Goal: Task Accomplishment & Management: Manage account settings

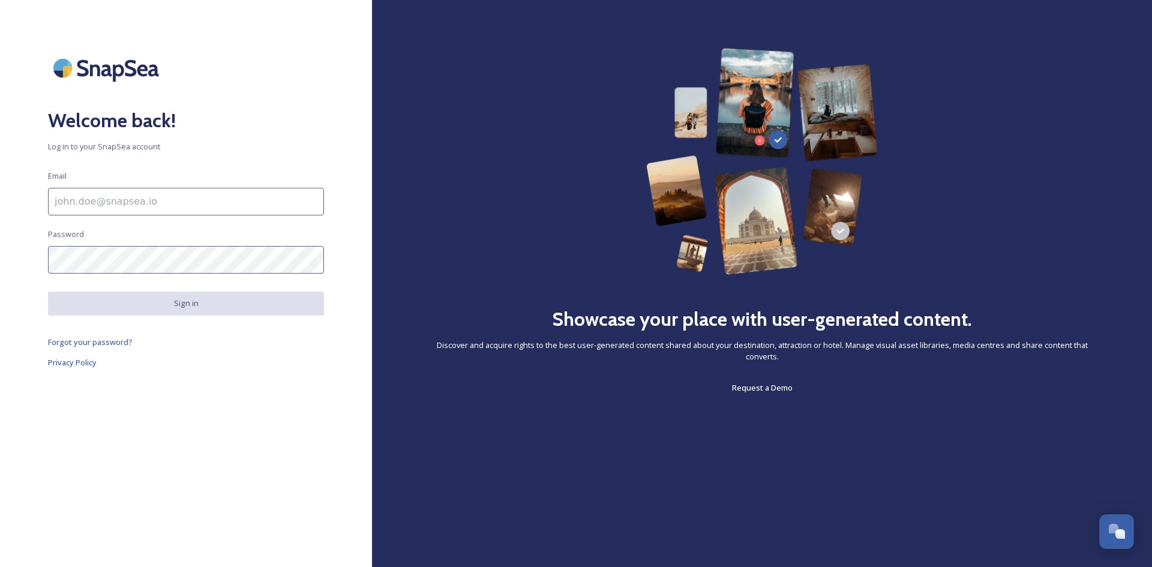
click at [230, 197] on input at bounding box center [186, 202] width 276 height 28
click at [274, 208] on input "d" at bounding box center [186, 202] width 276 height 28
type input "[EMAIL_ADDRESS][DOMAIN_NAME]"
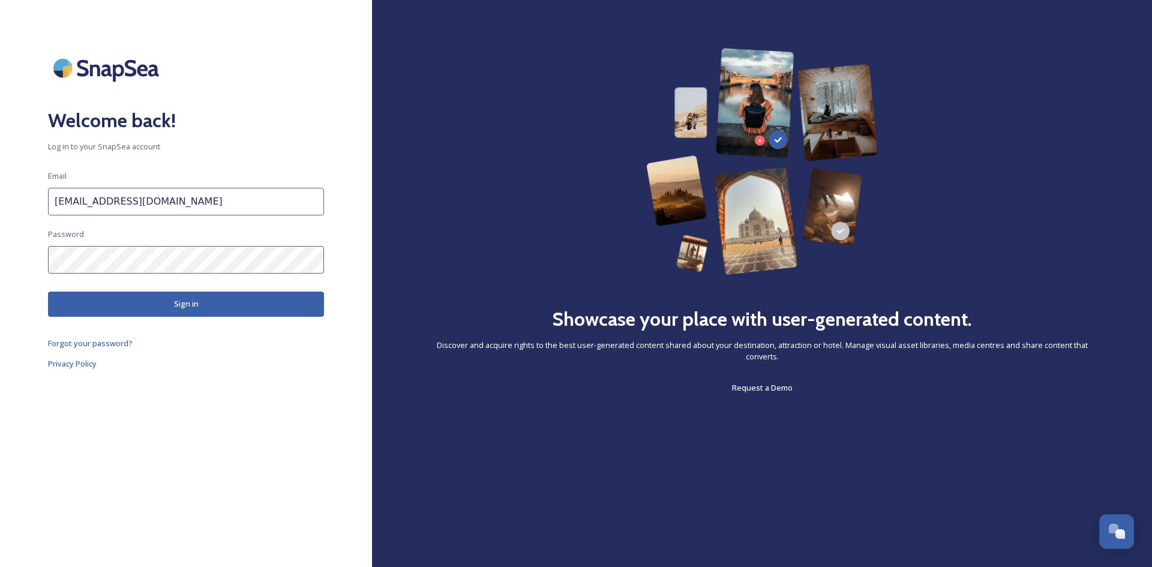
click at [193, 300] on button "Sign in" at bounding box center [186, 304] width 276 height 25
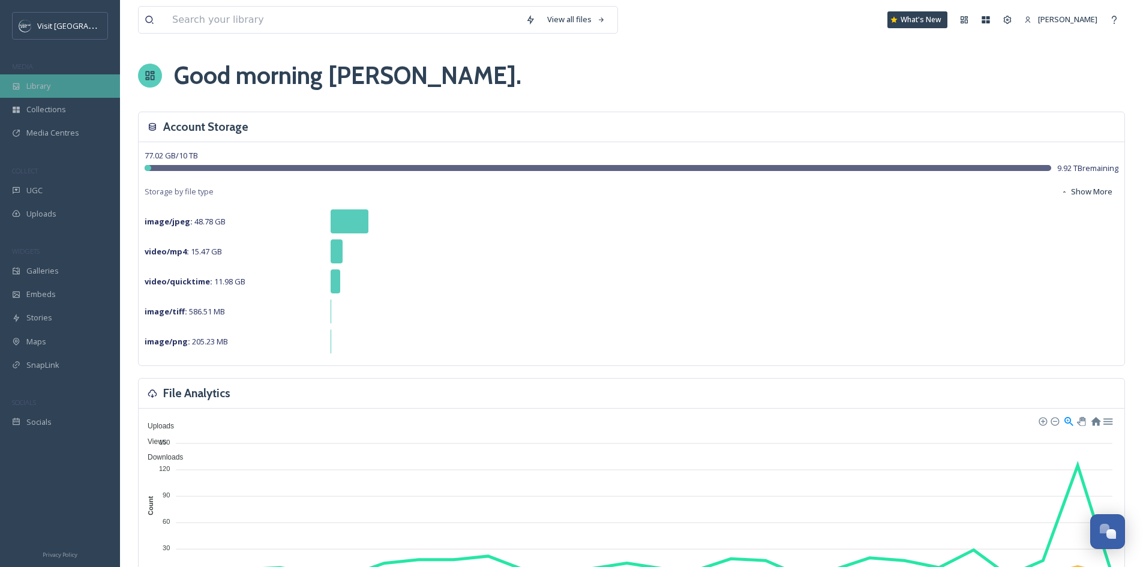
click at [45, 84] on span "Library" at bounding box center [38, 85] width 24 height 11
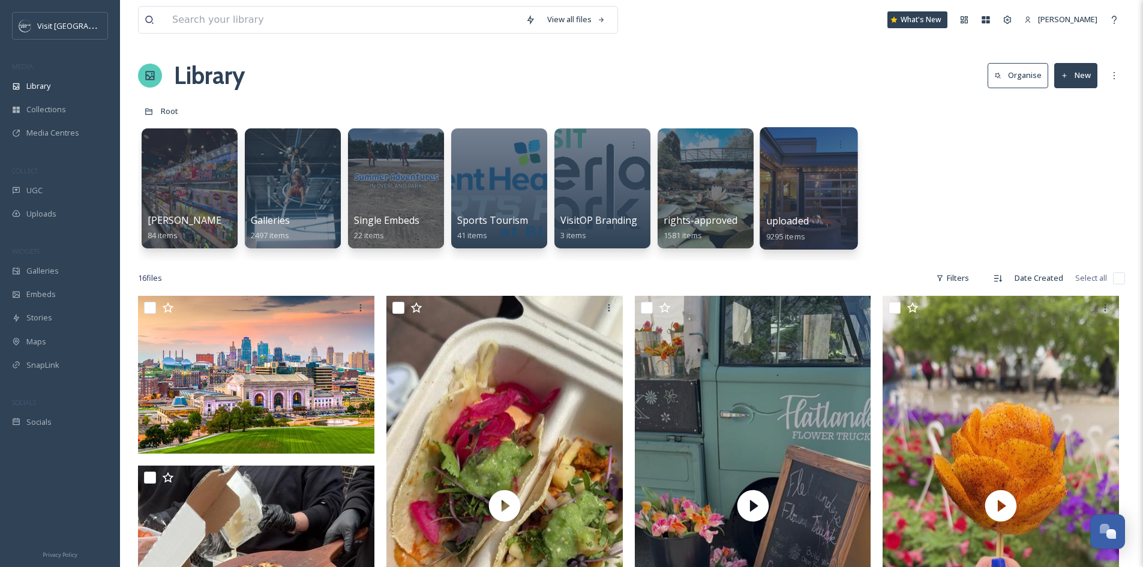
click at [770, 213] on div at bounding box center [808, 188] width 98 height 122
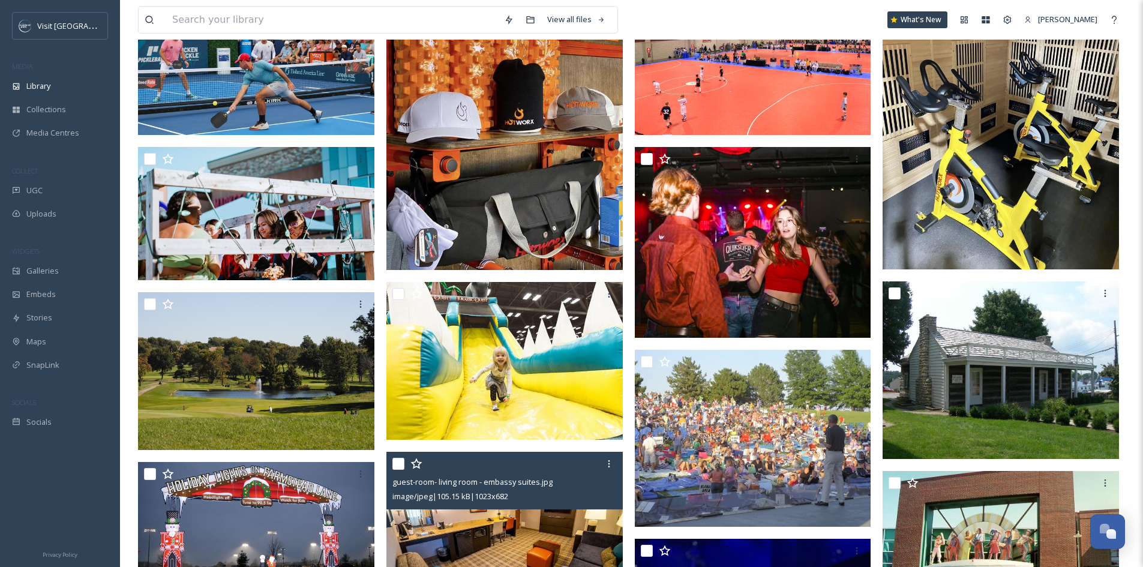
scroll to position [300, 0]
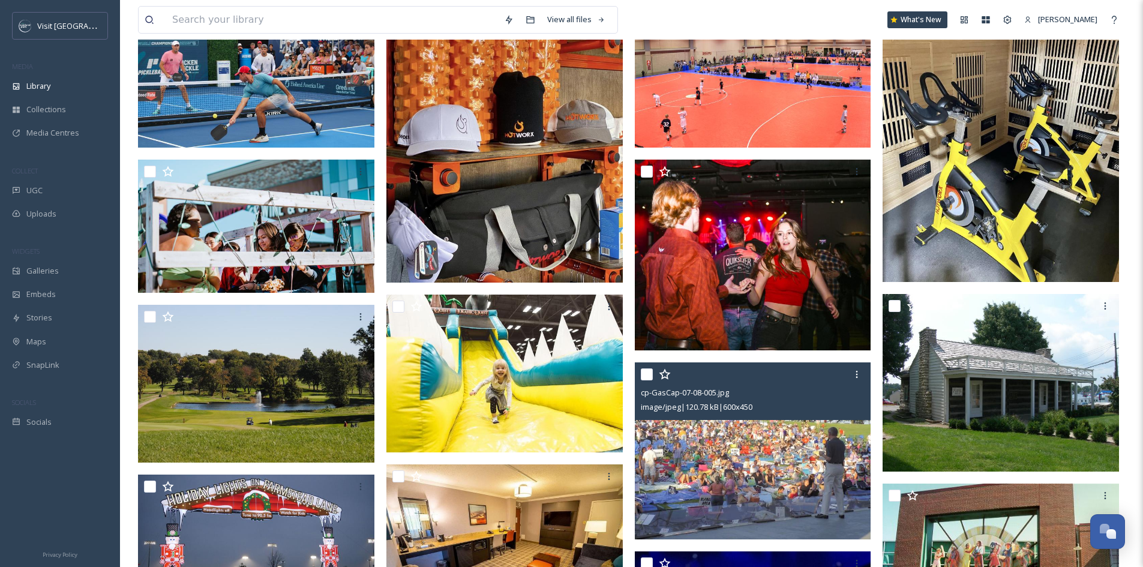
click at [727, 470] on img at bounding box center [753, 451] width 236 height 178
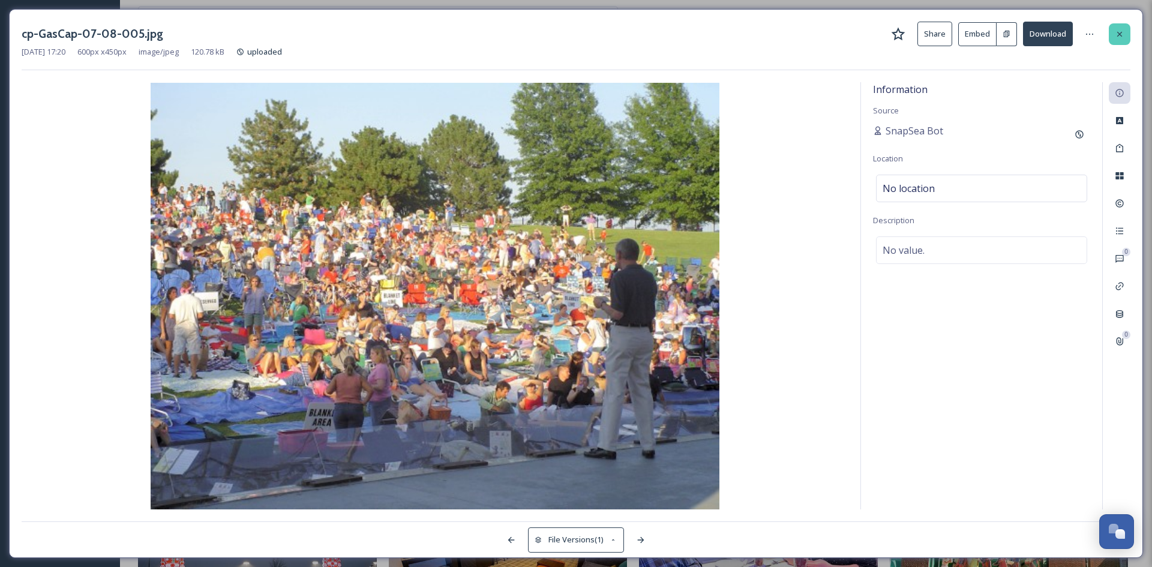
click at [1127, 32] on div at bounding box center [1119, 34] width 22 height 22
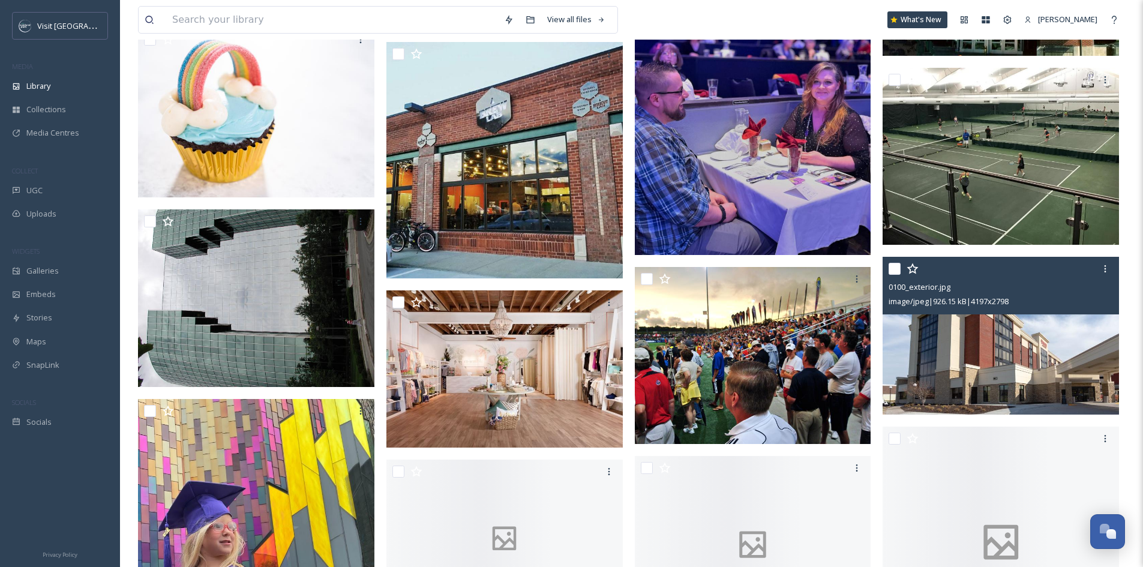
scroll to position [900, 0]
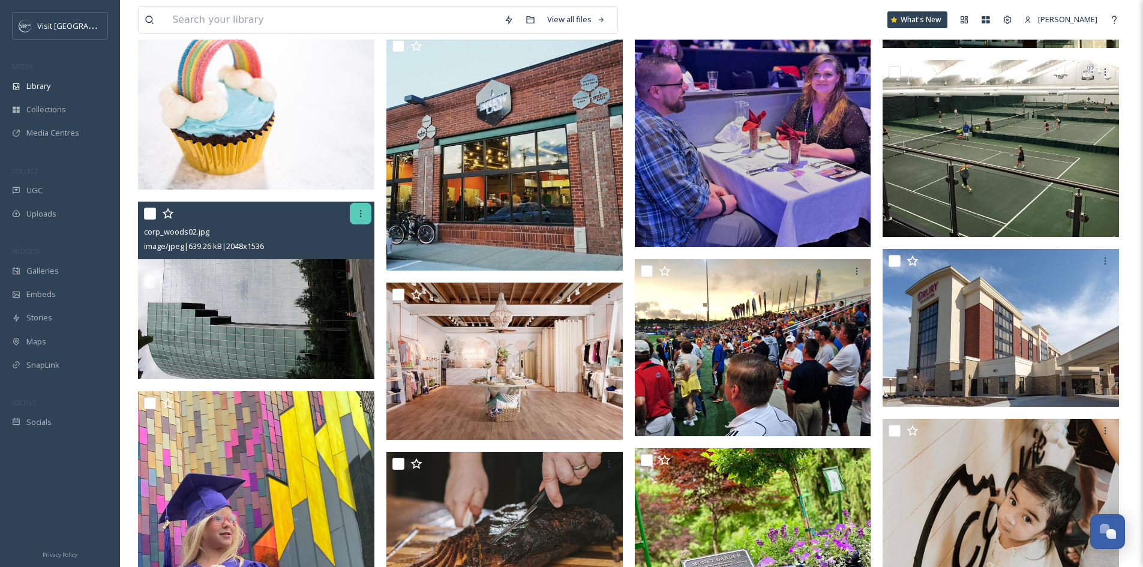
click at [362, 218] on icon at bounding box center [361, 214] width 10 height 10
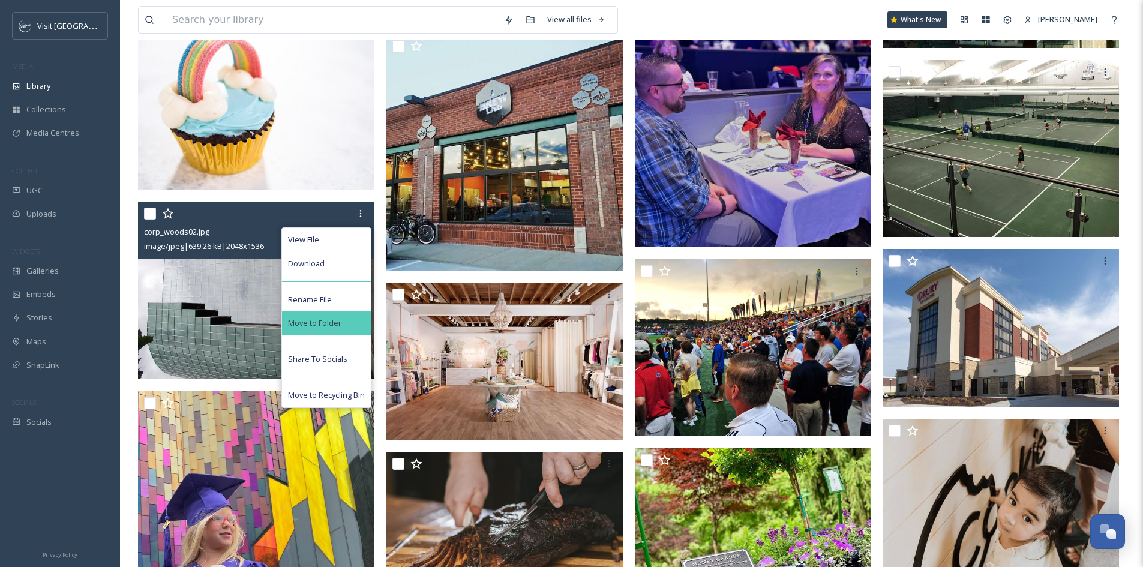
click at [344, 330] on div "Move to Folder" at bounding box center [326, 322] width 89 height 23
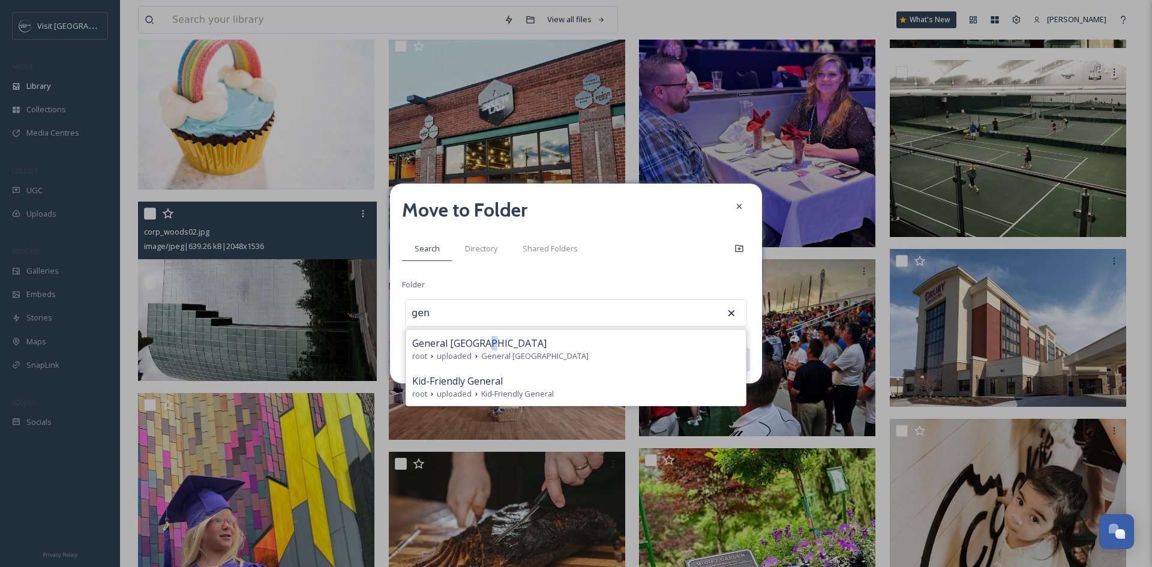
click at [488, 333] on div "General Overland Park root uploaded [GEOGRAPHIC_DATA]" at bounding box center [575, 349] width 339 height 38
type input "General [GEOGRAPHIC_DATA]"
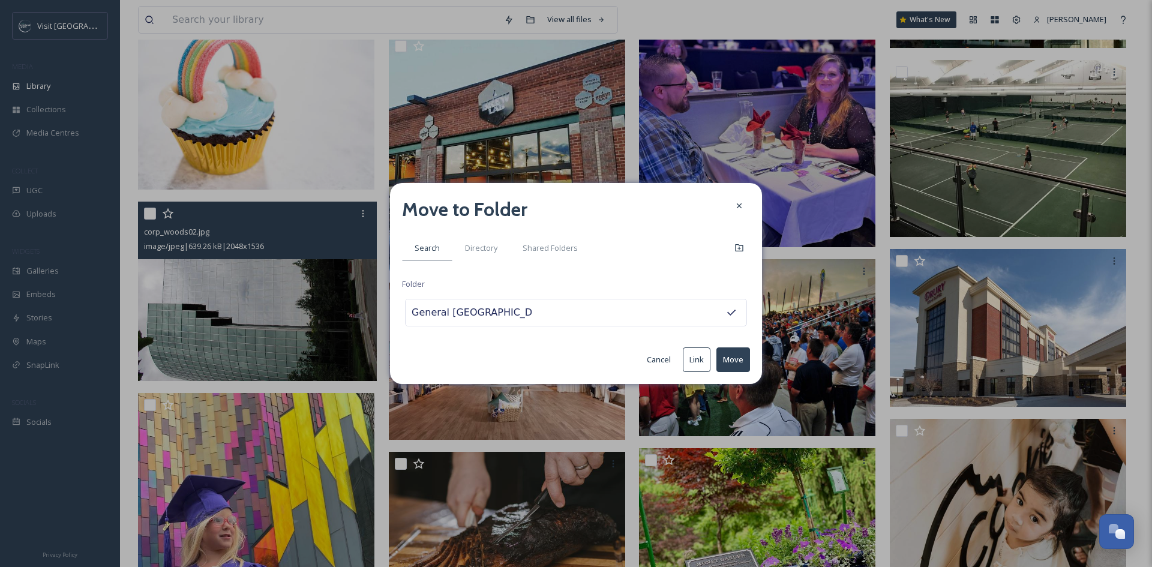
click at [736, 352] on button "Move" at bounding box center [733, 359] width 34 height 25
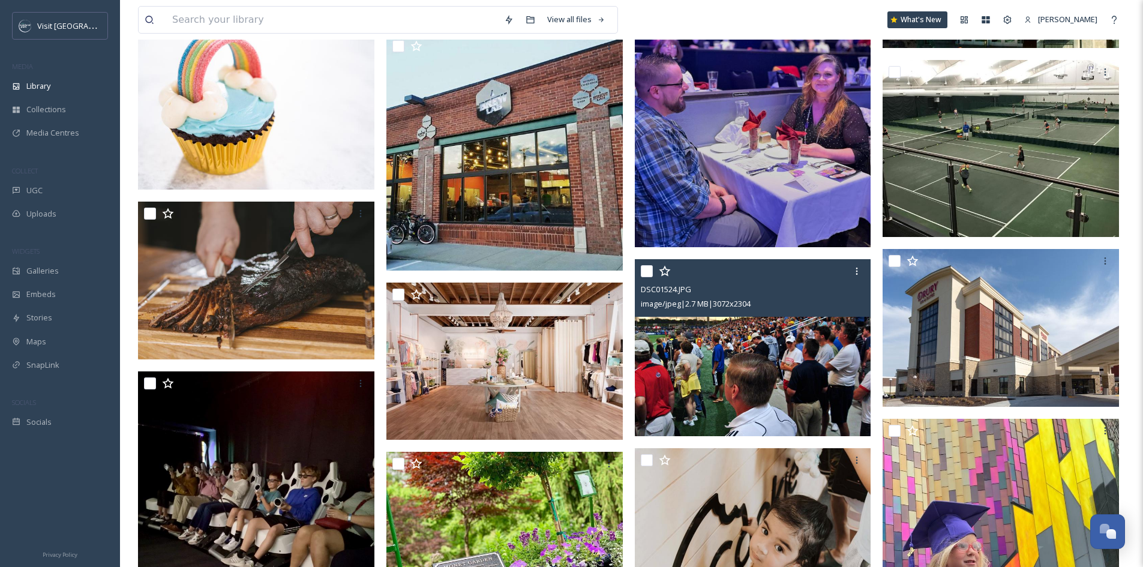
click at [650, 277] on input "checkbox" at bounding box center [647, 271] width 12 height 12
checkbox input "true"
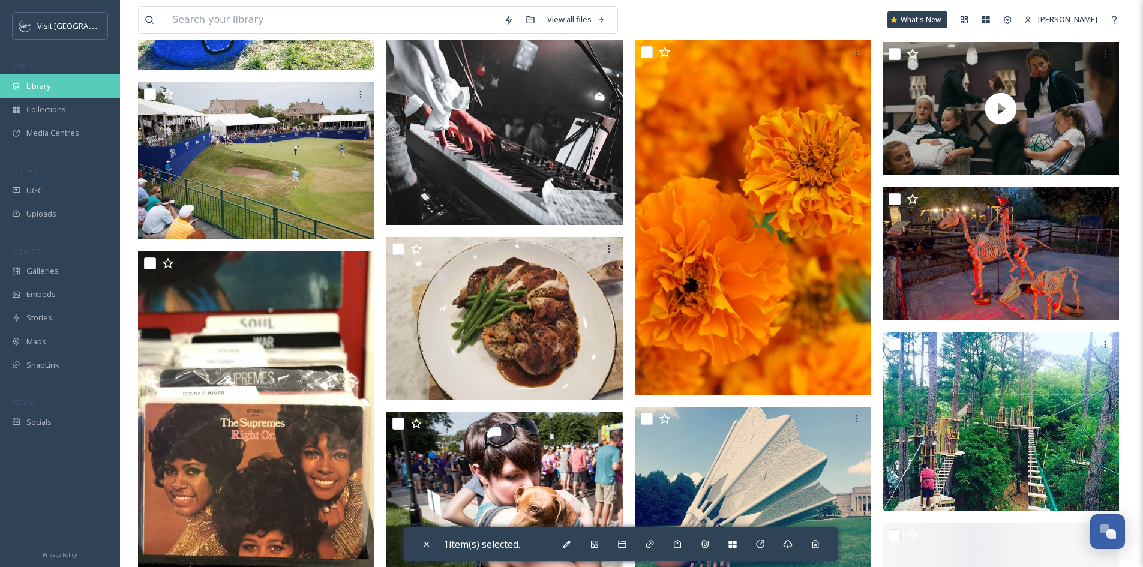
scroll to position [1979, 0]
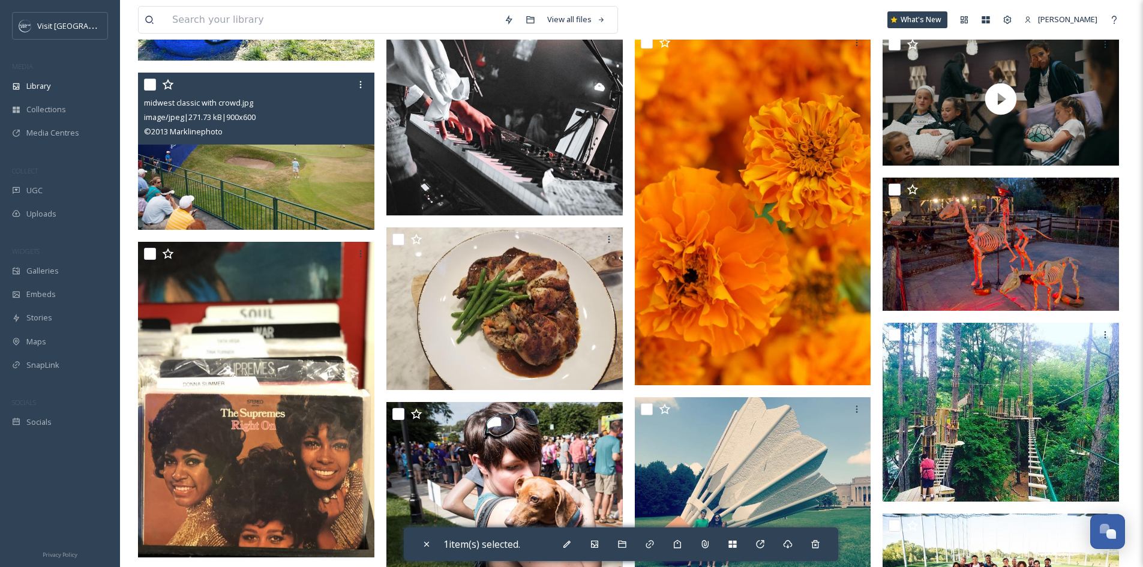
click at [151, 91] on input "checkbox" at bounding box center [150, 85] width 12 height 12
checkbox input "true"
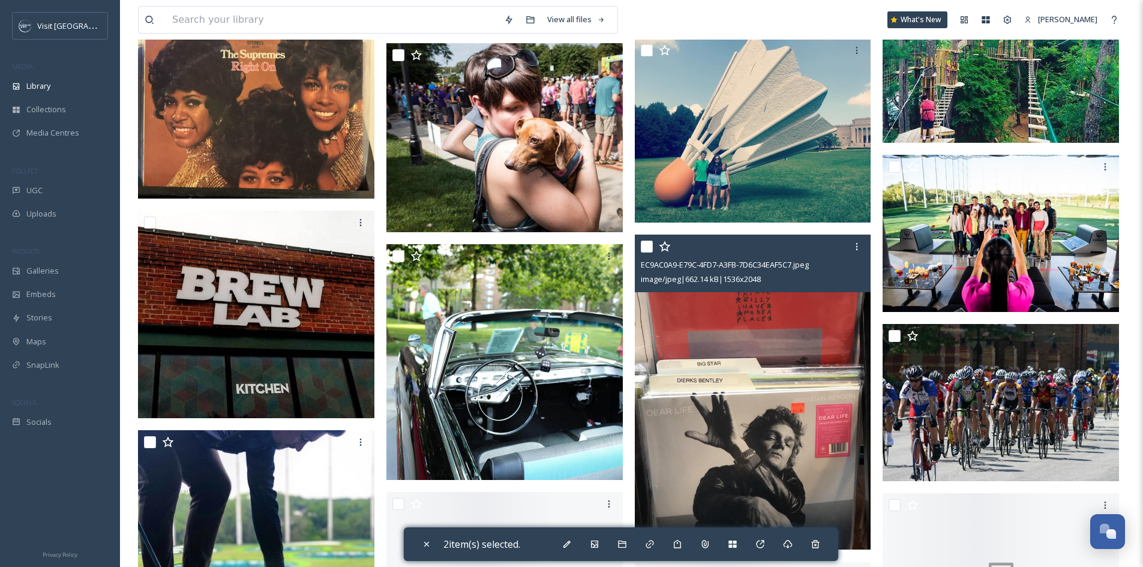
scroll to position [2339, 0]
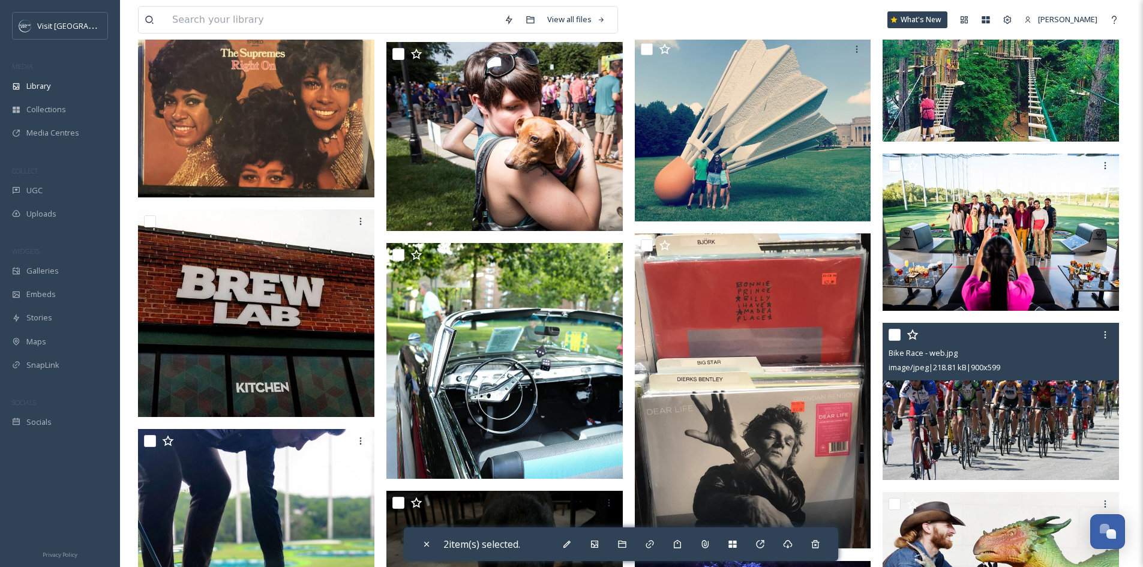
click at [889, 332] on div at bounding box center [1001, 335] width 227 height 22
click at [895, 341] on input "checkbox" at bounding box center [894, 335] width 12 height 12
checkbox input "true"
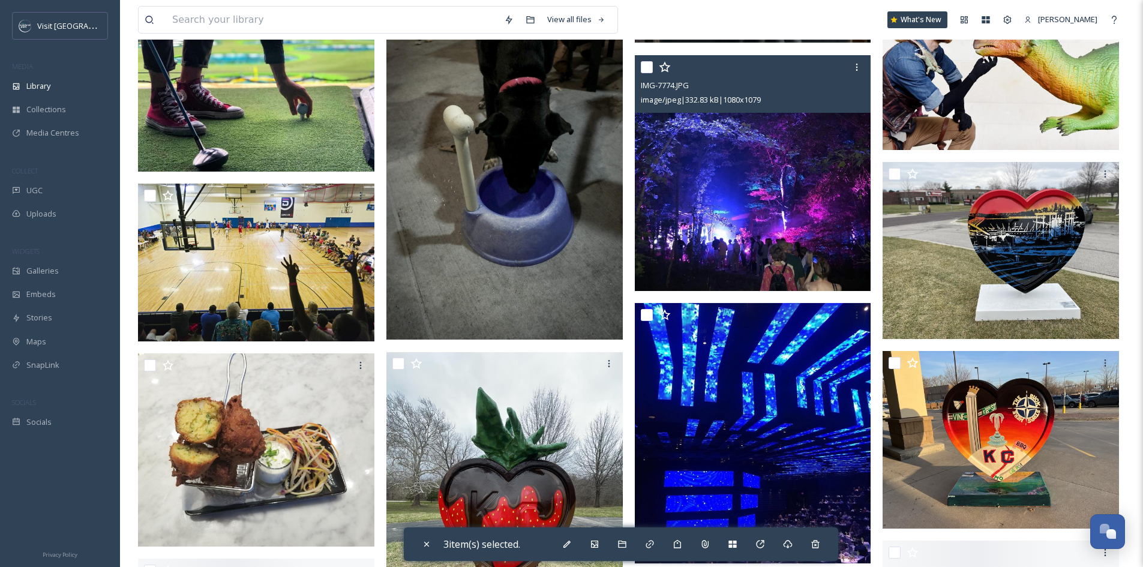
scroll to position [2879, 0]
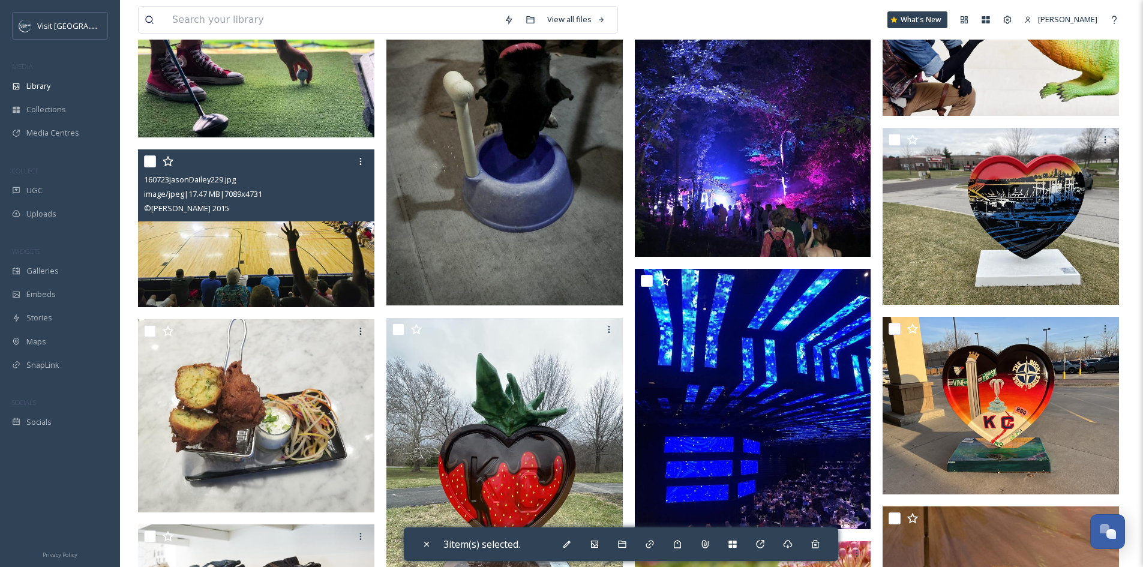
click at [153, 167] on input "checkbox" at bounding box center [150, 161] width 12 height 12
checkbox input "true"
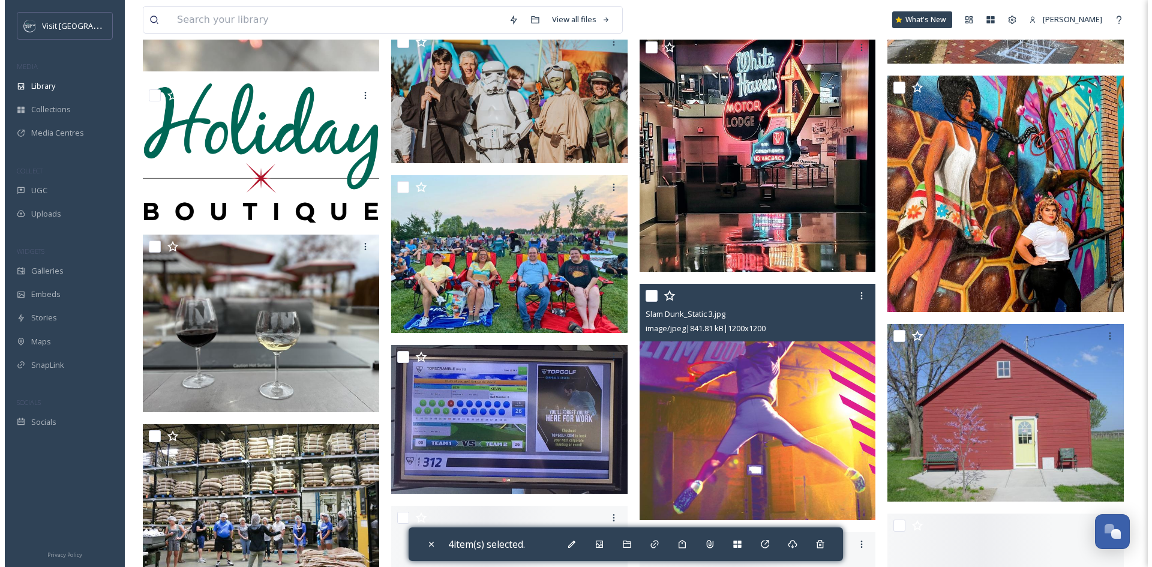
scroll to position [4978, 0]
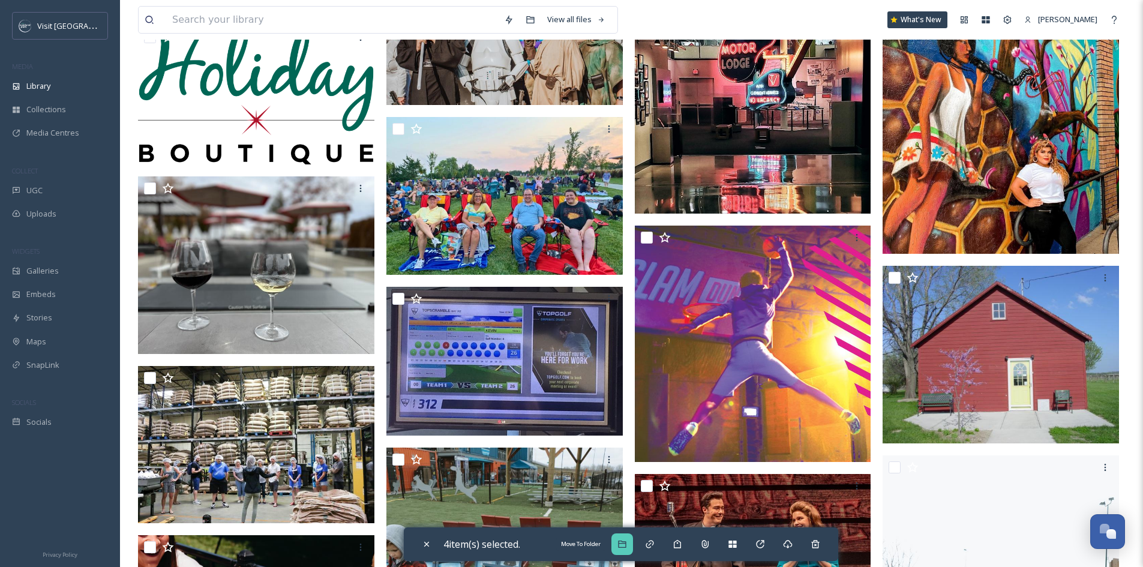
click at [618, 542] on div "Move To Folder" at bounding box center [622, 544] width 22 height 22
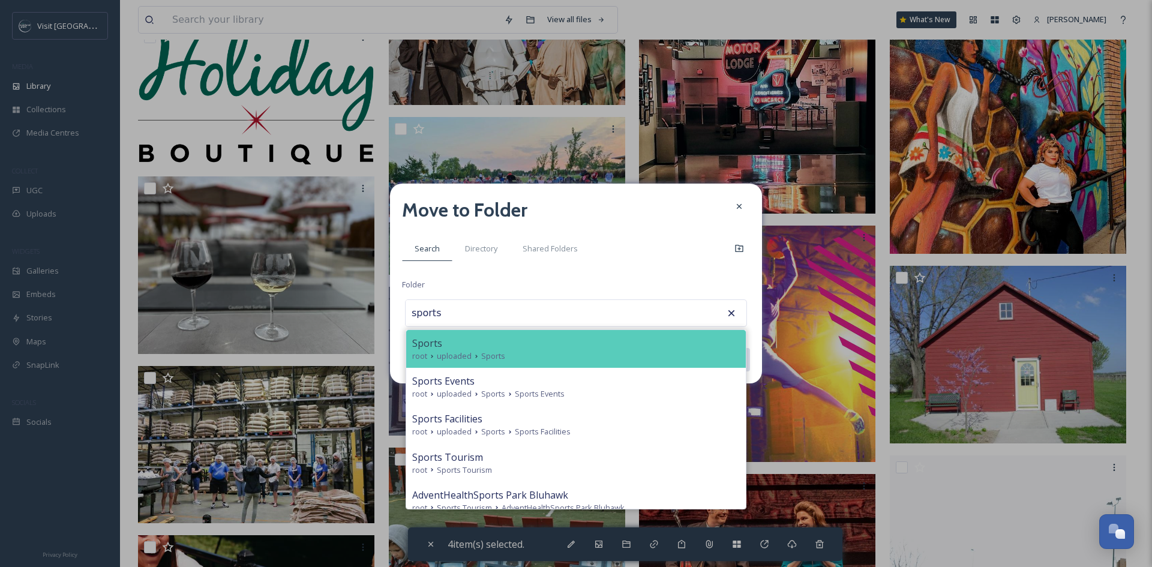
click at [603, 337] on div "Sports" at bounding box center [575, 343] width 327 height 14
type input "Sports"
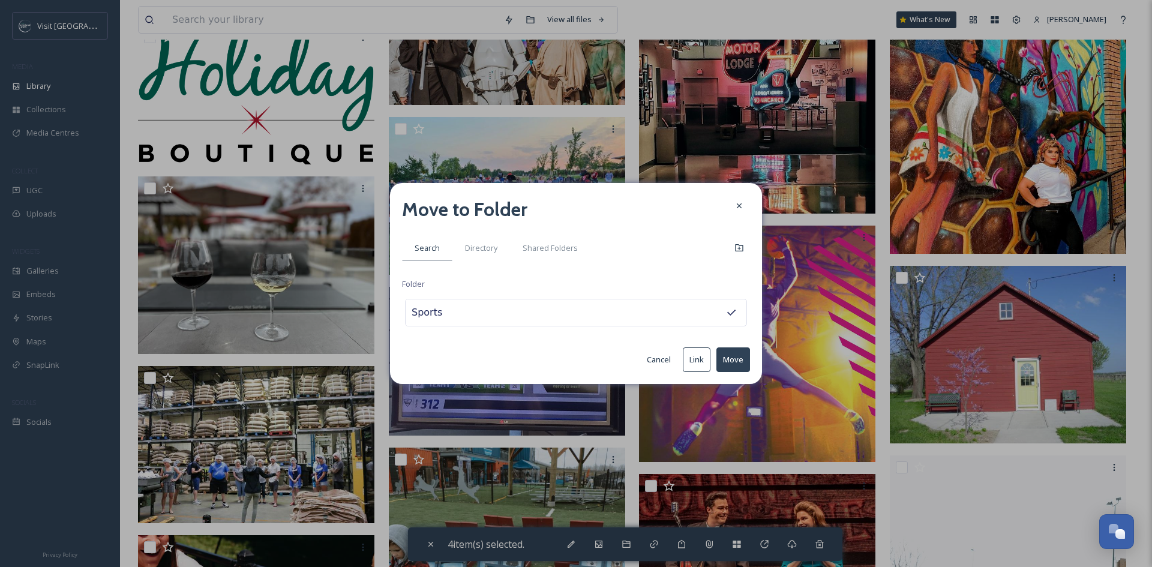
click at [746, 358] on button "Move" at bounding box center [733, 359] width 34 height 25
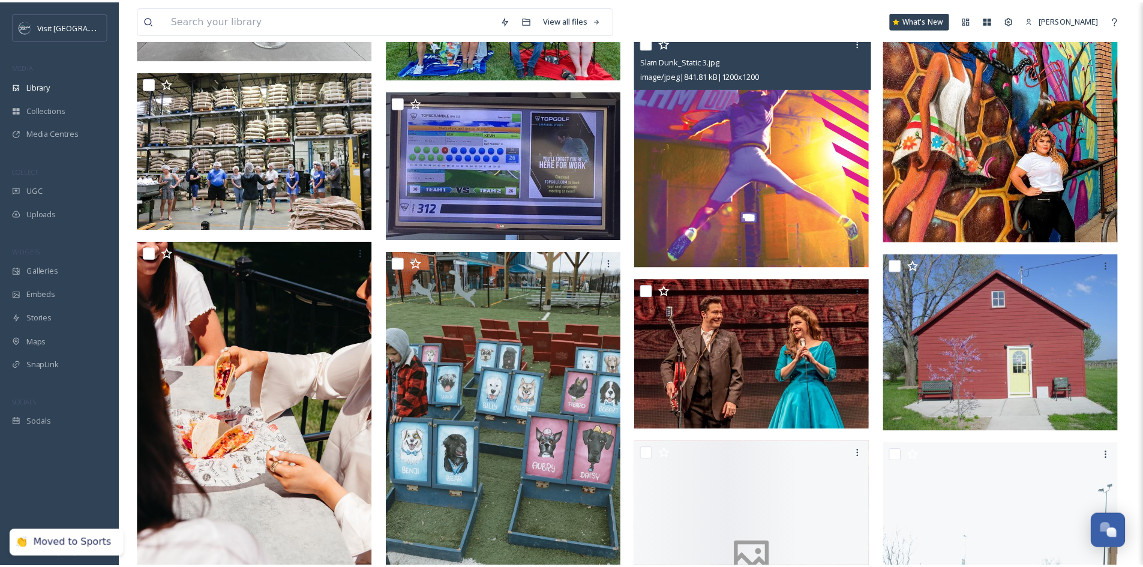
scroll to position [4684, 0]
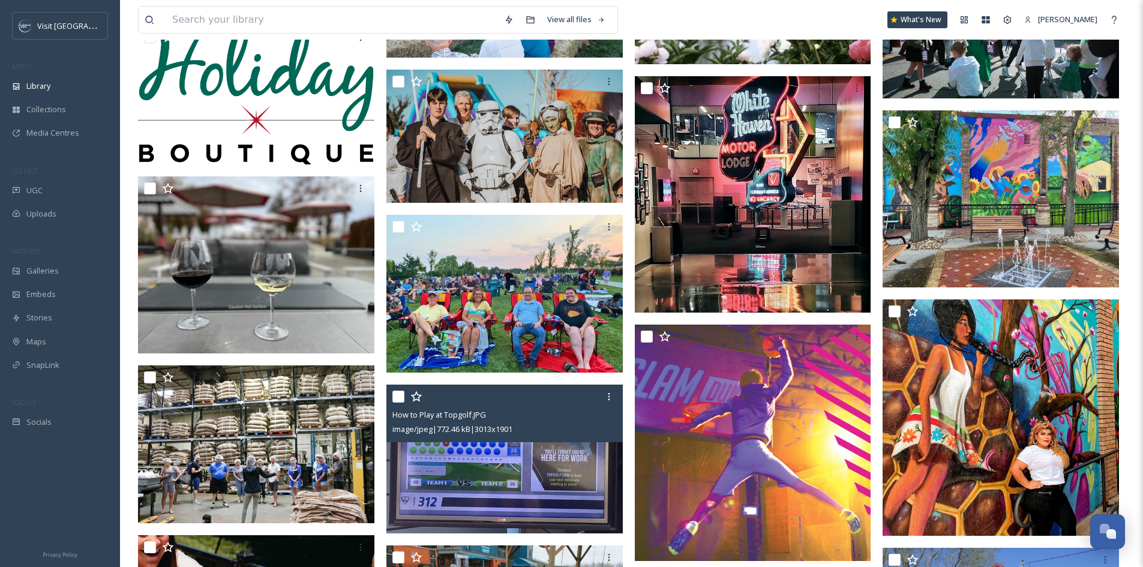
click at [396, 402] on input "checkbox" at bounding box center [398, 396] width 12 height 12
checkbox input "true"
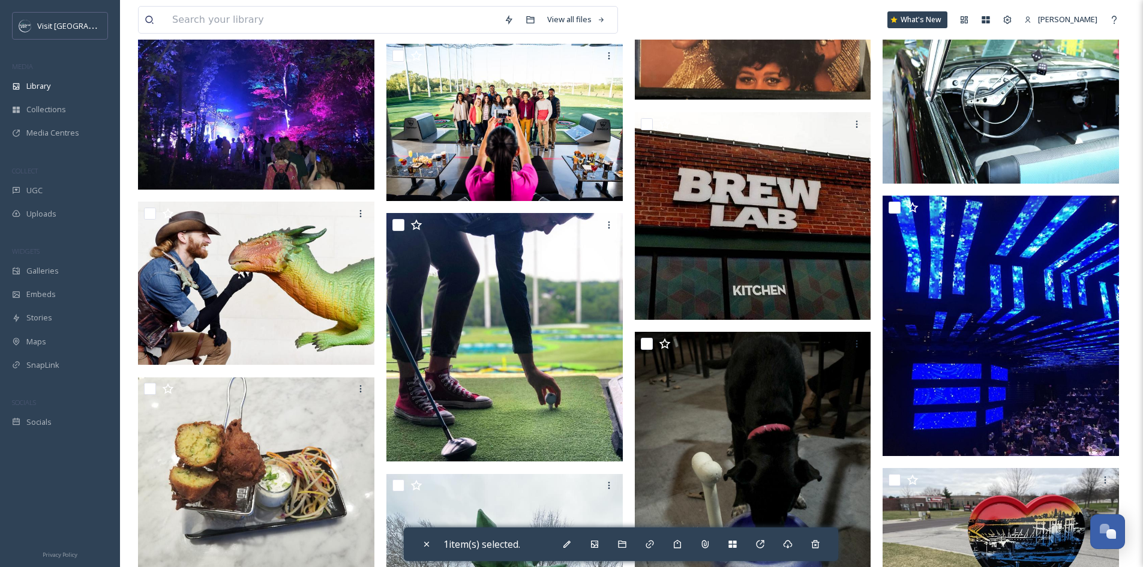
scroll to position [2525, 0]
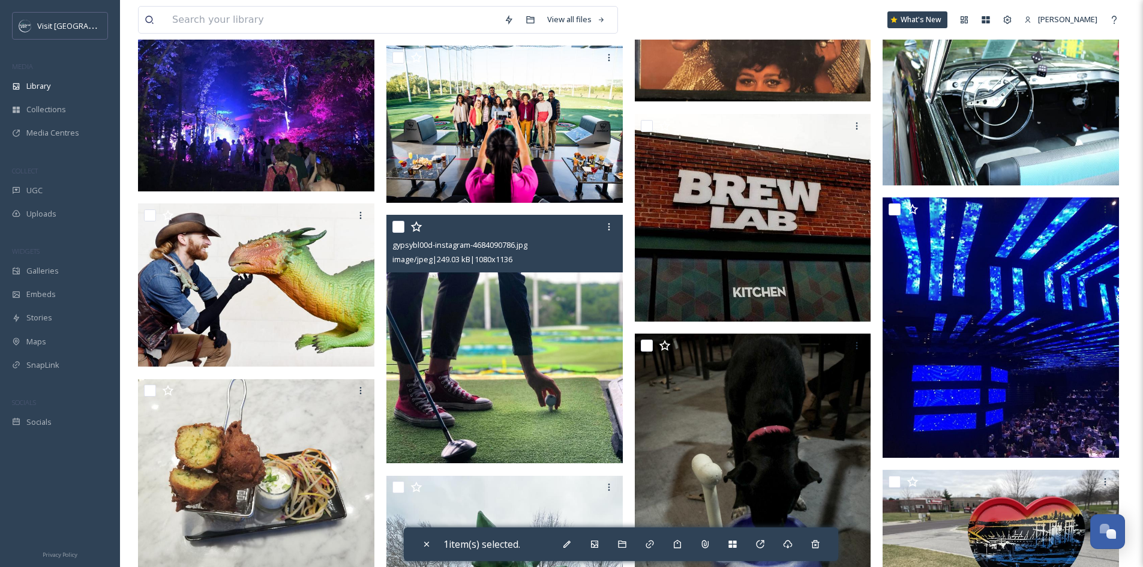
click at [404, 233] on input "checkbox" at bounding box center [398, 227] width 12 height 12
checkbox input "true"
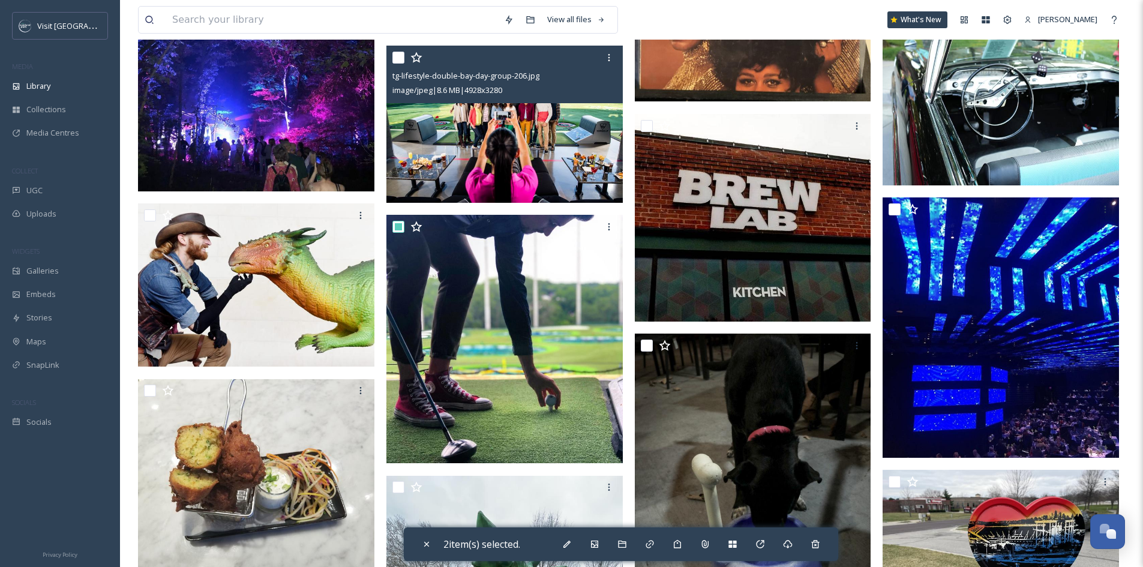
click at [396, 64] on input "checkbox" at bounding box center [398, 58] width 12 height 12
checkbox input "true"
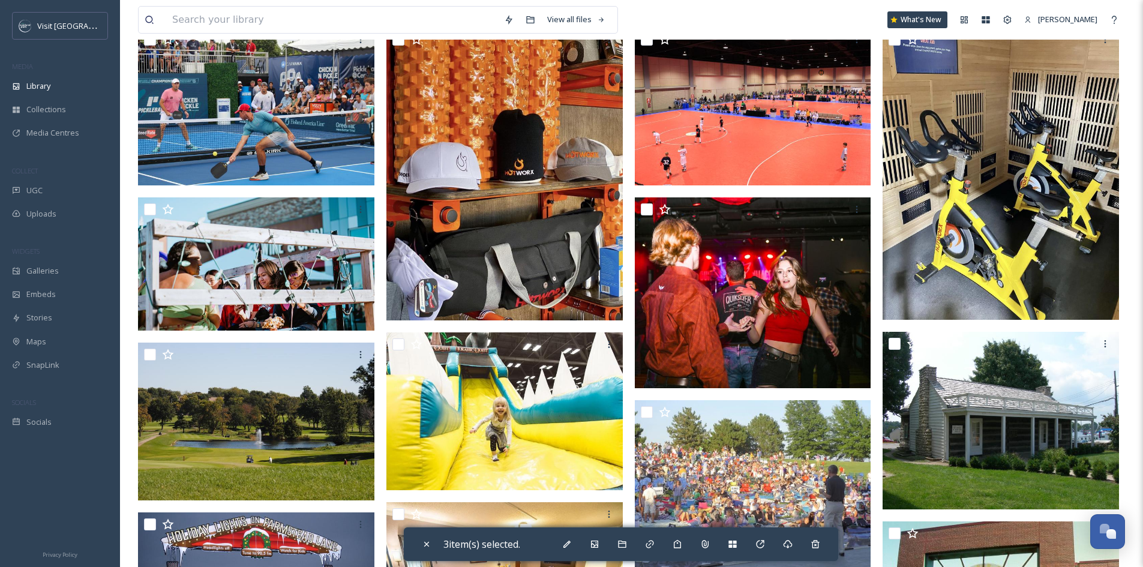
scroll to position [246, 0]
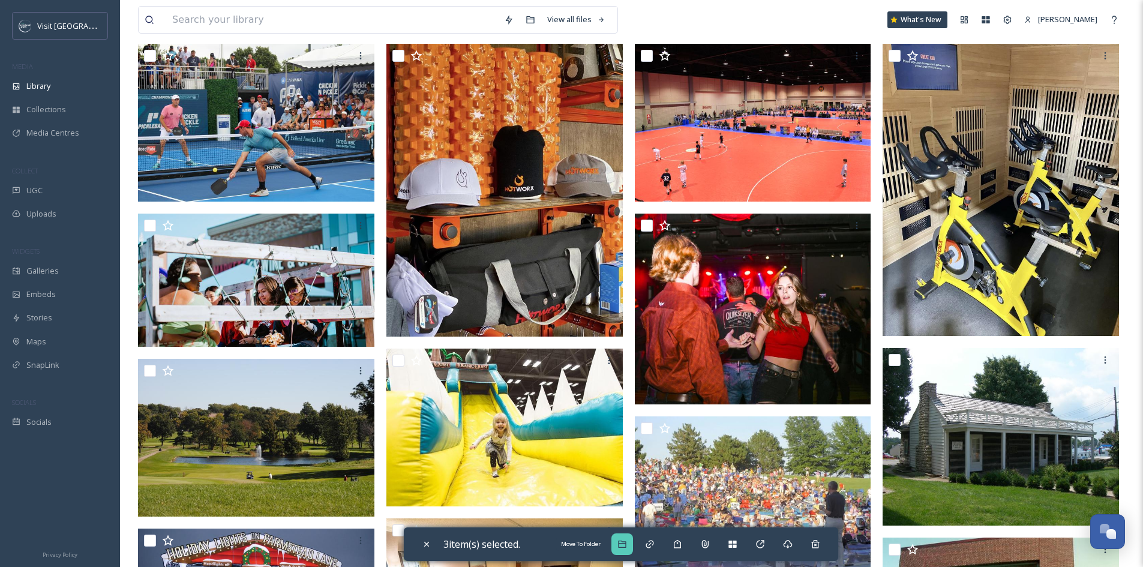
click at [620, 539] on div "Move To Folder" at bounding box center [622, 544] width 22 height 22
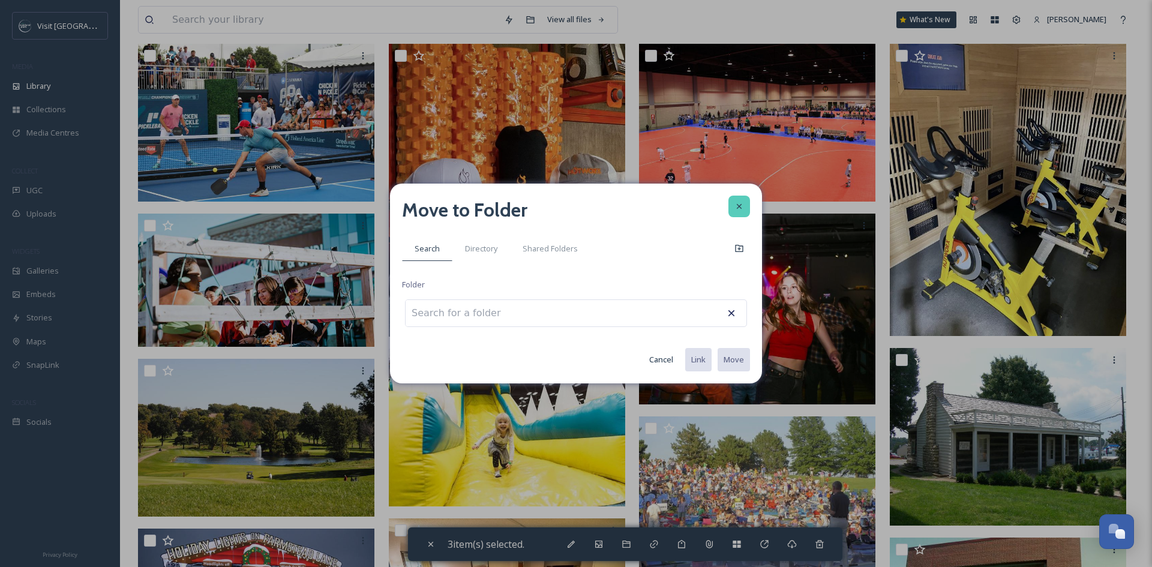
click at [745, 205] on div at bounding box center [739, 207] width 22 height 22
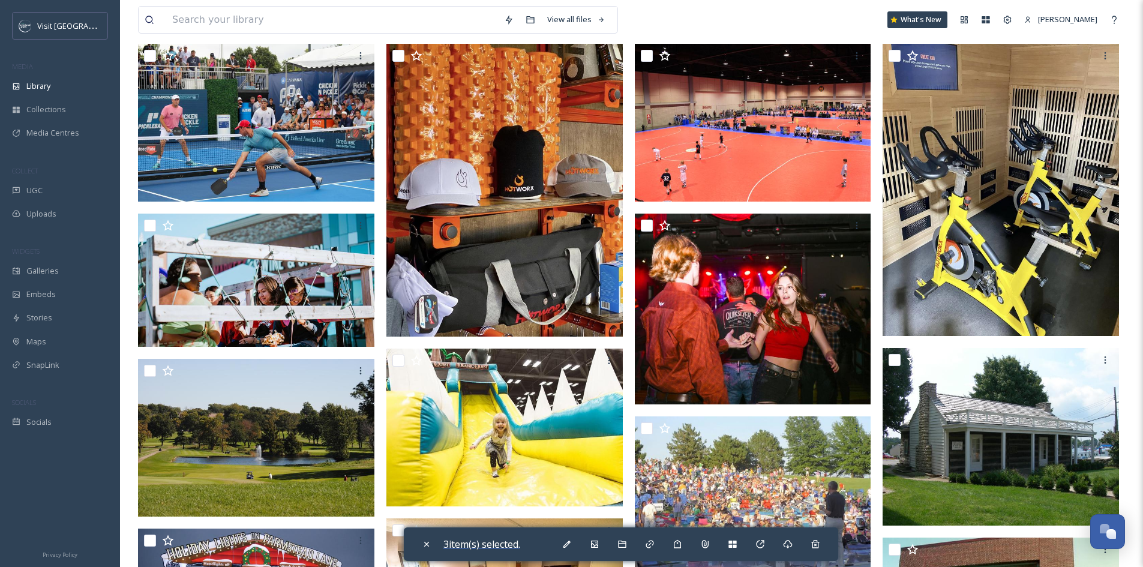
click at [498, 547] on span "3 item(s) selected." at bounding box center [481, 543] width 77 height 13
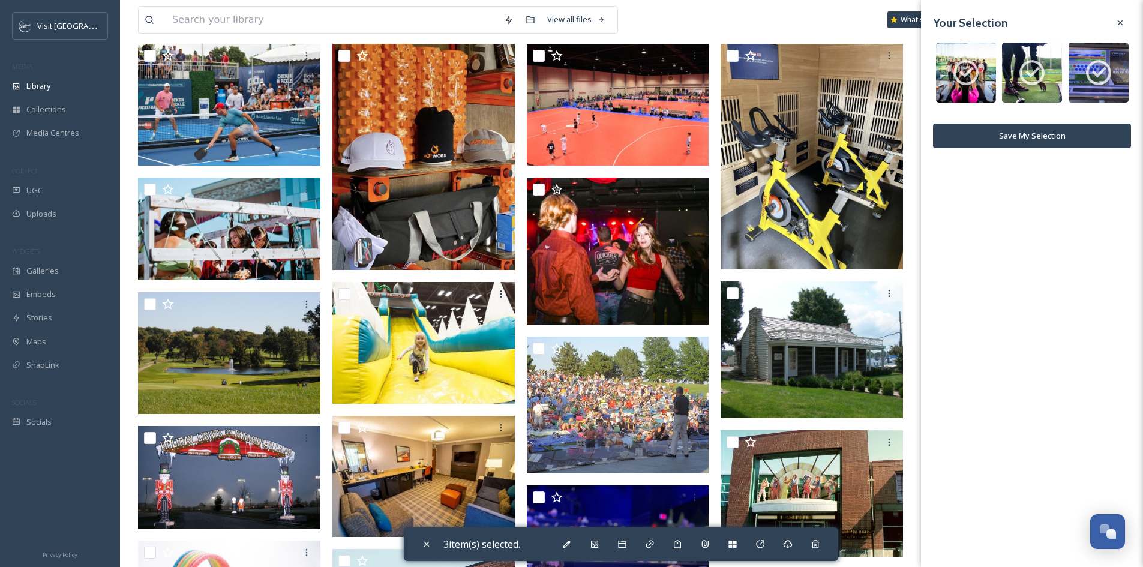
drag, startPoint x: 1127, startPoint y: 22, endPoint x: 1104, endPoint y: 49, distance: 35.7
click at [1127, 21] on div at bounding box center [1120, 23] width 22 height 22
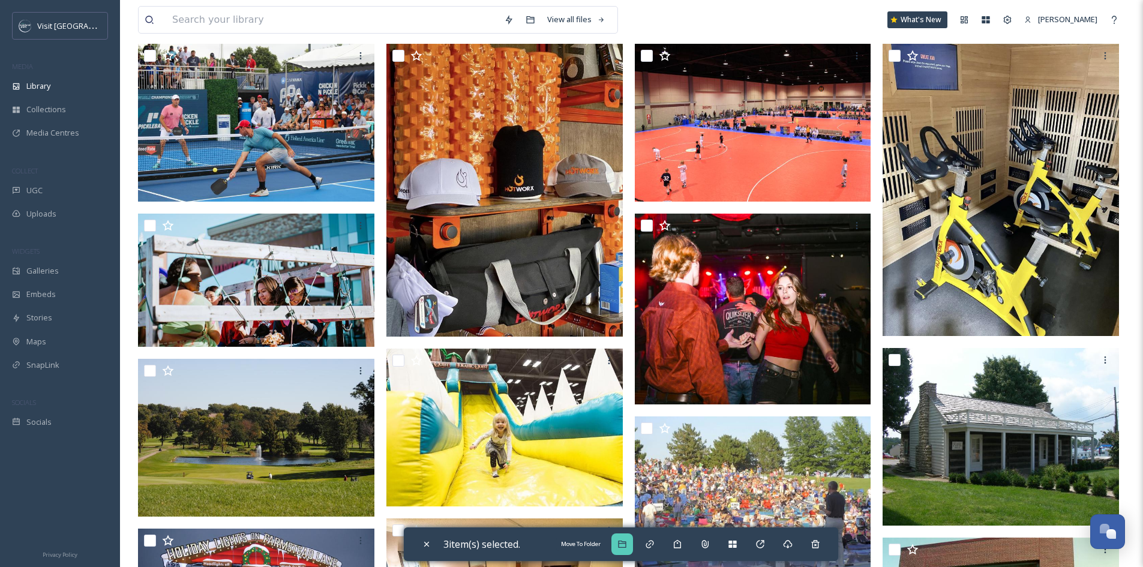
click at [633, 541] on div "Move To Folder" at bounding box center [622, 544] width 22 height 22
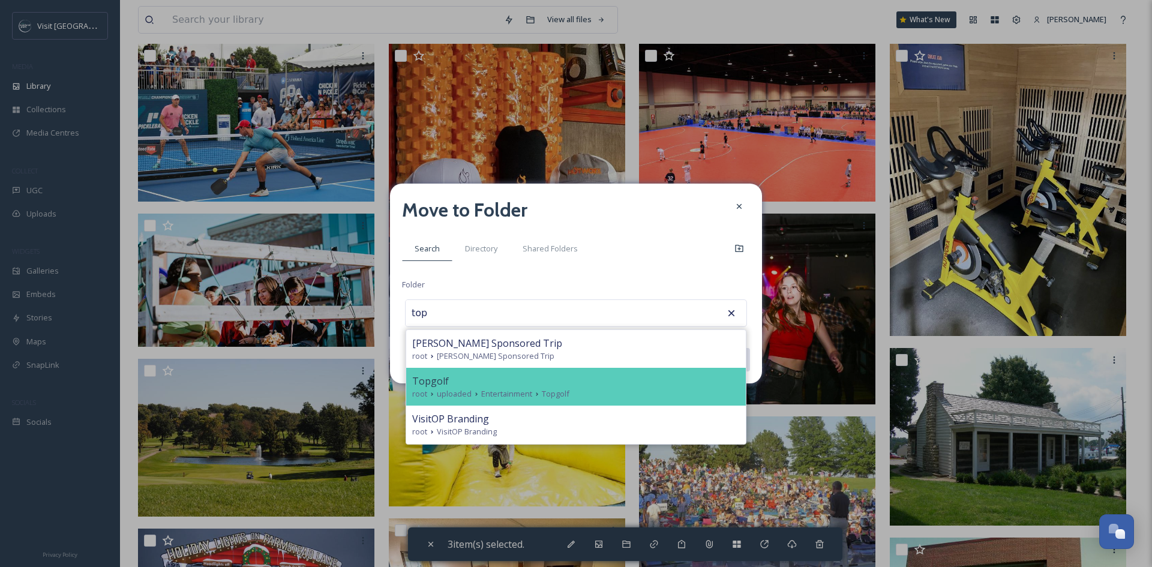
click at [521, 390] on span "Entertainment" at bounding box center [506, 393] width 51 height 11
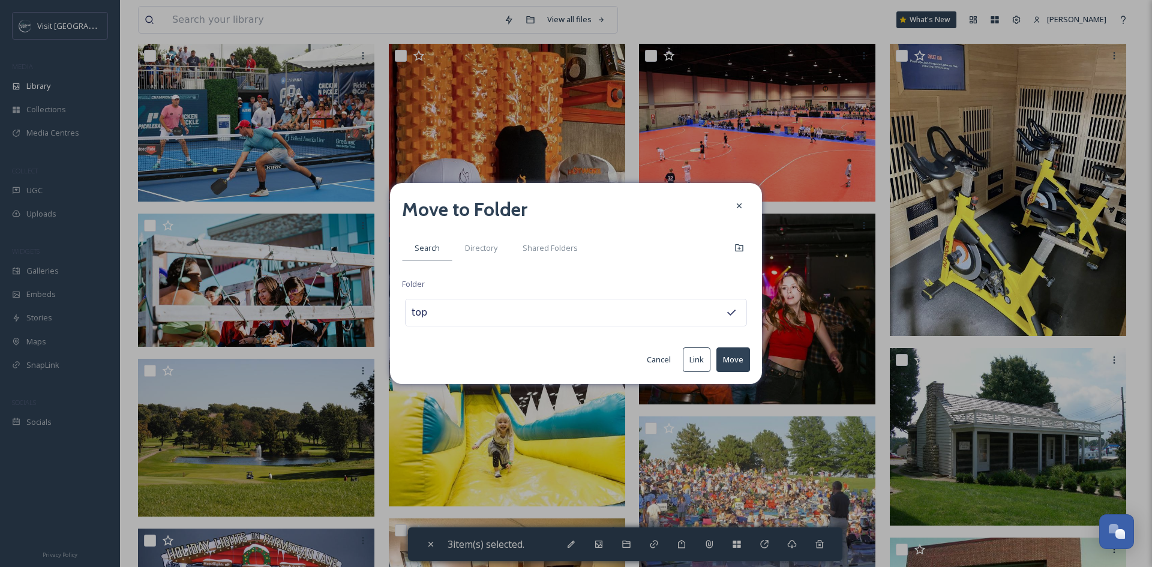
type input "Topgolf"
click at [742, 363] on button "Move" at bounding box center [733, 359] width 34 height 25
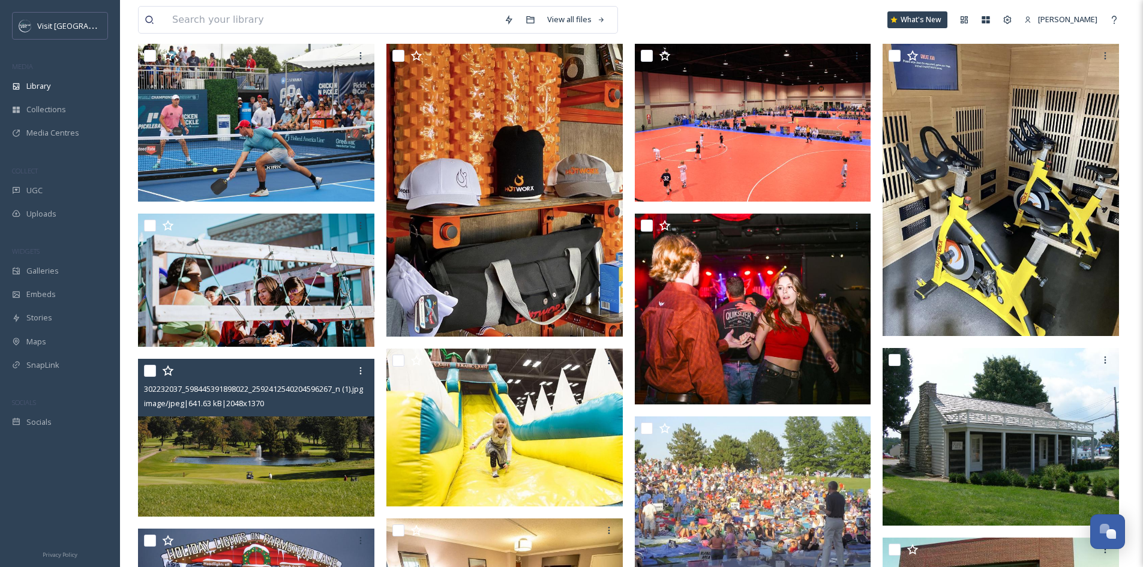
click at [269, 489] on img at bounding box center [256, 438] width 236 height 158
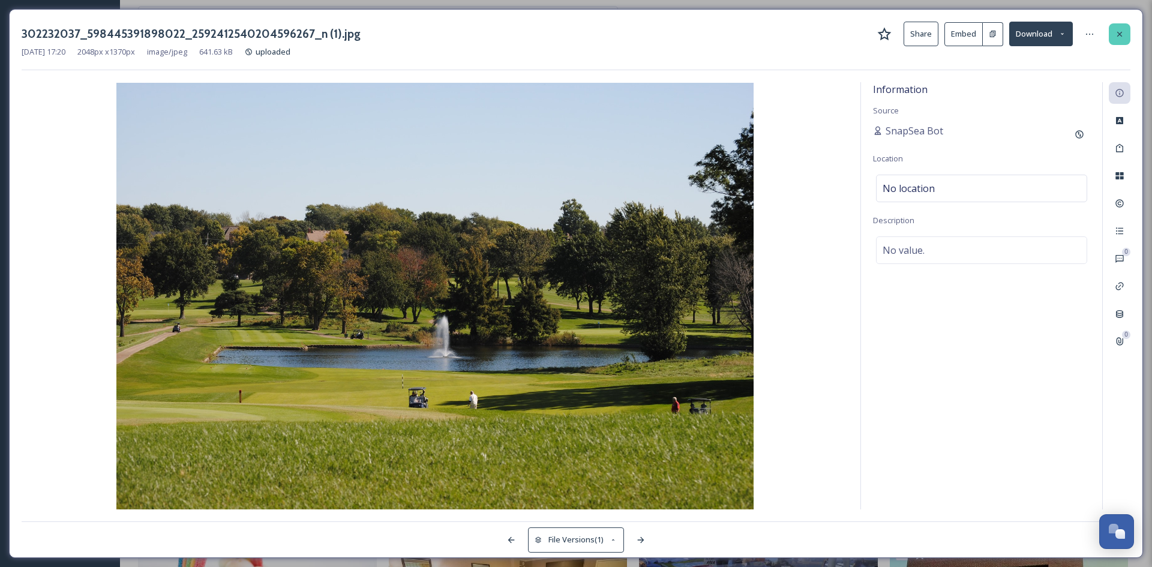
click at [1126, 38] on div at bounding box center [1119, 34] width 22 height 22
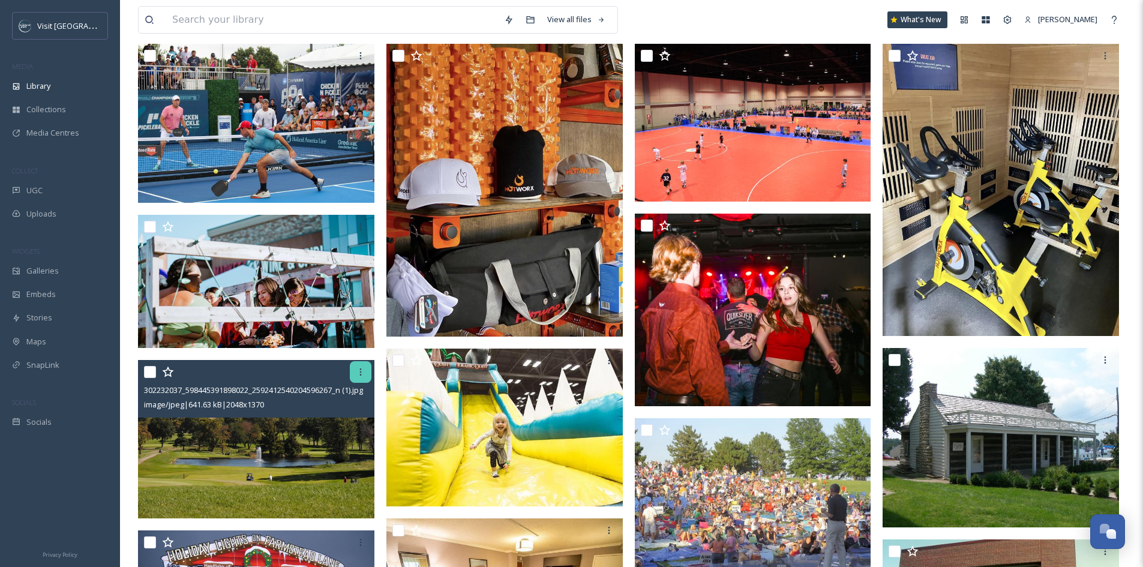
click at [361, 377] on icon at bounding box center [361, 372] width 10 height 10
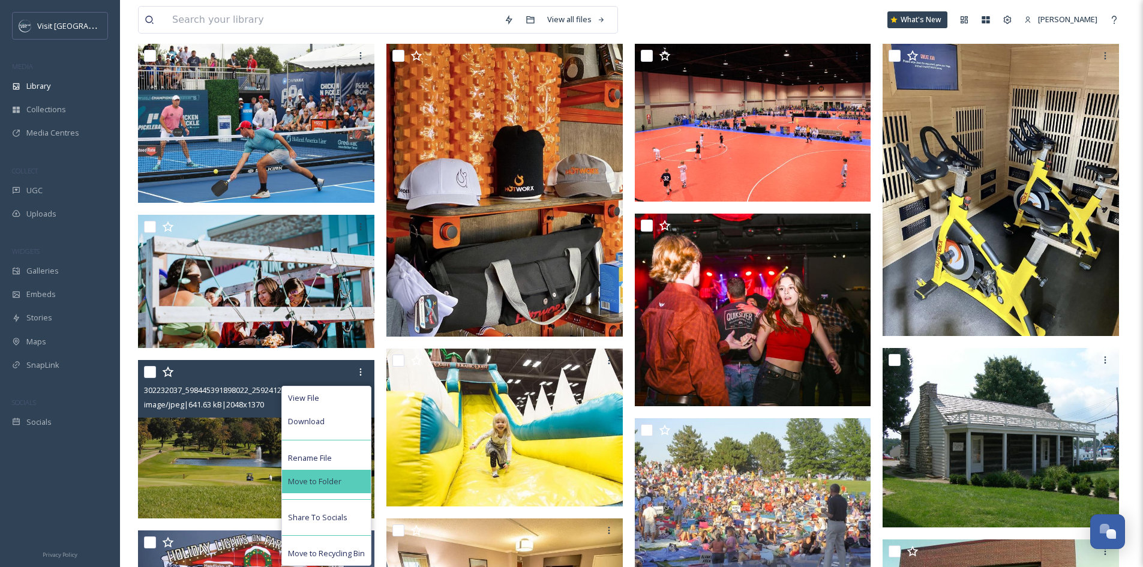
click at [349, 487] on div "Move to Folder" at bounding box center [326, 481] width 89 height 23
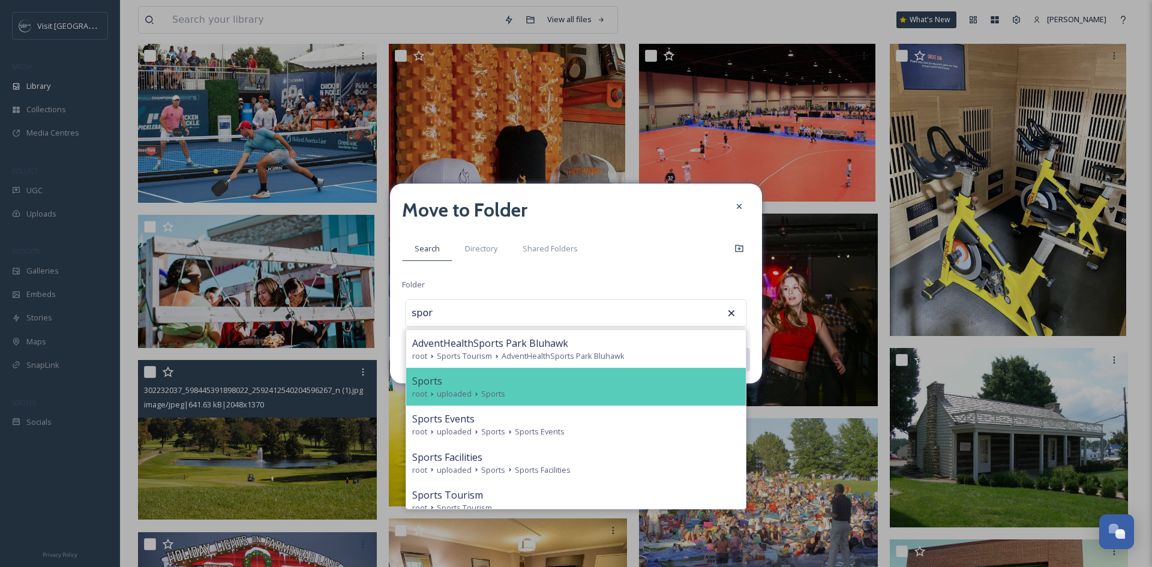
click at [502, 381] on div "Sports" at bounding box center [575, 381] width 327 height 14
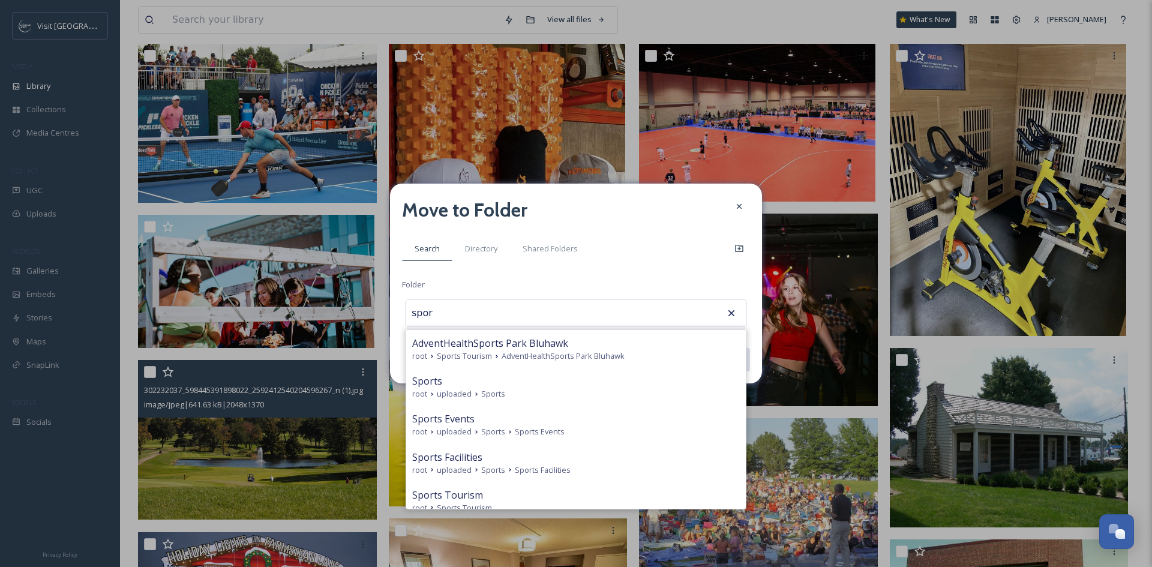
type input "Sports"
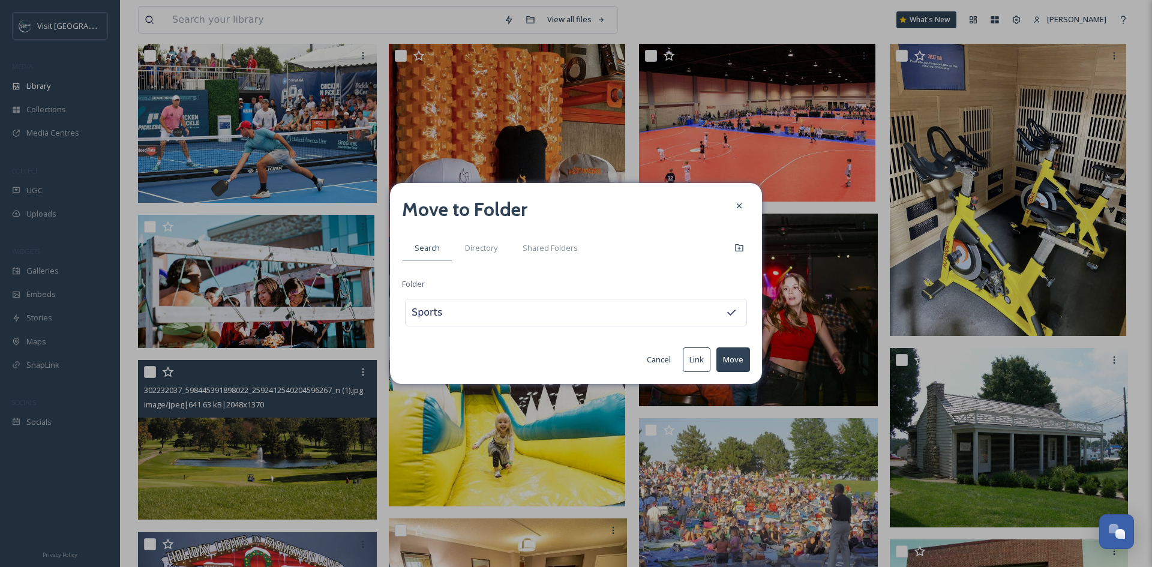
click at [737, 353] on button "Move" at bounding box center [733, 359] width 34 height 25
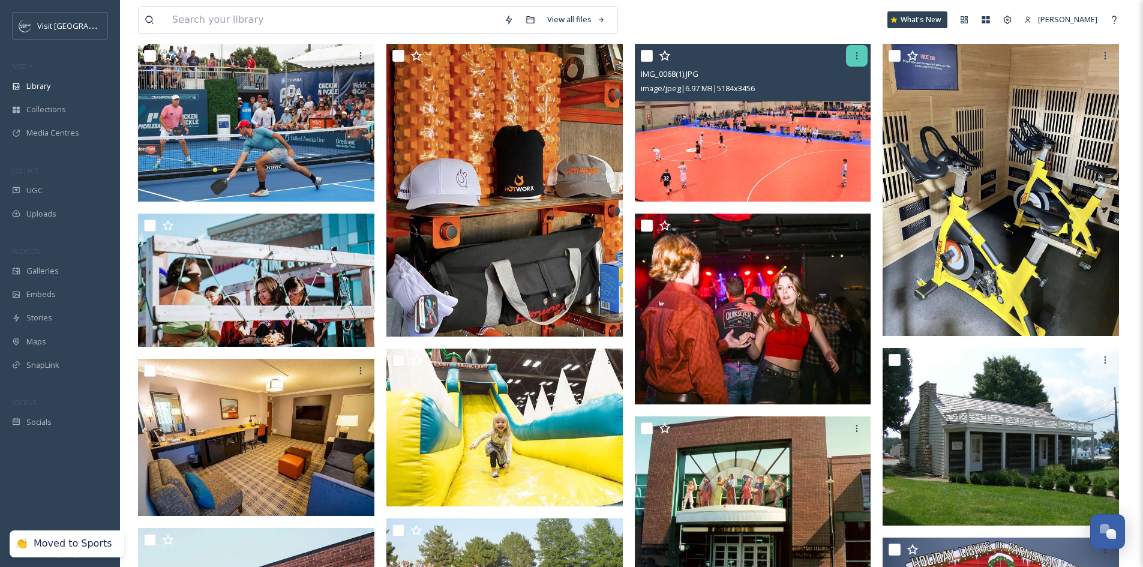
click at [866, 66] on div at bounding box center [857, 56] width 22 height 22
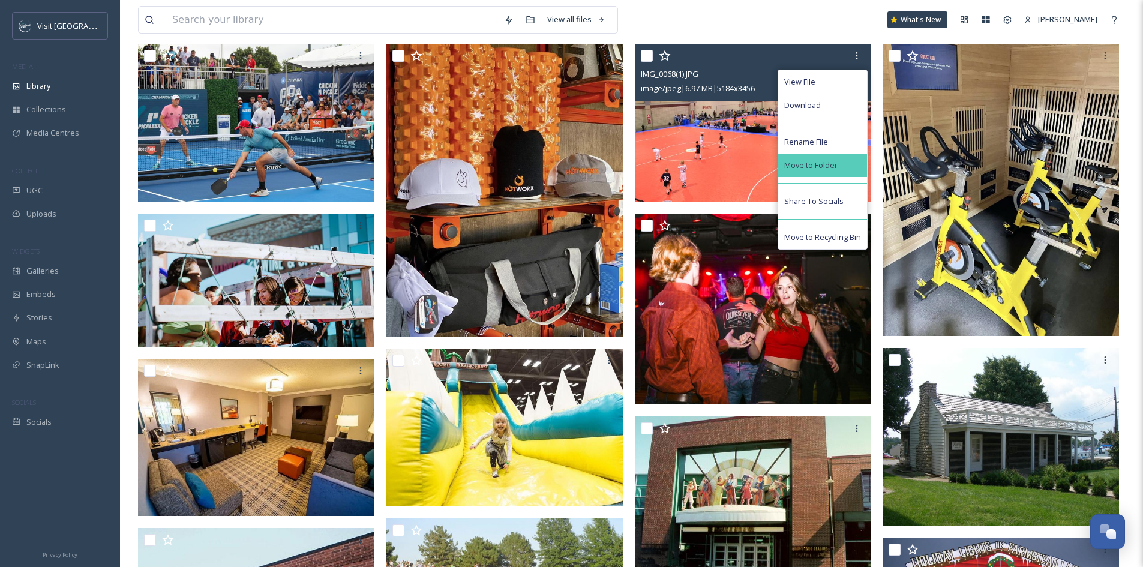
click at [851, 176] on div "Move to Folder" at bounding box center [822, 165] width 89 height 23
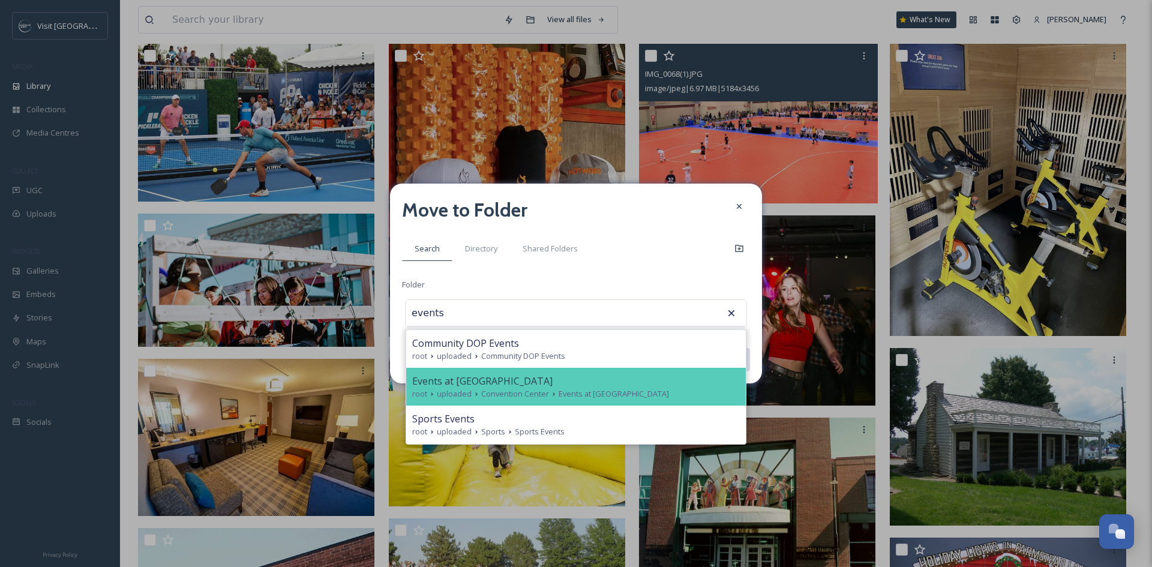
click at [502, 374] on span "Events at [GEOGRAPHIC_DATA]" at bounding box center [482, 381] width 140 height 14
type input "Events at [GEOGRAPHIC_DATA]"
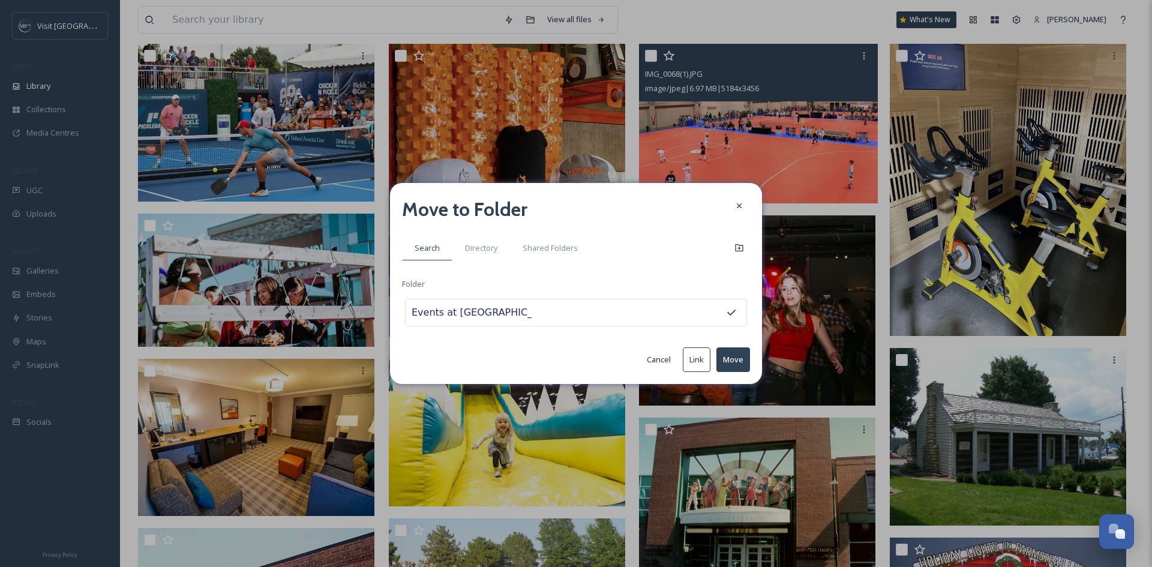
click at [743, 356] on button "Move" at bounding box center [733, 359] width 34 height 25
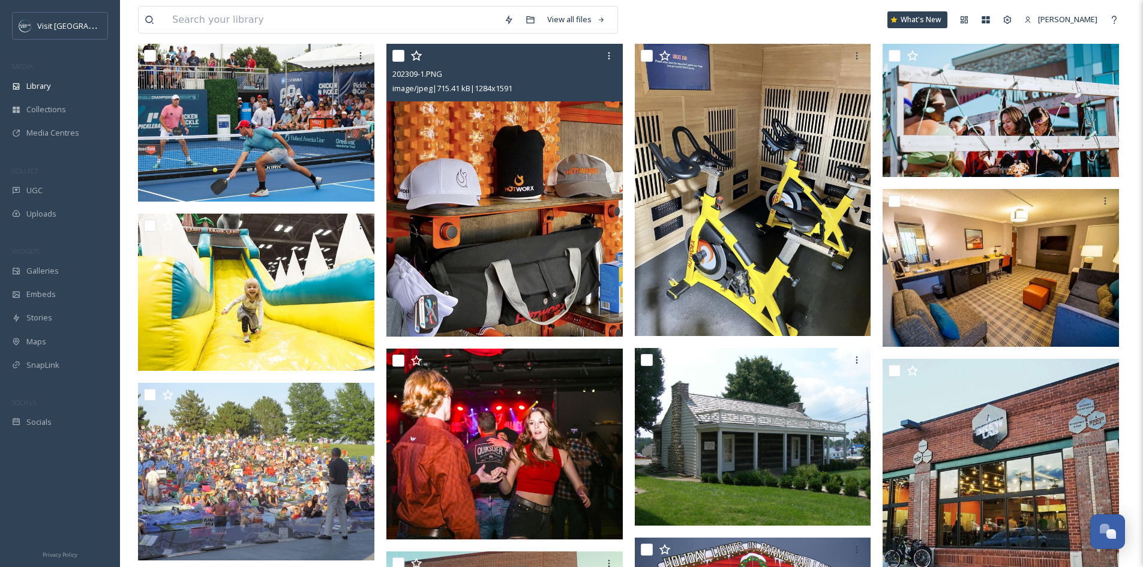
click at [394, 62] on input "checkbox" at bounding box center [398, 56] width 12 height 12
checkbox input "true"
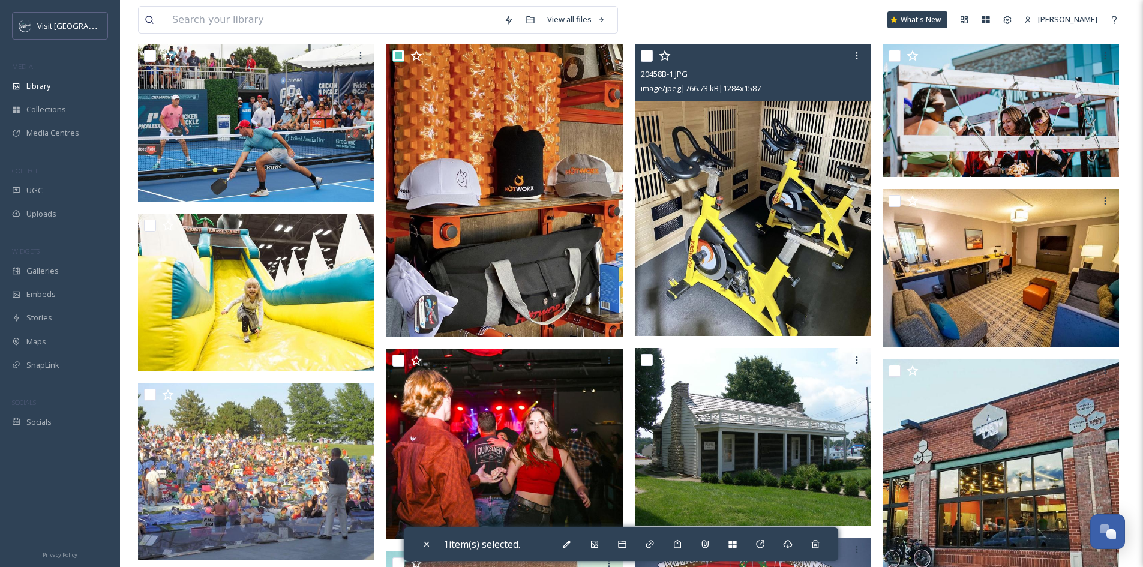
click at [645, 62] on input "checkbox" at bounding box center [647, 56] width 12 height 12
checkbox input "true"
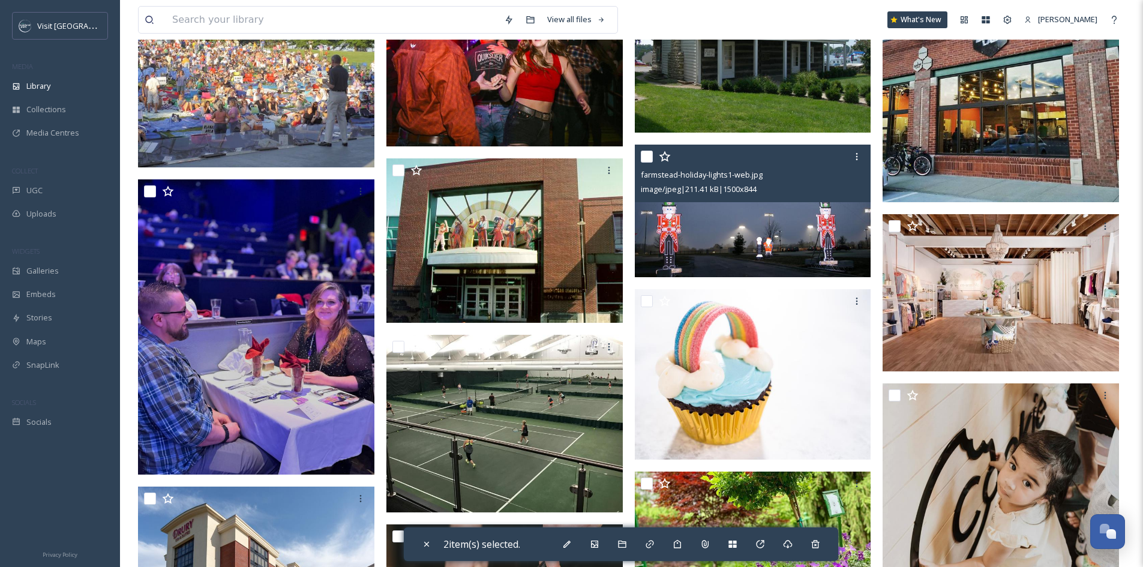
scroll to position [660, 0]
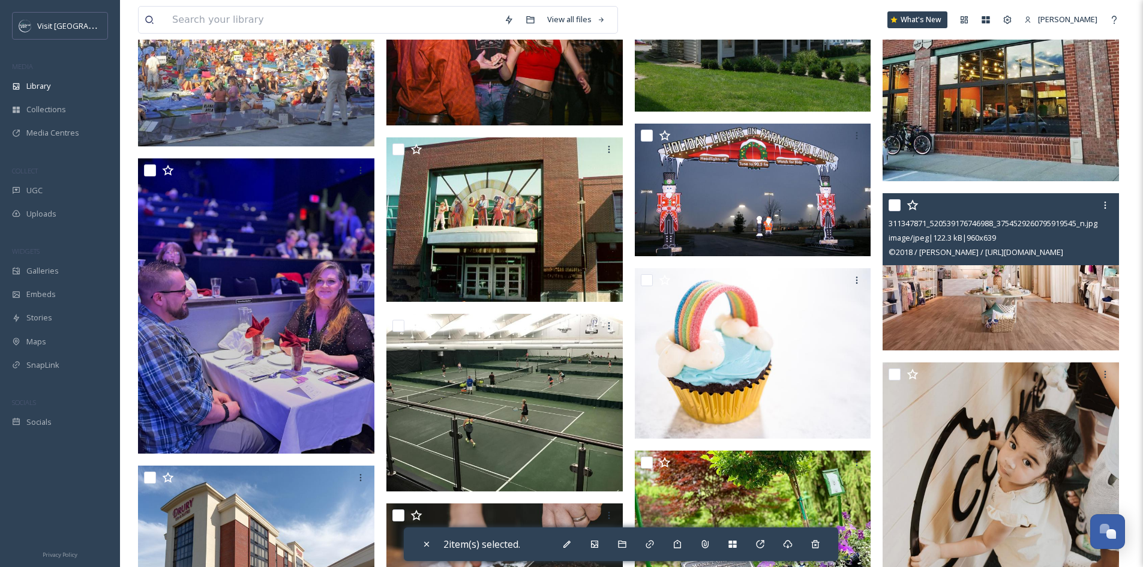
click at [893, 211] on input "checkbox" at bounding box center [894, 205] width 12 height 12
checkbox input "true"
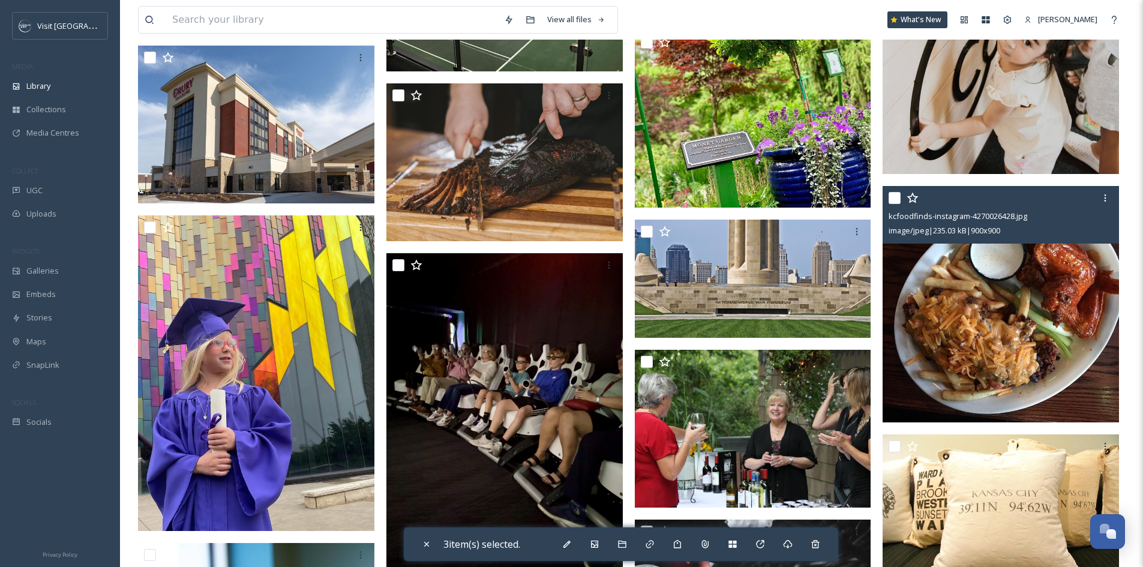
scroll to position [1260, 0]
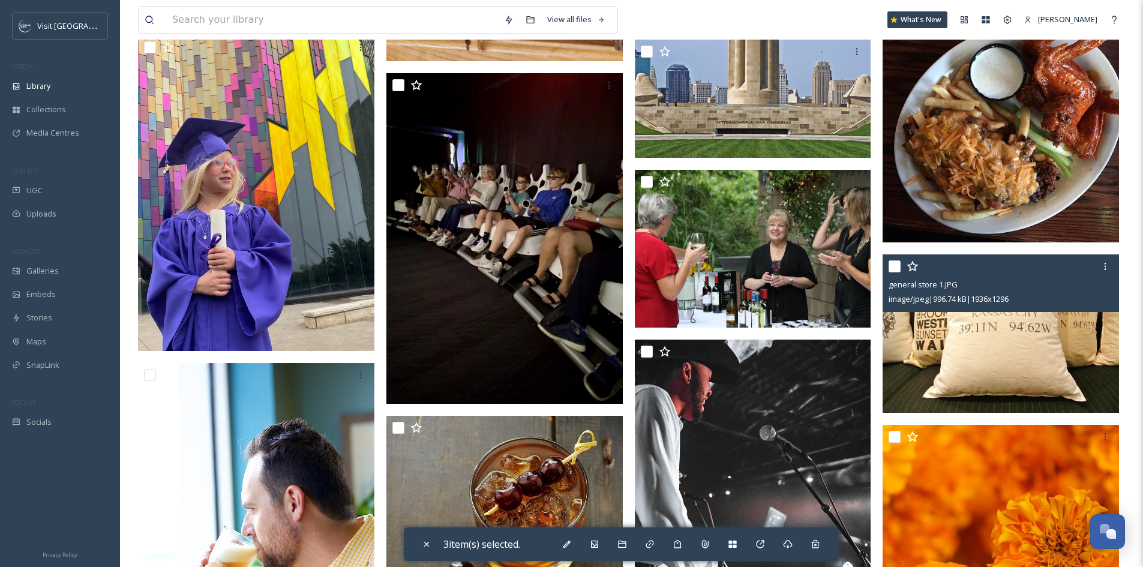
click at [891, 272] on input "checkbox" at bounding box center [894, 266] width 12 height 12
checkbox input "true"
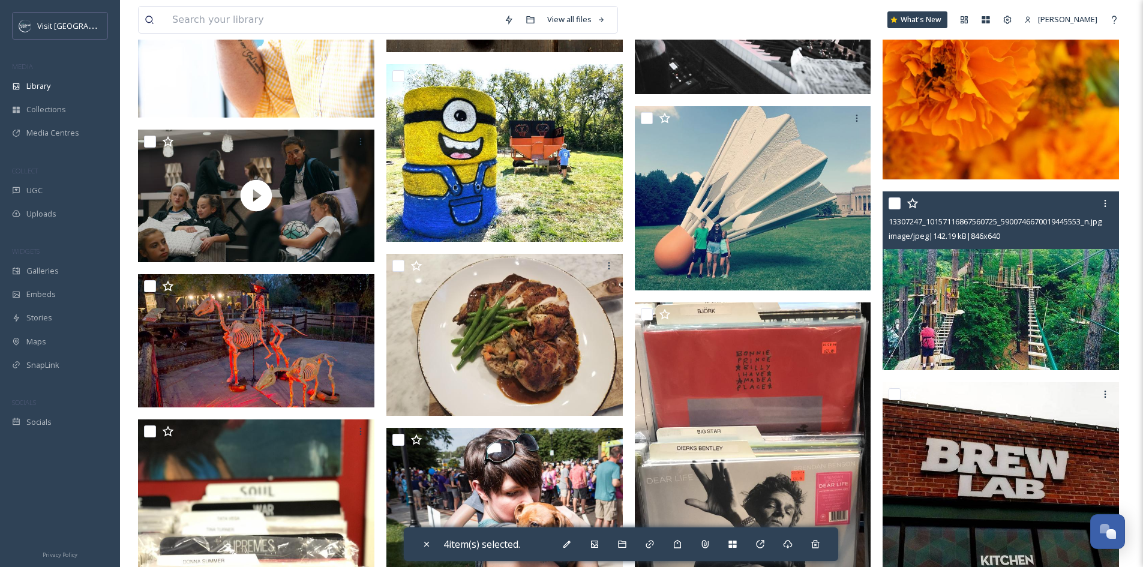
scroll to position [2039, 0]
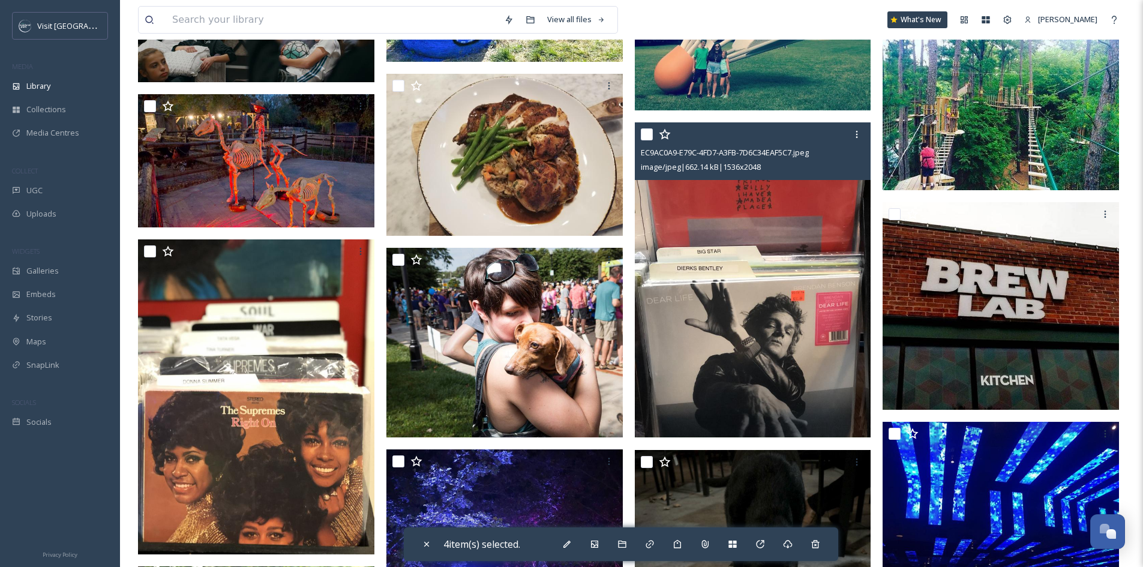
click at [645, 140] on input "checkbox" at bounding box center [647, 134] width 12 height 12
checkbox input "true"
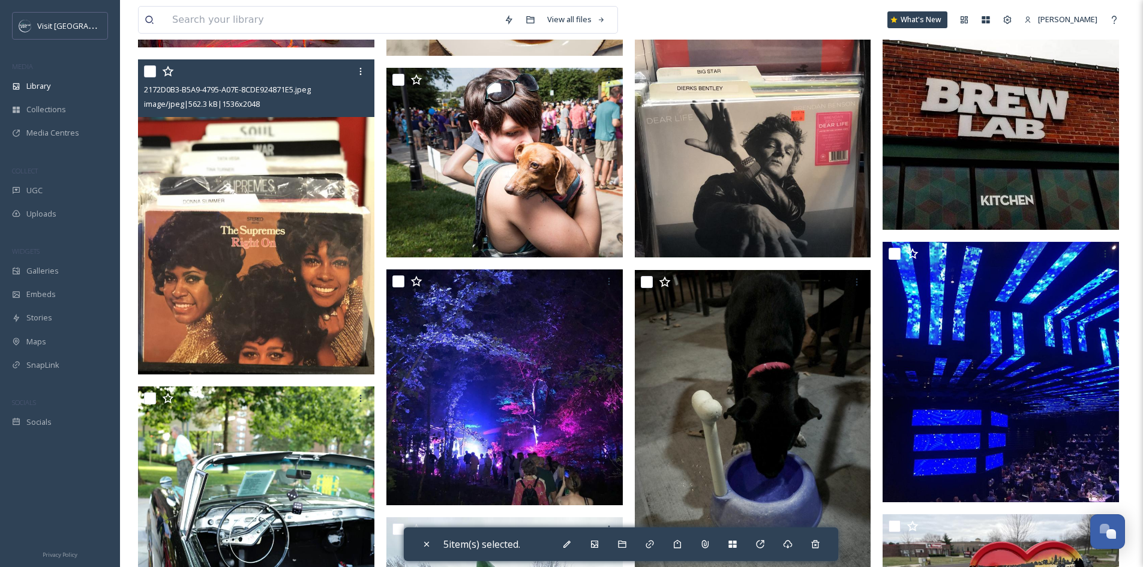
click at [150, 77] on input "checkbox" at bounding box center [150, 71] width 12 height 12
checkbox input "true"
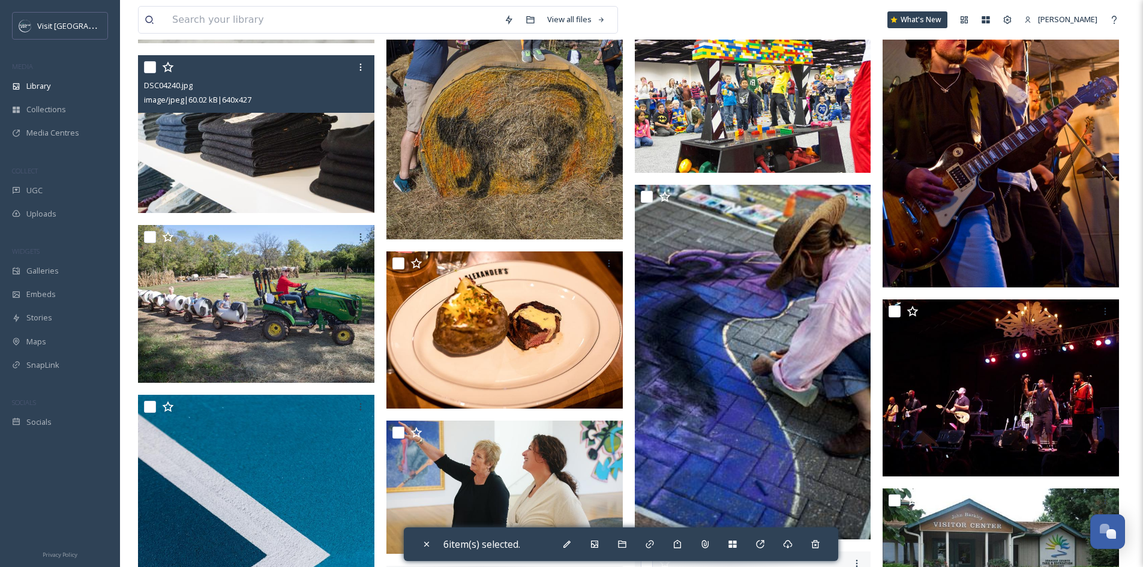
scroll to position [3119, 0]
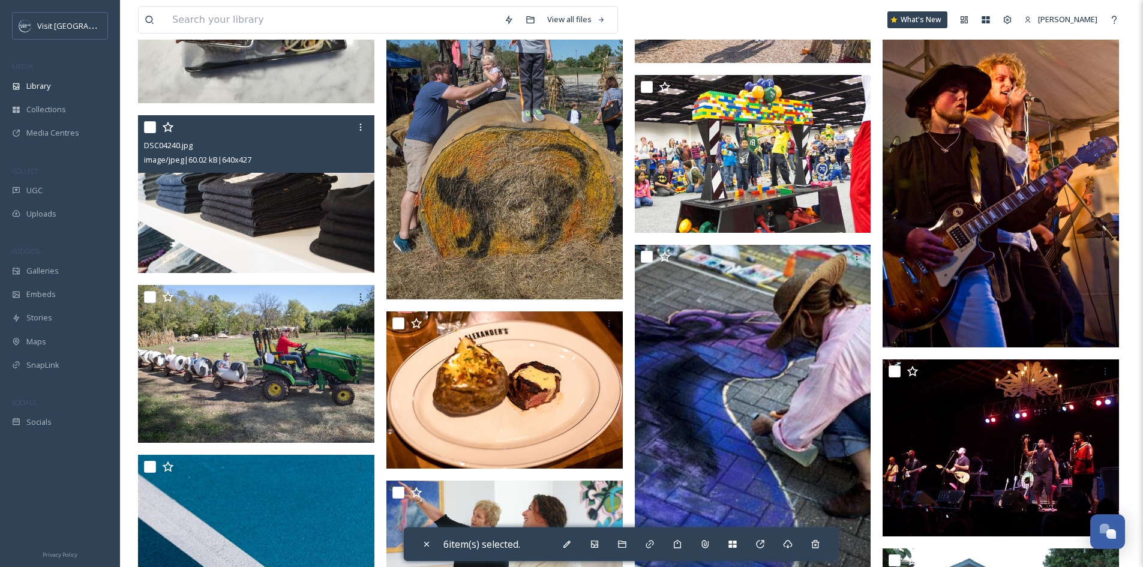
click at [146, 133] on input "checkbox" at bounding box center [150, 127] width 12 height 12
checkbox input "true"
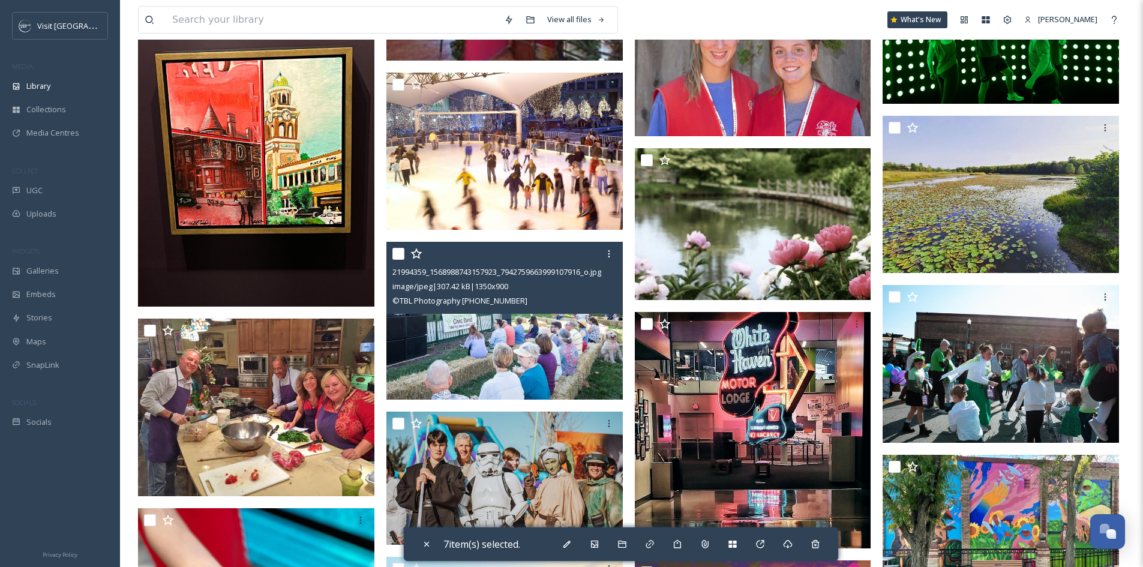
scroll to position [4319, 0]
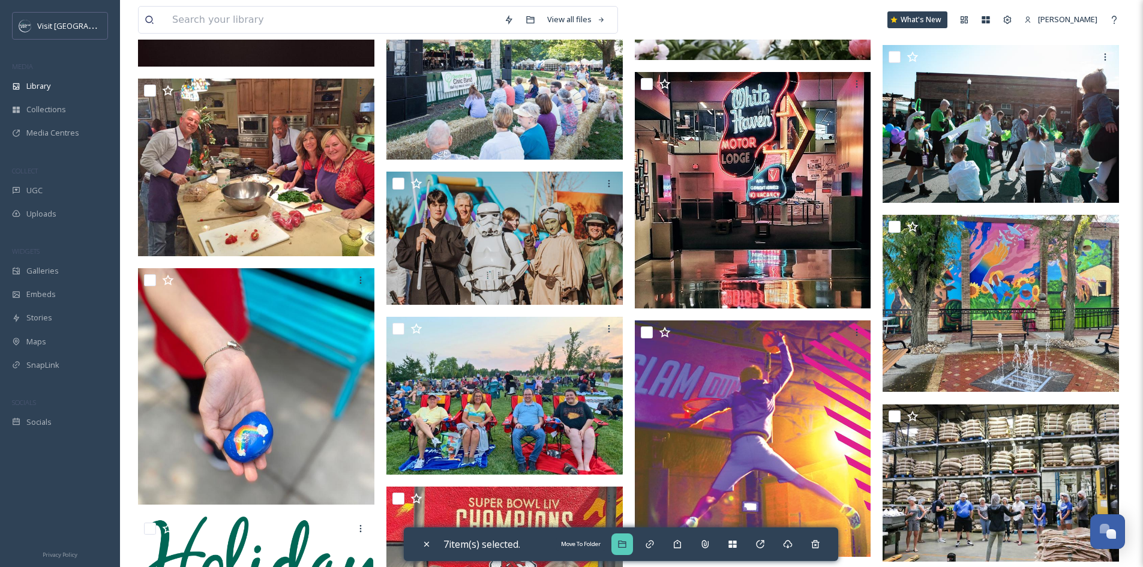
click at [627, 546] on icon at bounding box center [622, 544] width 10 height 10
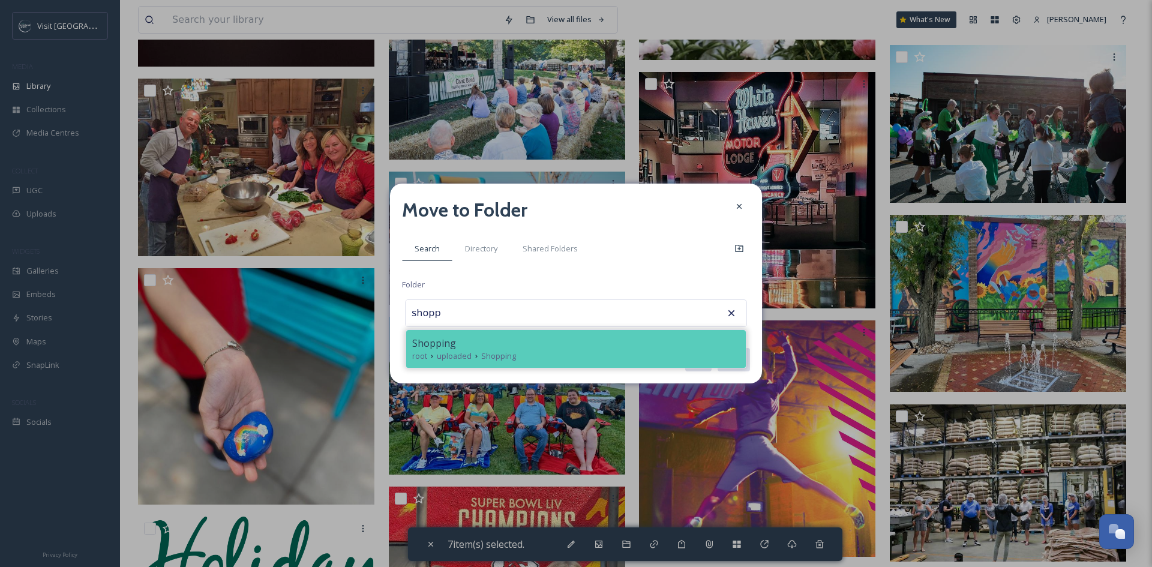
click at [650, 337] on div "Shopping" at bounding box center [575, 343] width 327 height 14
type input "Shopping"
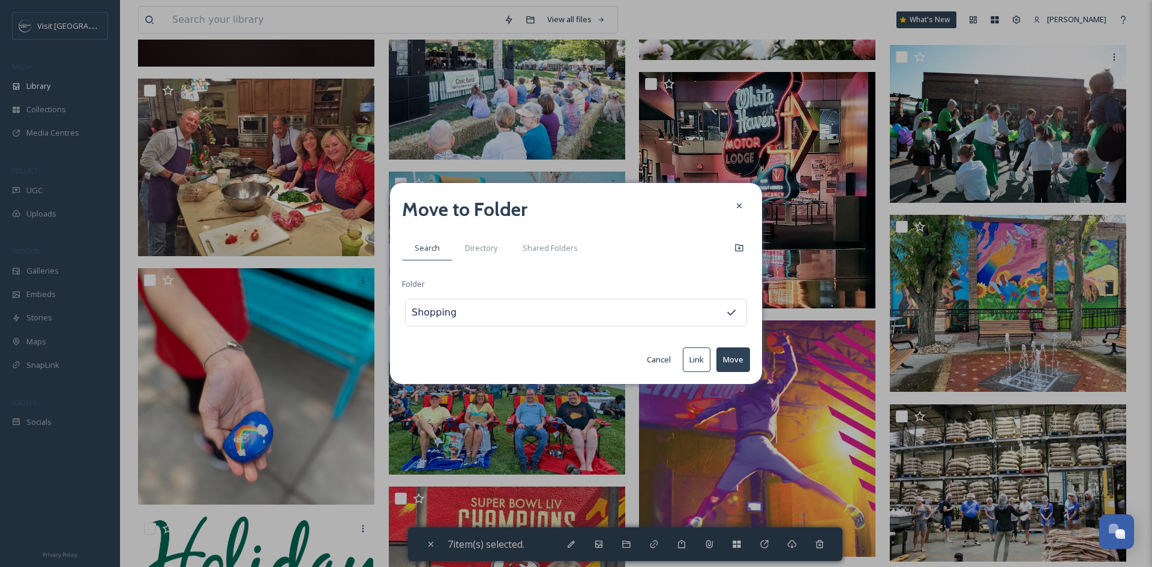
click at [742, 364] on button "Move" at bounding box center [733, 359] width 34 height 25
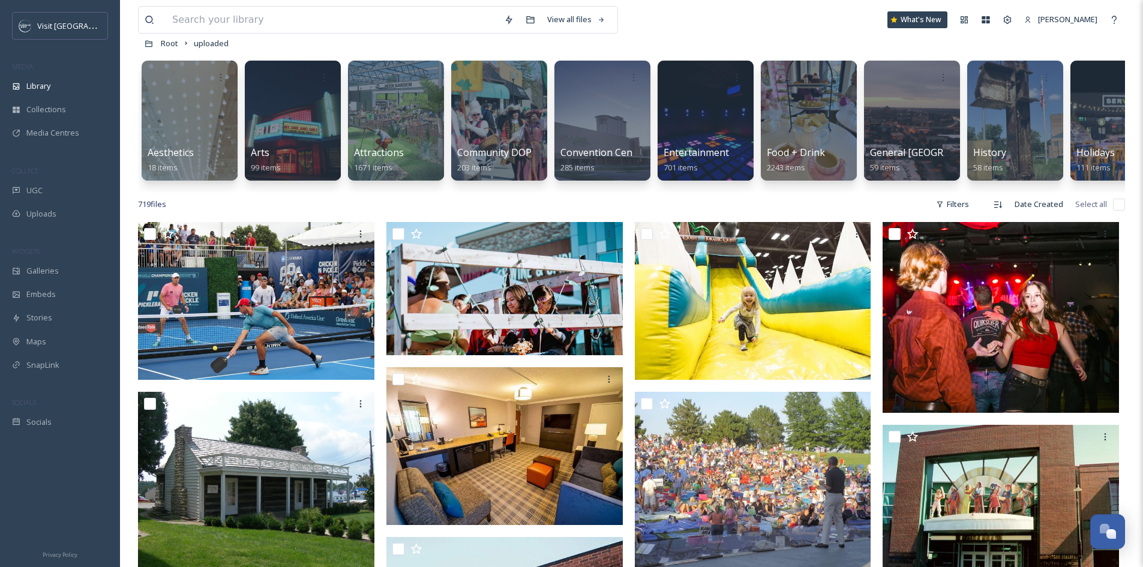
scroll to position [60, 0]
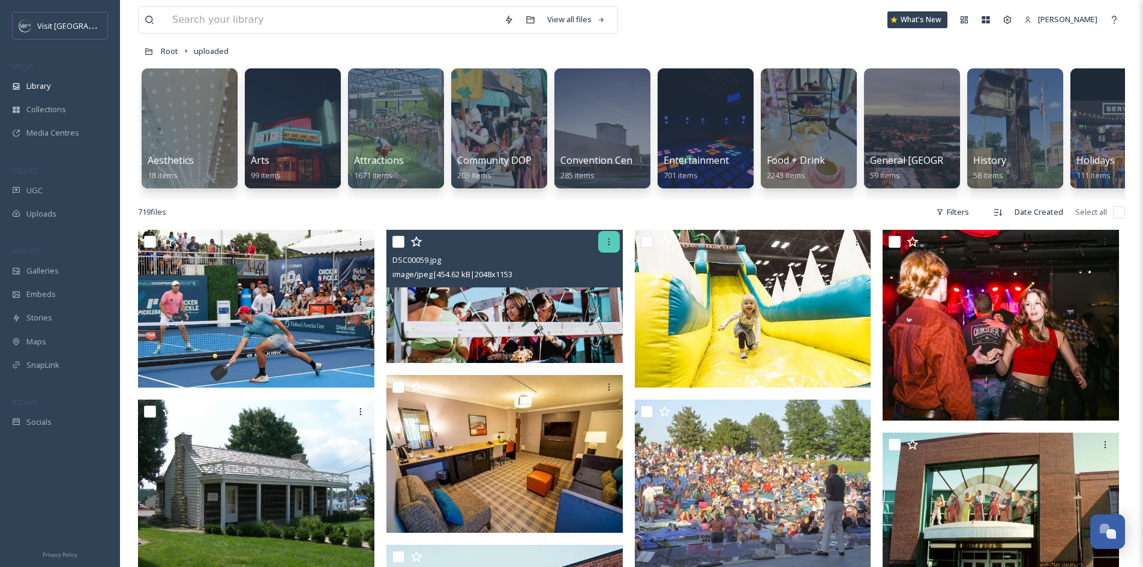
click at [612, 247] on icon at bounding box center [609, 242] width 10 height 10
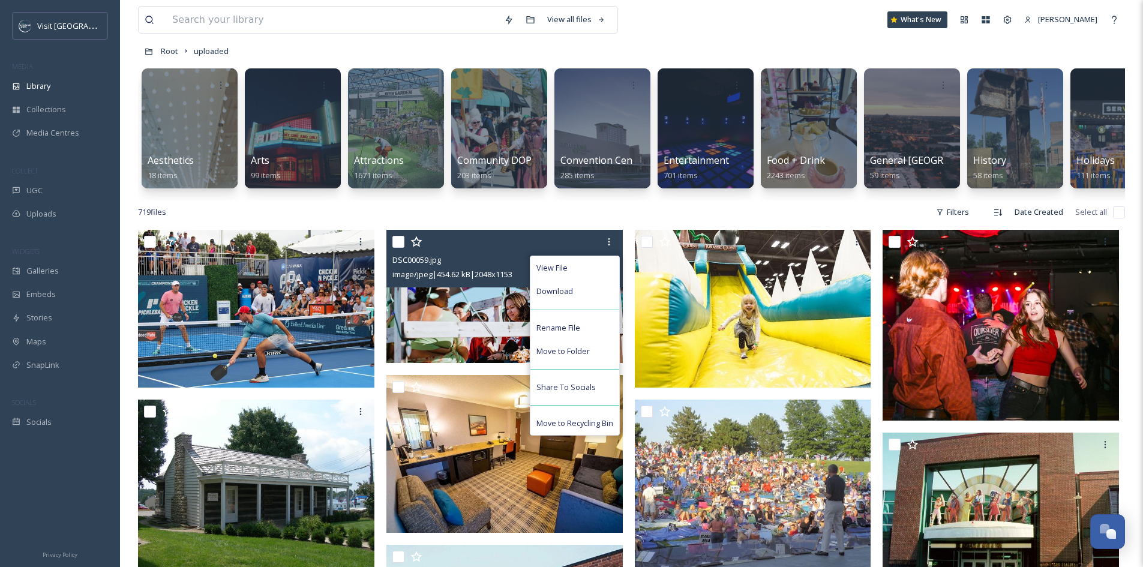
click at [398, 248] on input "checkbox" at bounding box center [398, 242] width 12 height 12
checkbox input "true"
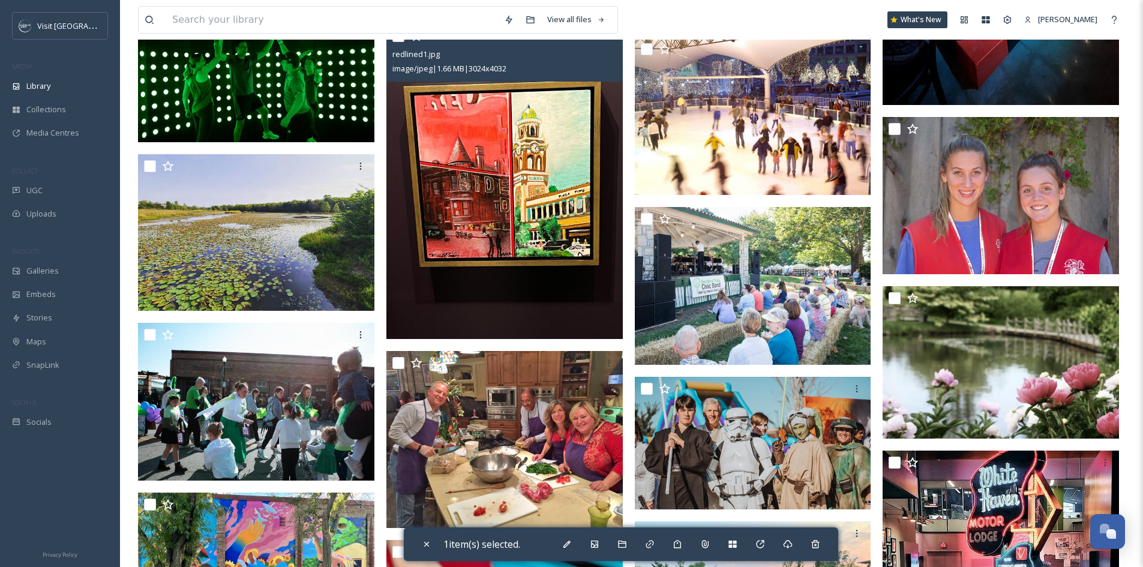
scroll to position [3599, 0]
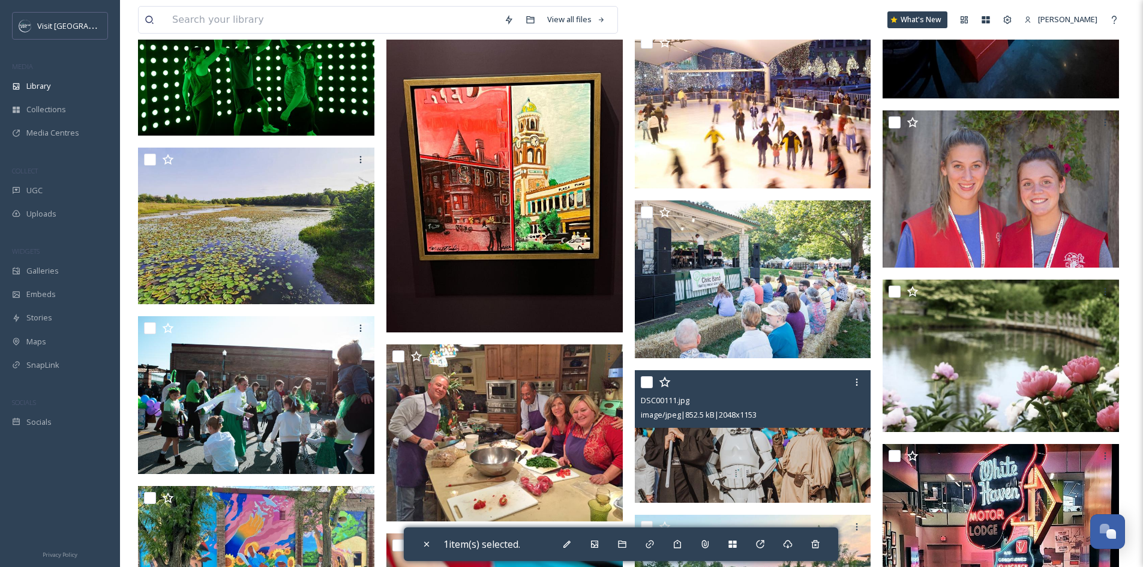
click at [646, 388] on input "checkbox" at bounding box center [647, 382] width 12 height 12
checkbox input "true"
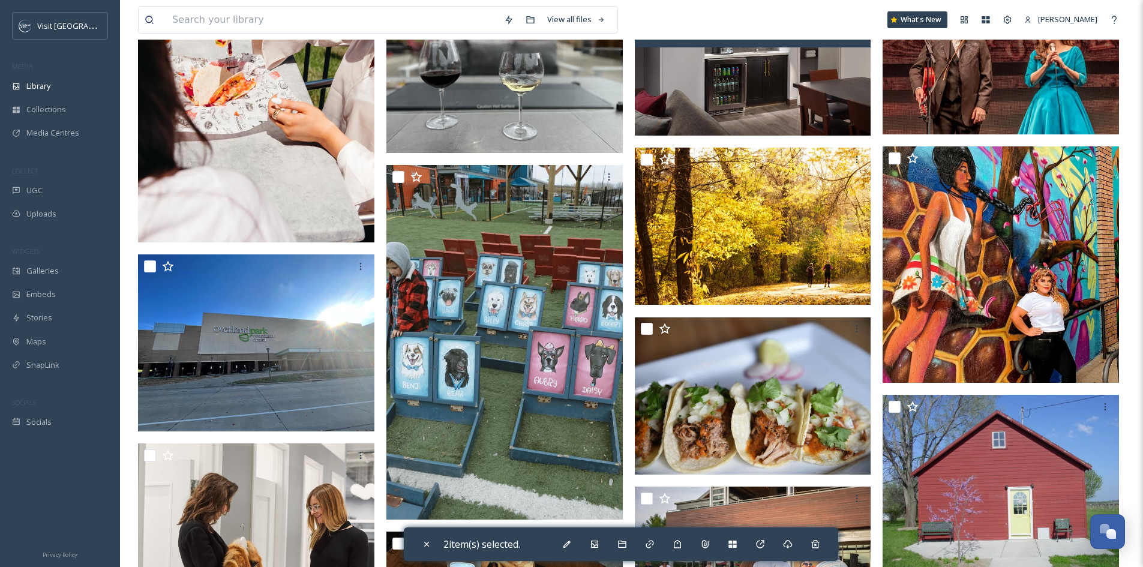
scroll to position [4559, 0]
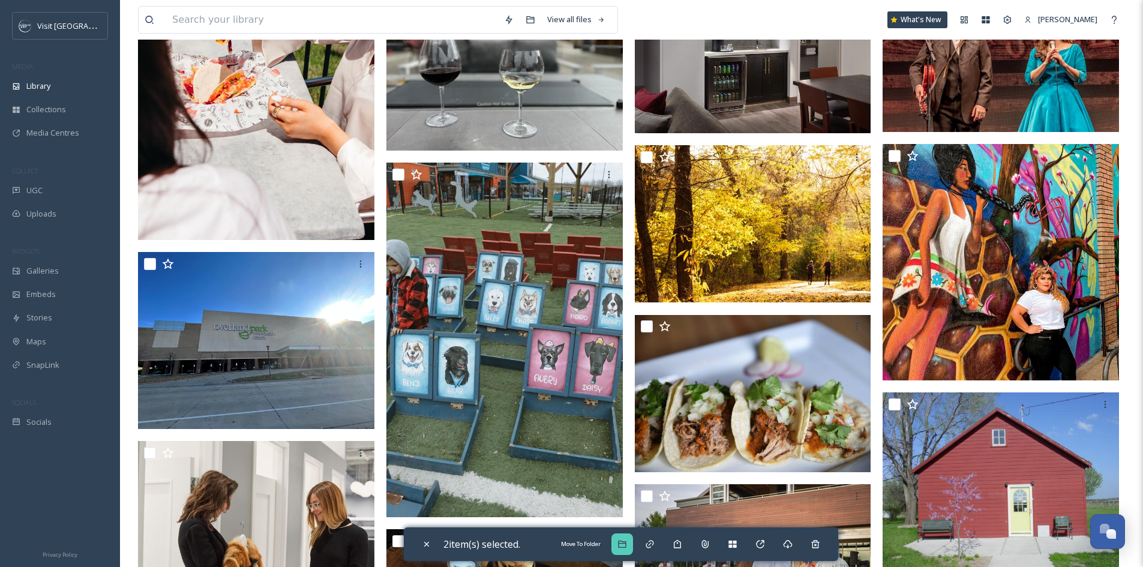
click at [627, 540] on icon at bounding box center [622, 544] width 10 height 10
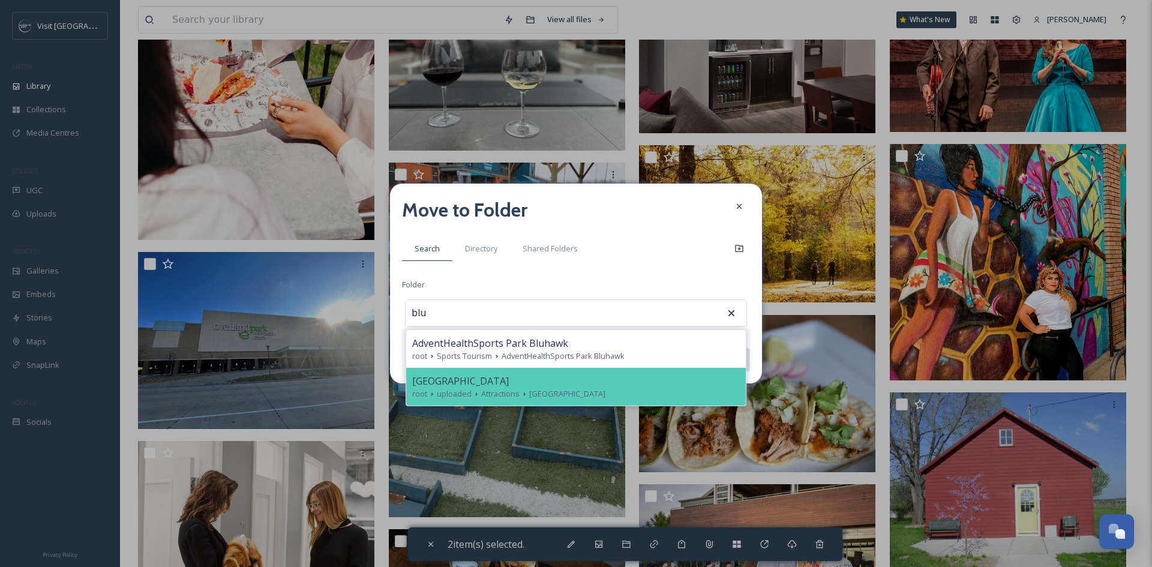
click at [545, 389] on span "[GEOGRAPHIC_DATA]" at bounding box center [567, 393] width 76 height 11
type input "[GEOGRAPHIC_DATA]"
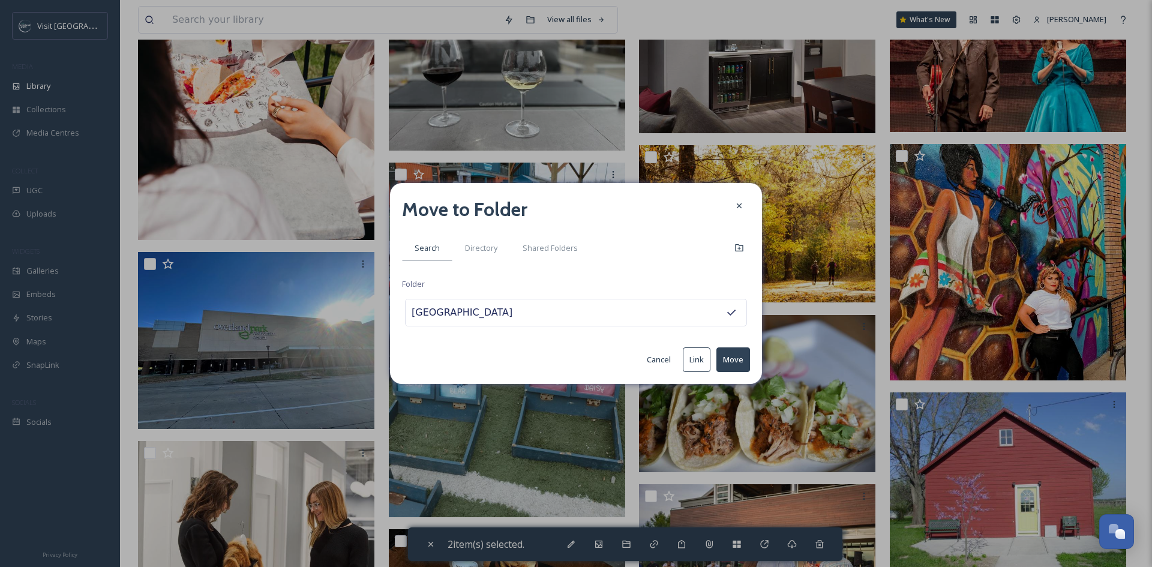
click at [731, 359] on button "Move" at bounding box center [733, 359] width 34 height 25
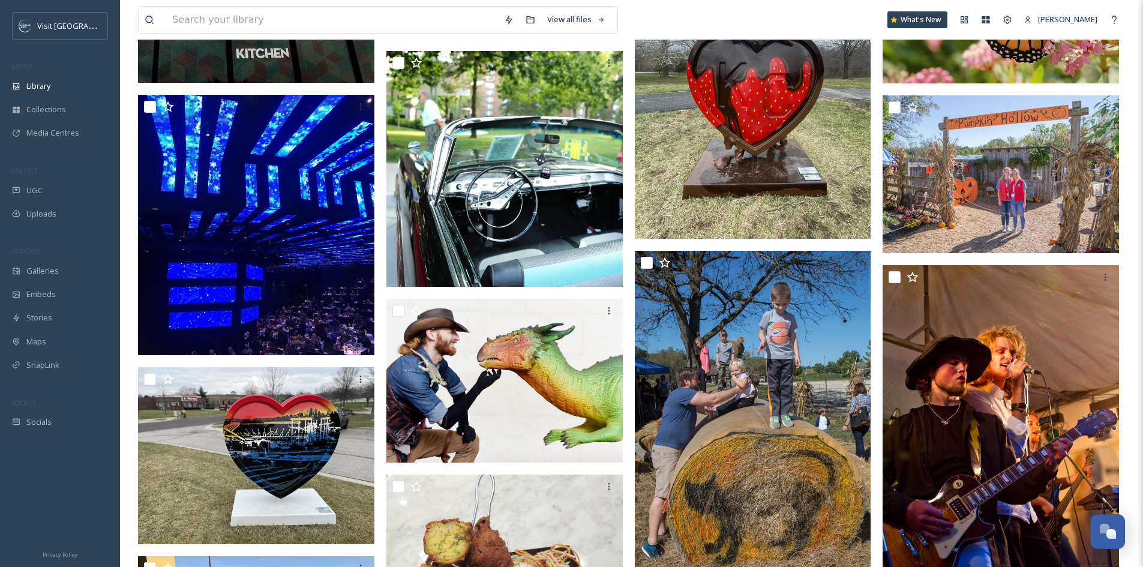
scroll to position [2339, 0]
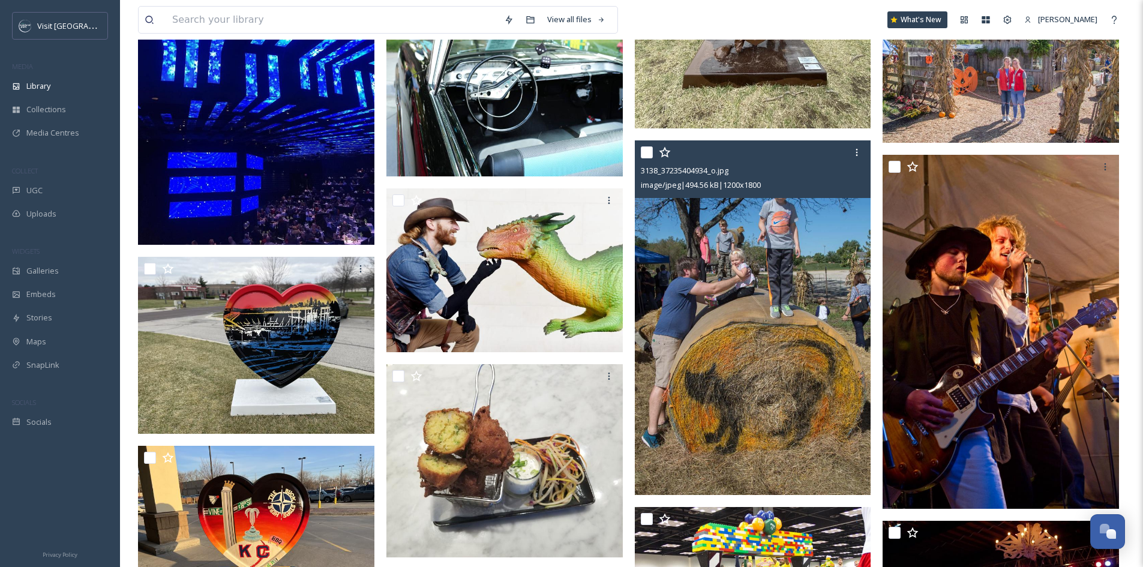
click at [647, 158] on input "checkbox" at bounding box center [647, 152] width 12 height 12
checkbox input "true"
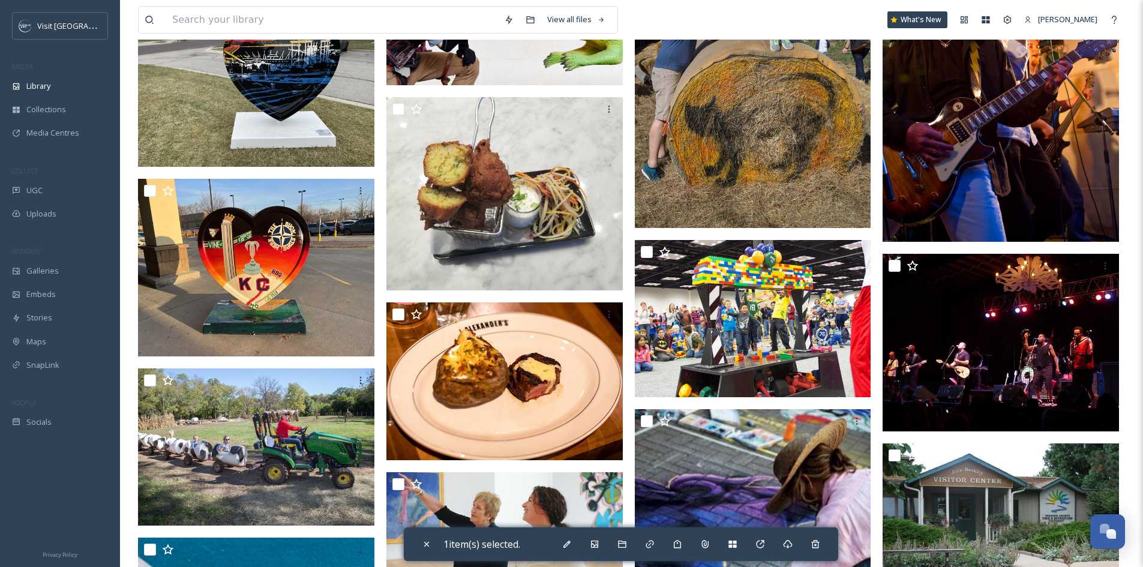
scroll to position [2639, 0]
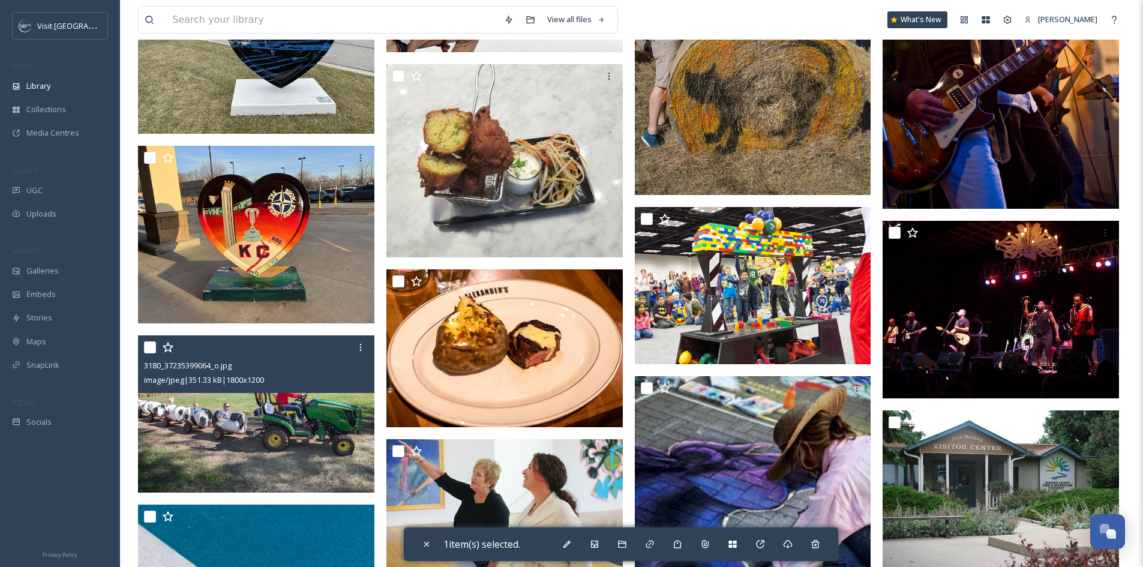
click at [149, 353] on input "checkbox" at bounding box center [150, 347] width 12 height 12
checkbox input "true"
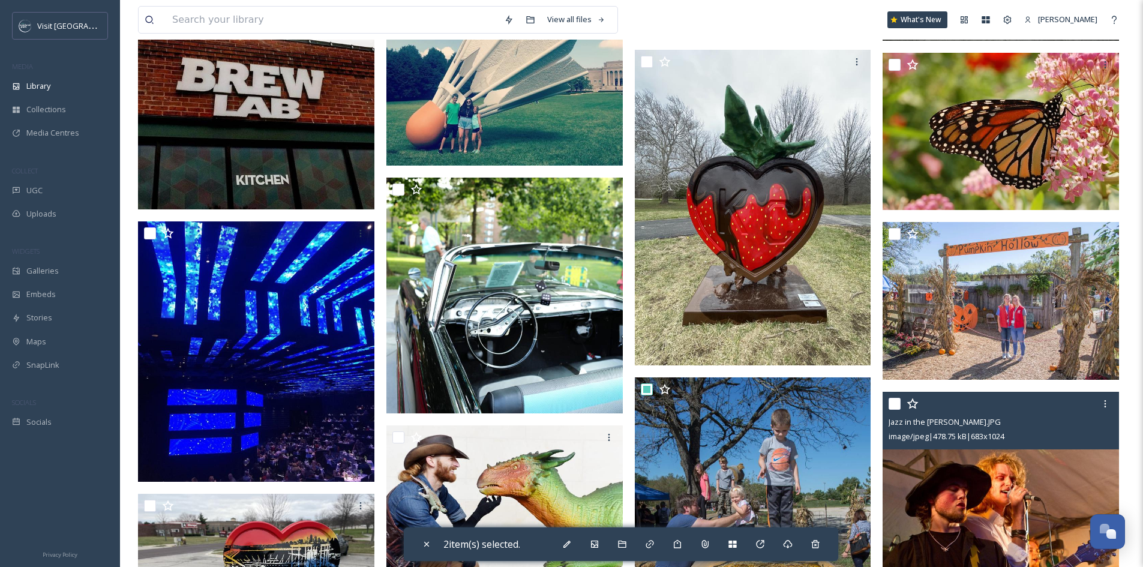
scroll to position [2099, 0]
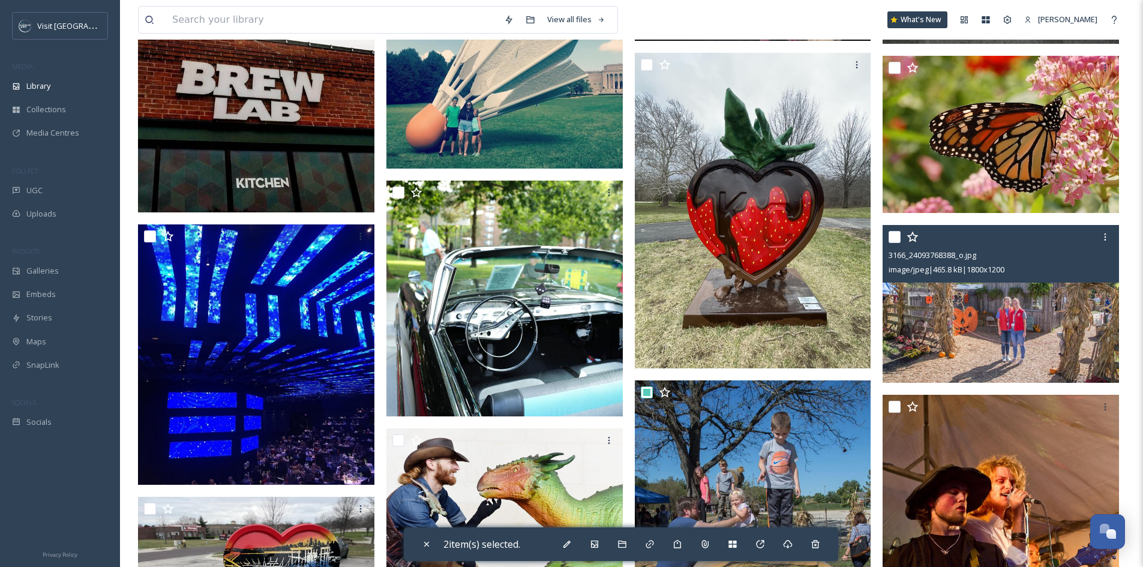
click at [891, 243] on input "checkbox" at bounding box center [894, 237] width 12 height 12
checkbox input "true"
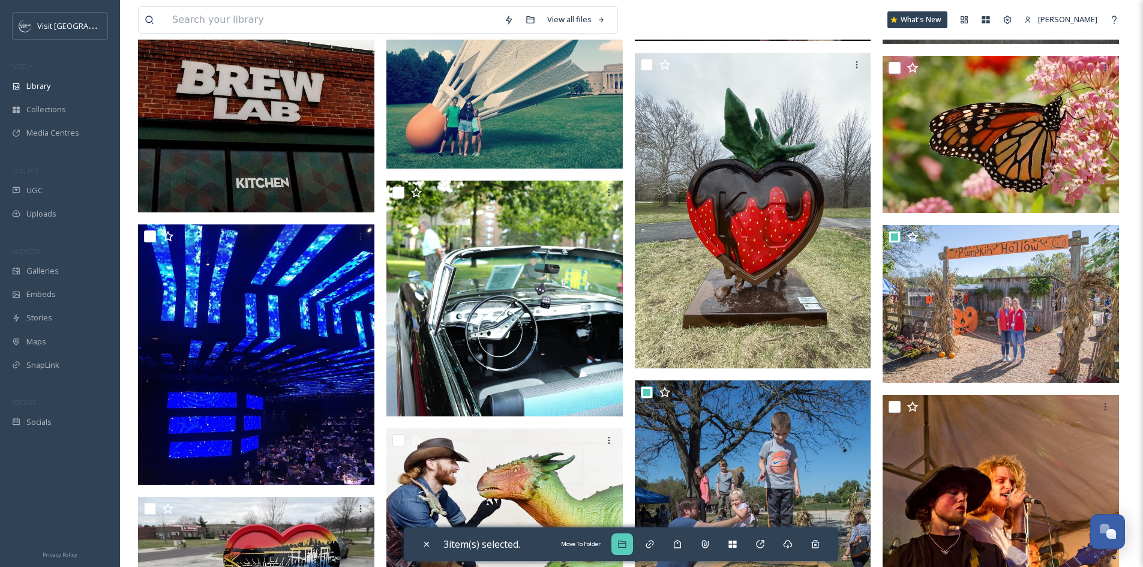
click at [621, 546] on icon at bounding box center [622, 544] width 10 height 10
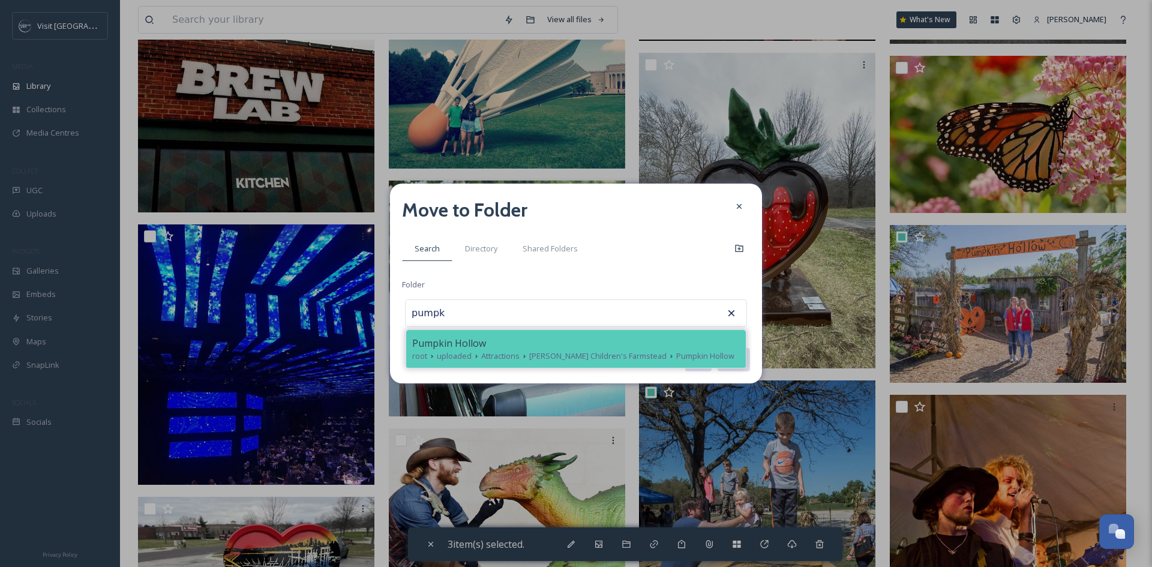
click at [567, 348] on div "Pumpkin Hollow" at bounding box center [575, 343] width 327 height 14
type input "Pumpkin Hollow"
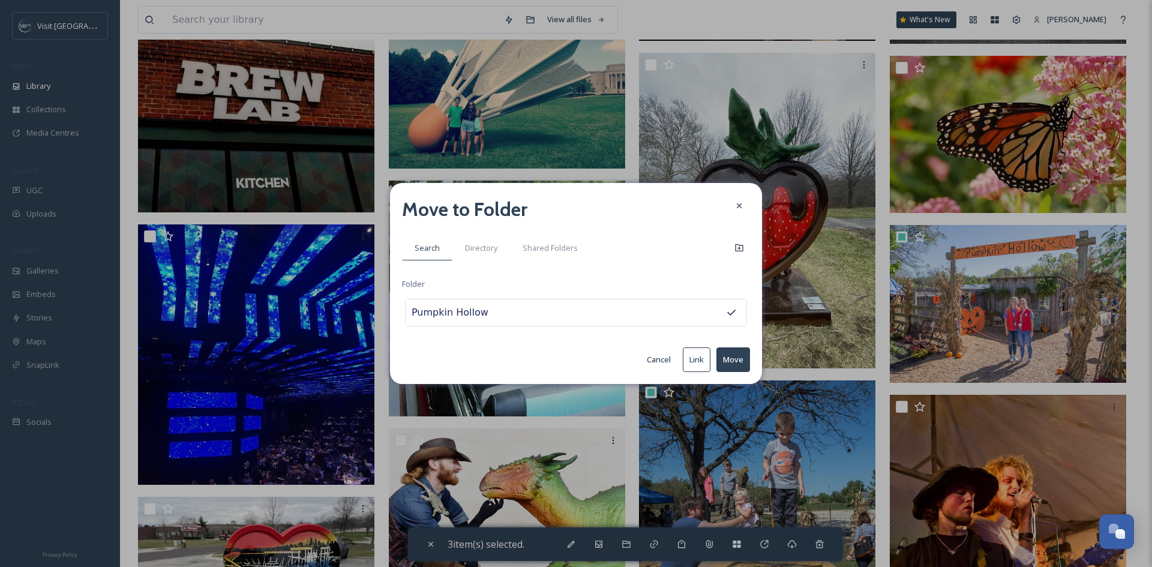
click at [736, 362] on button "Move" at bounding box center [733, 359] width 34 height 25
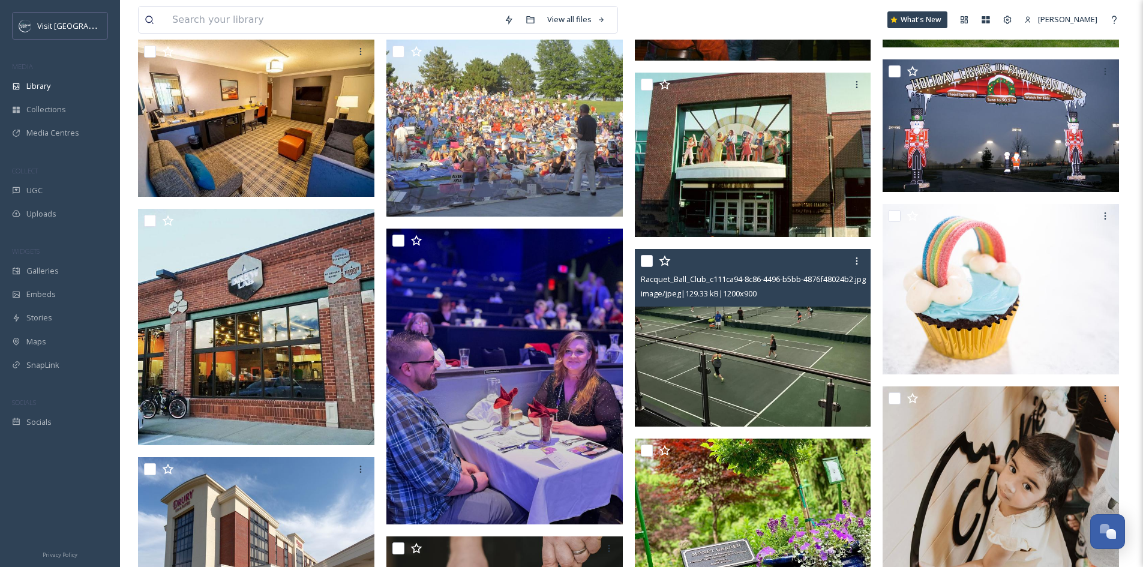
scroll to position [180, 0]
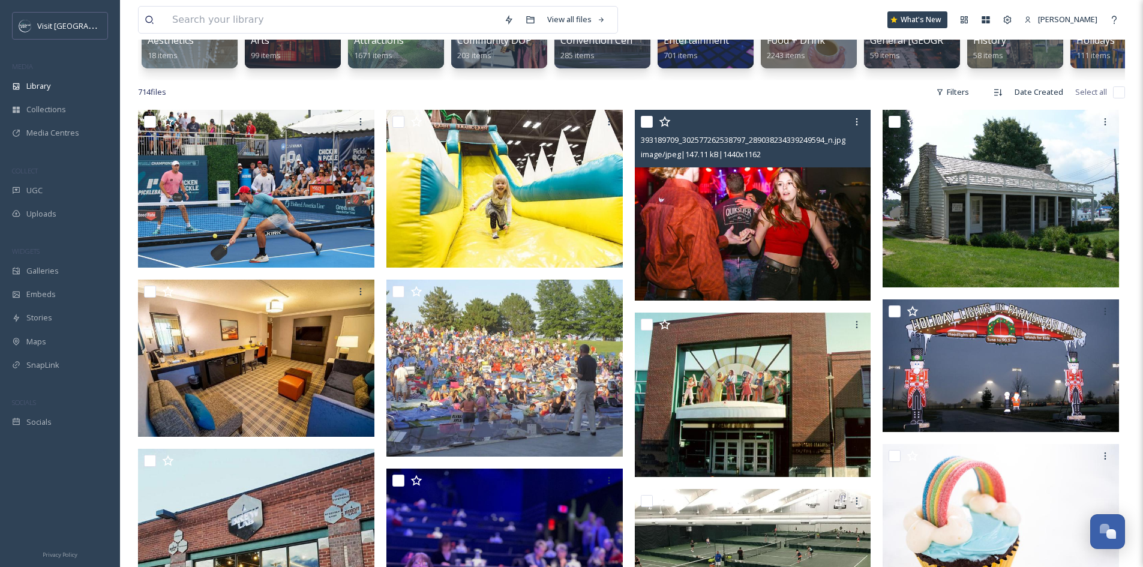
click at [642, 128] on input "checkbox" at bounding box center [647, 122] width 12 height 12
checkbox input "true"
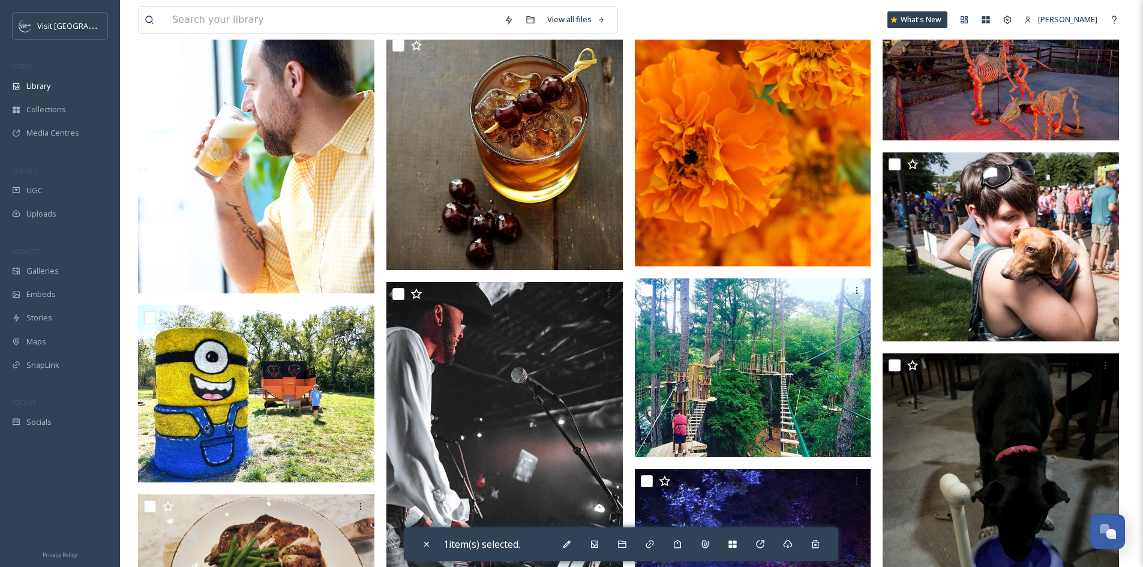
scroll to position [1500, 0]
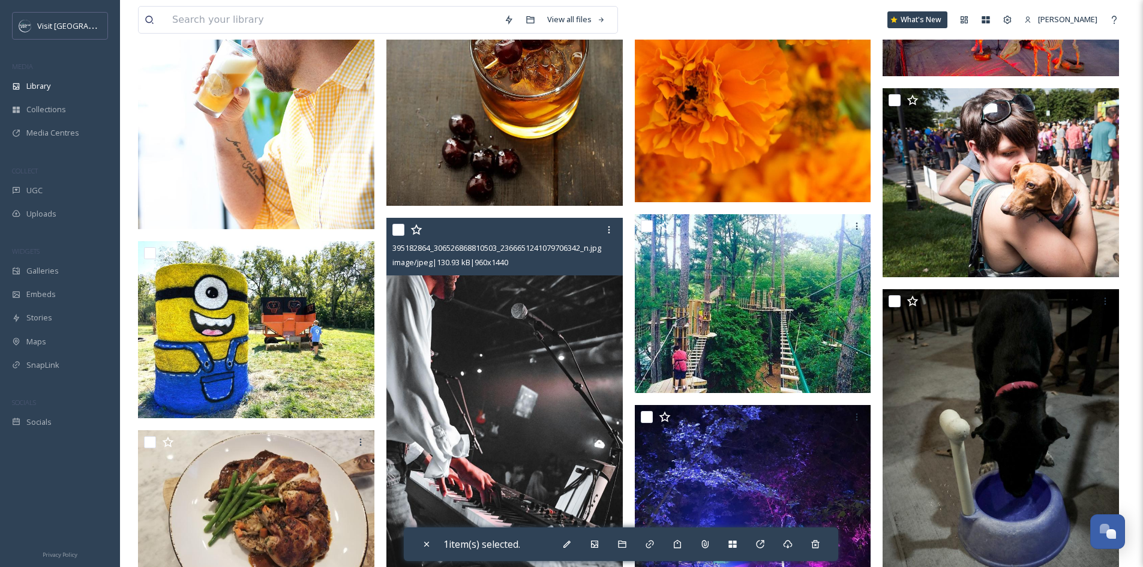
click at [398, 236] on input "checkbox" at bounding box center [398, 230] width 12 height 12
checkbox input "true"
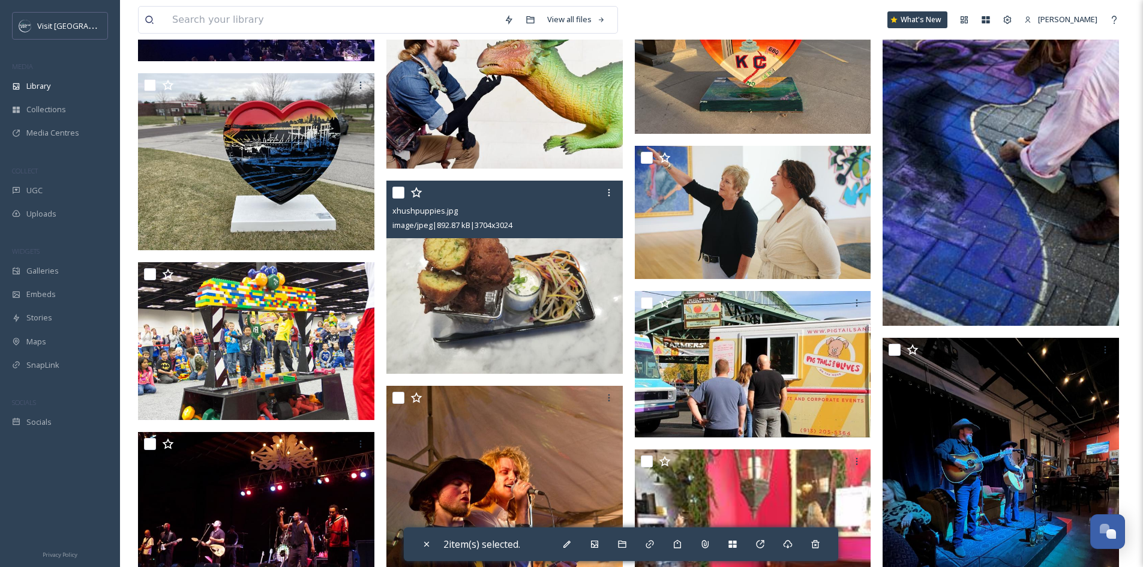
scroll to position [2579, 0]
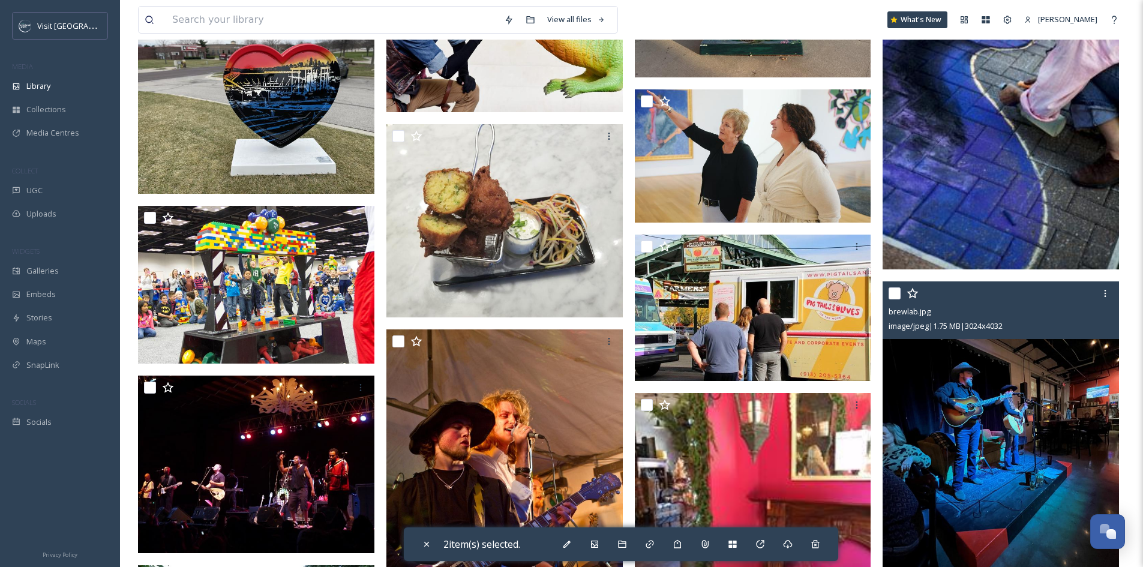
click at [893, 299] on input "checkbox" at bounding box center [894, 293] width 12 height 12
checkbox input "true"
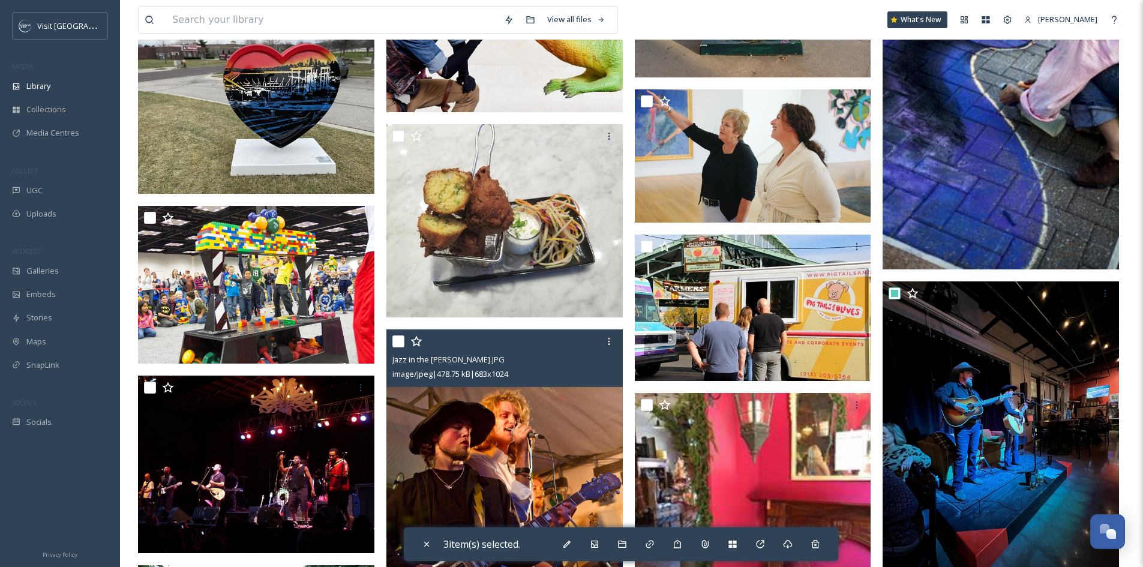
click at [400, 347] on input "checkbox" at bounding box center [398, 341] width 12 height 12
checkbox input "true"
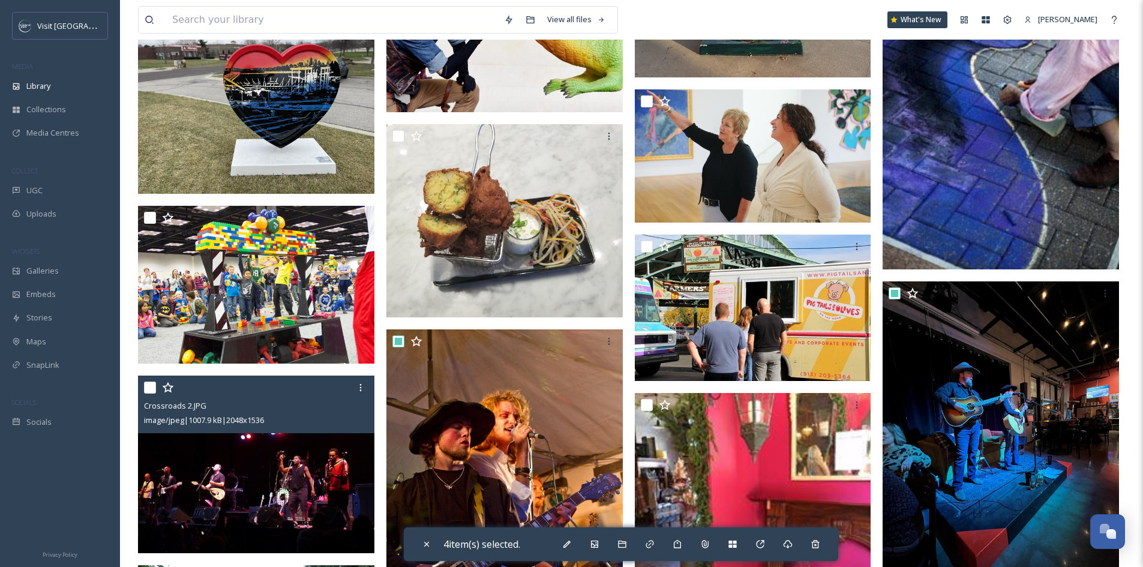
click at [149, 393] on input "checkbox" at bounding box center [150, 387] width 12 height 12
checkbox input "true"
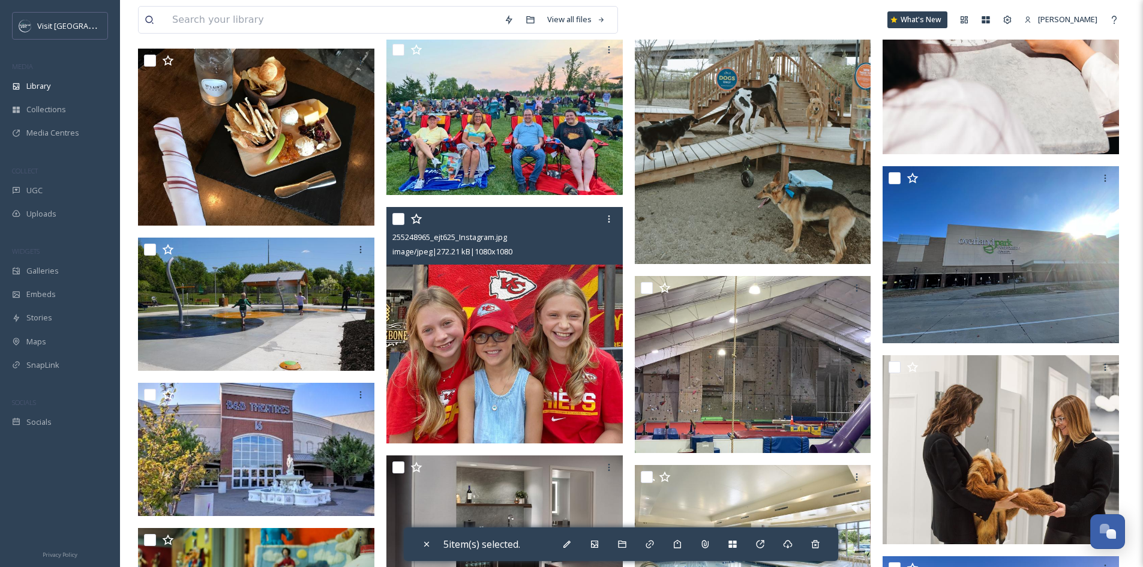
scroll to position [4738, 0]
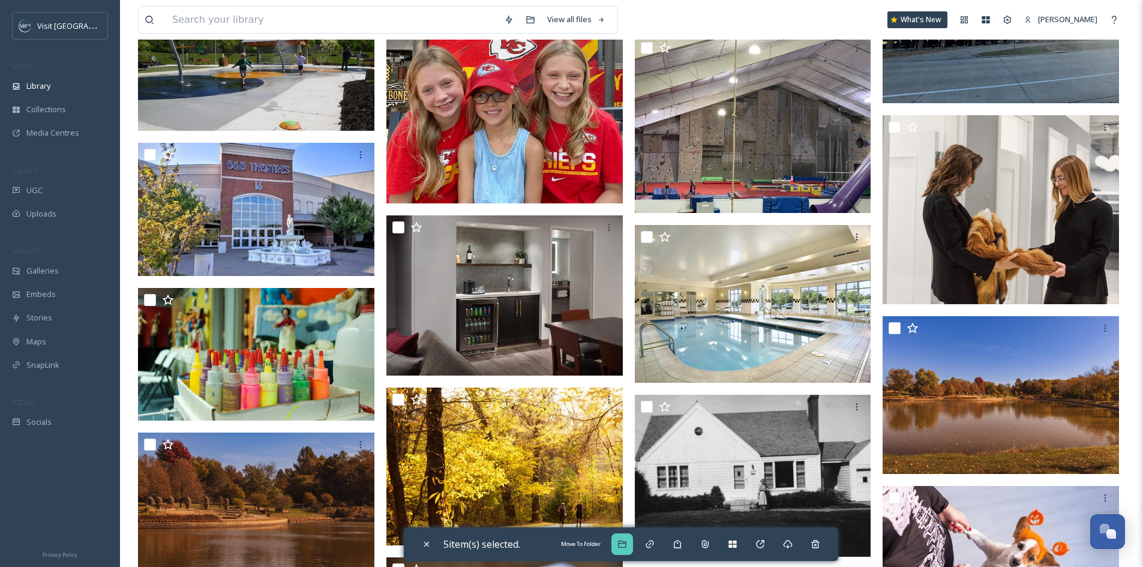
click at [619, 537] on div "Move To Folder" at bounding box center [622, 544] width 22 height 22
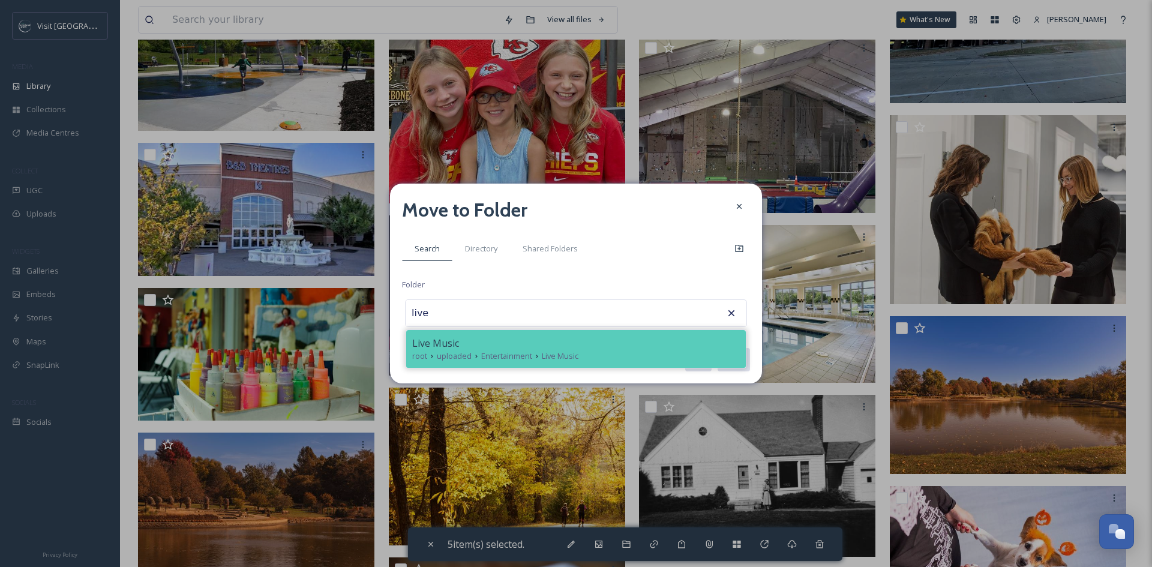
click at [607, 340] on div "Live Music" at bounding box center [575, 343] width 327 height 14
type input "Live Music"
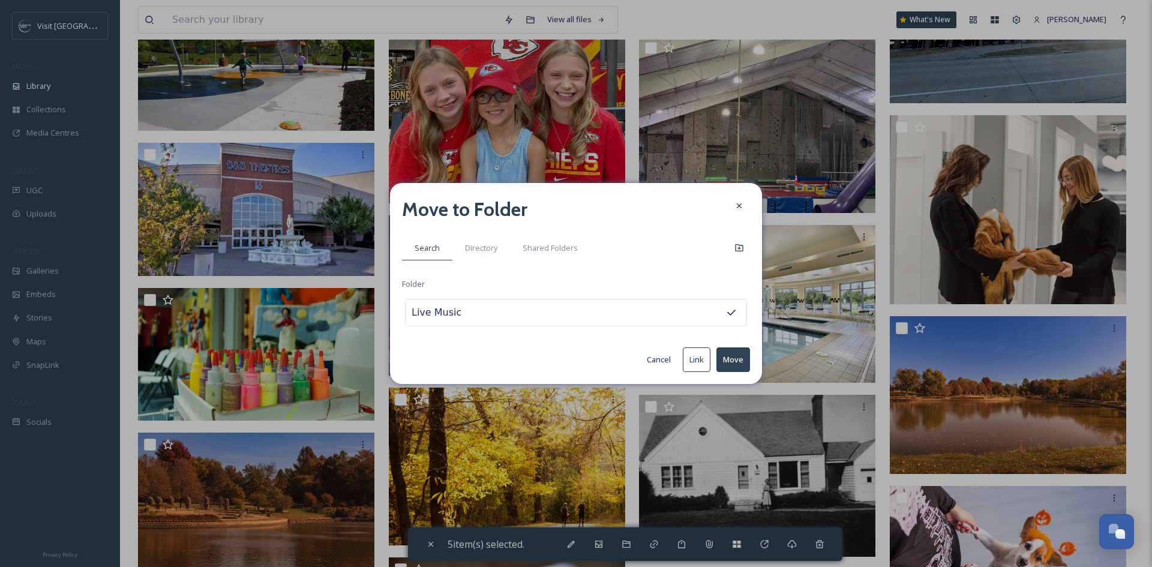
click at [745, 359] on button "Move" at bounding box center [733, 359] width 34 height 25
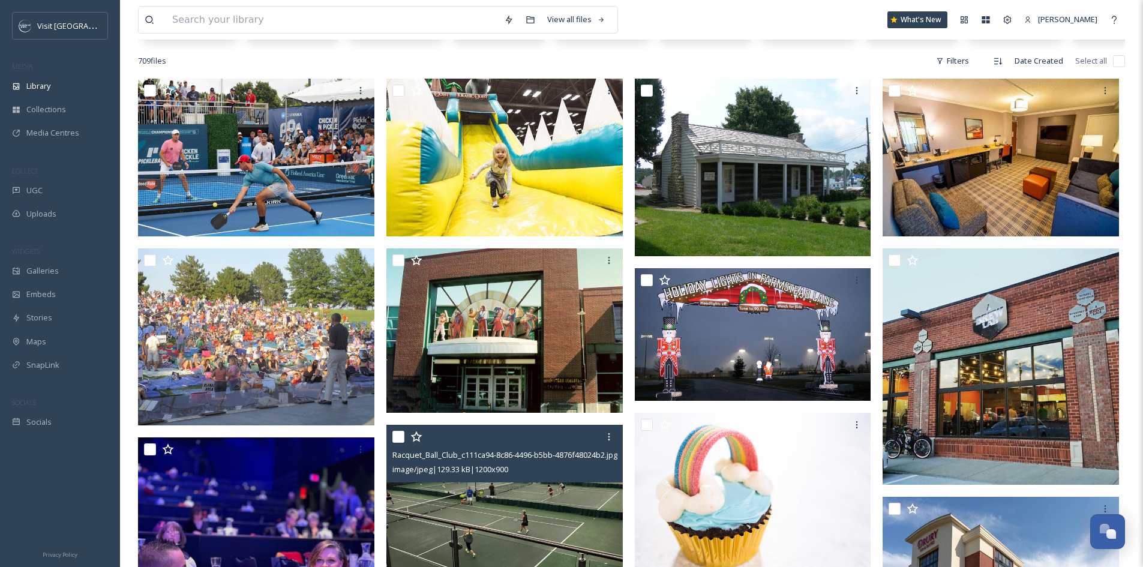
scroll to position [180, 0]
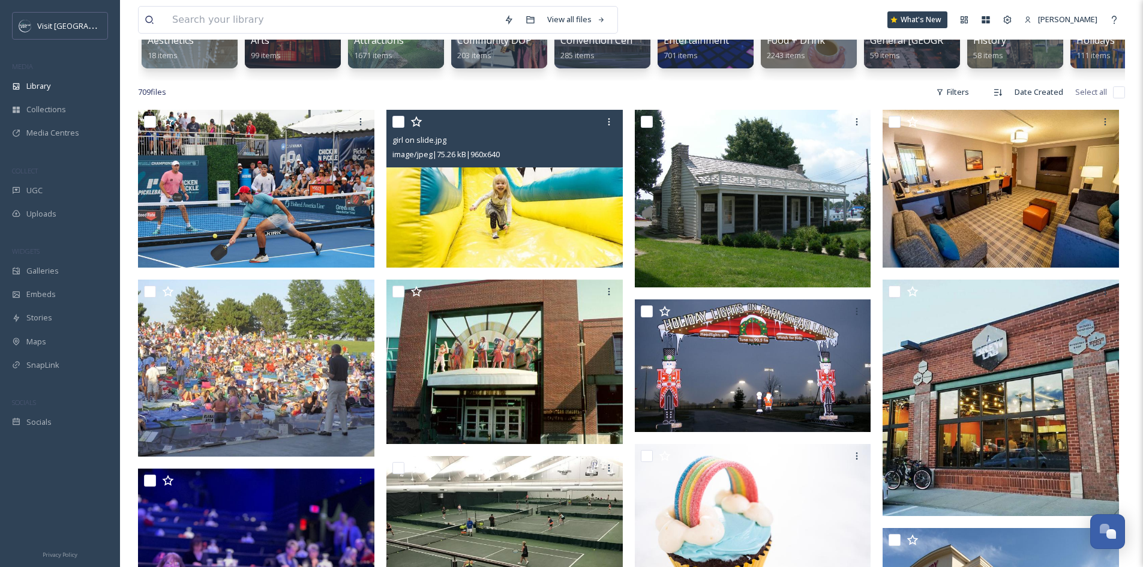
click at [395, 128] on input "checkbox" at bounding box center [398, 122] width 12 height 12
checkbox input "true"
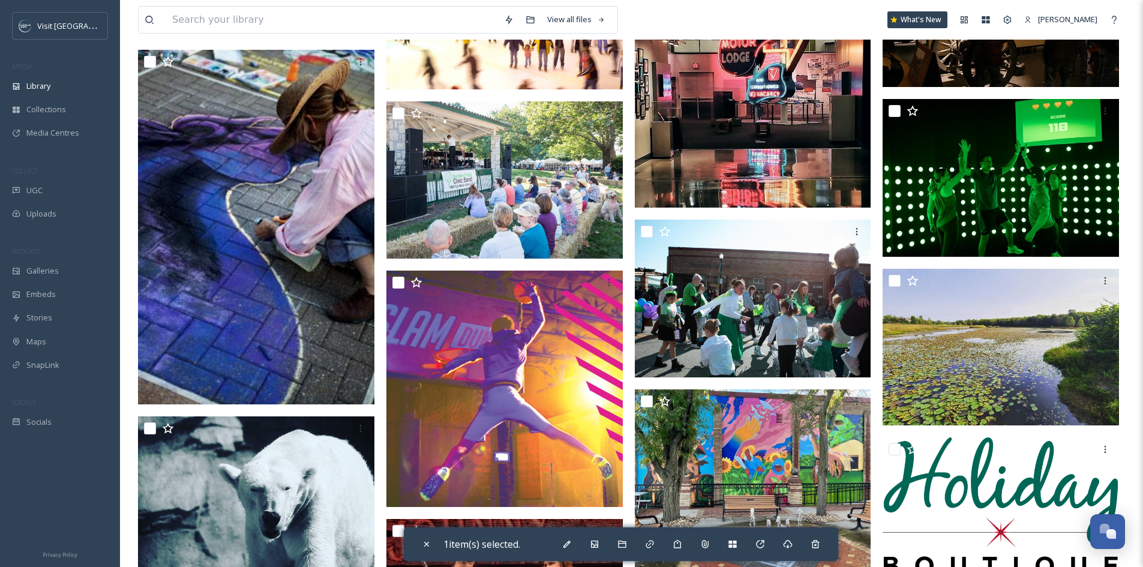
scroll to position [2999, 0]
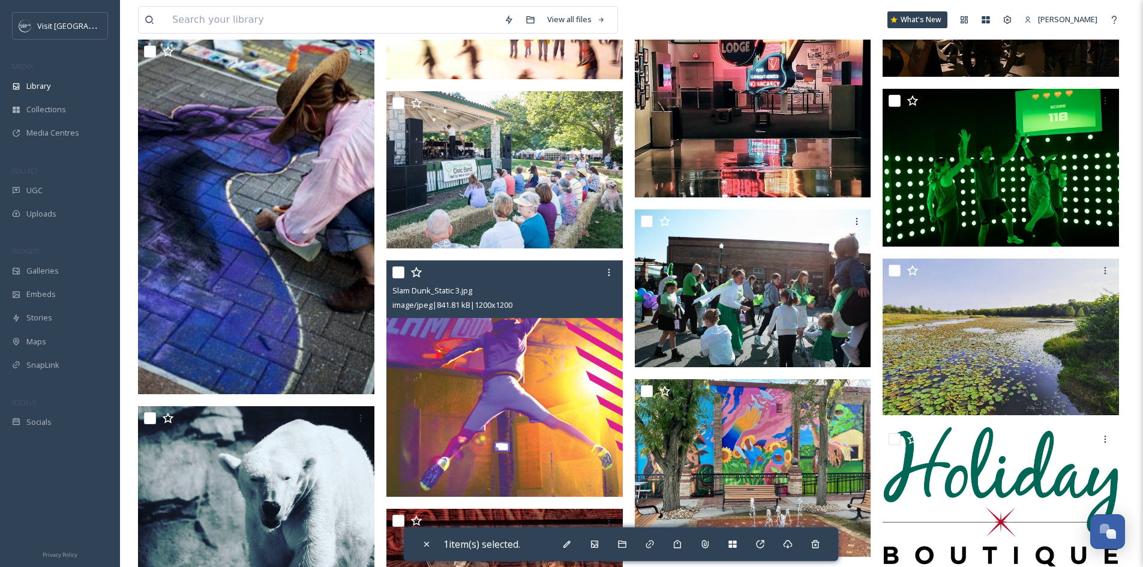
click at [400, 278] on input "checkbox" at bounding box center [398, 272] width 12 height 12
checkbox input "true"
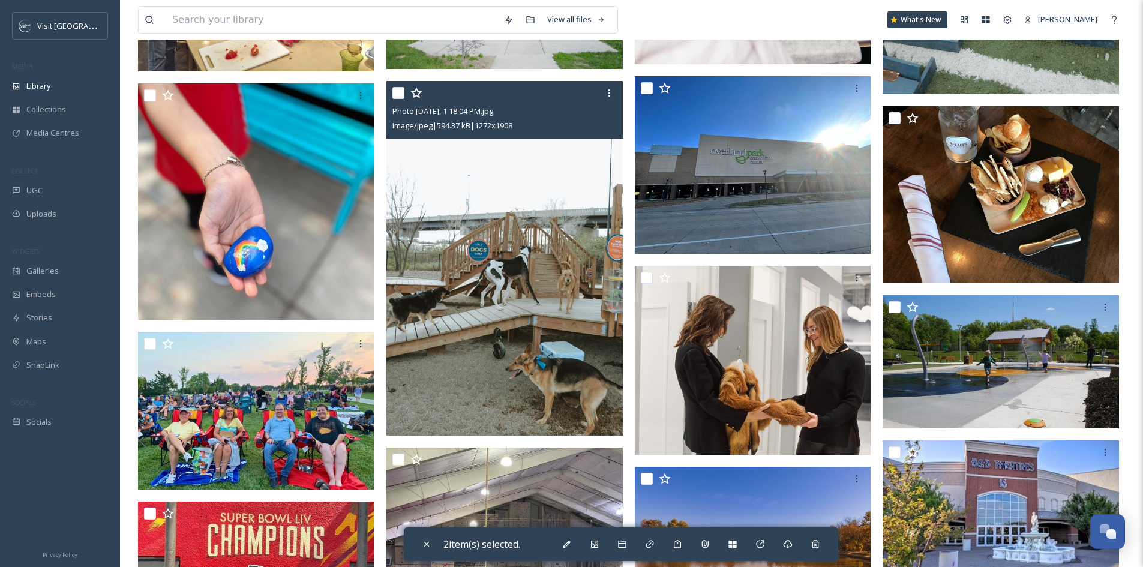
scroll to position [4139, 0]
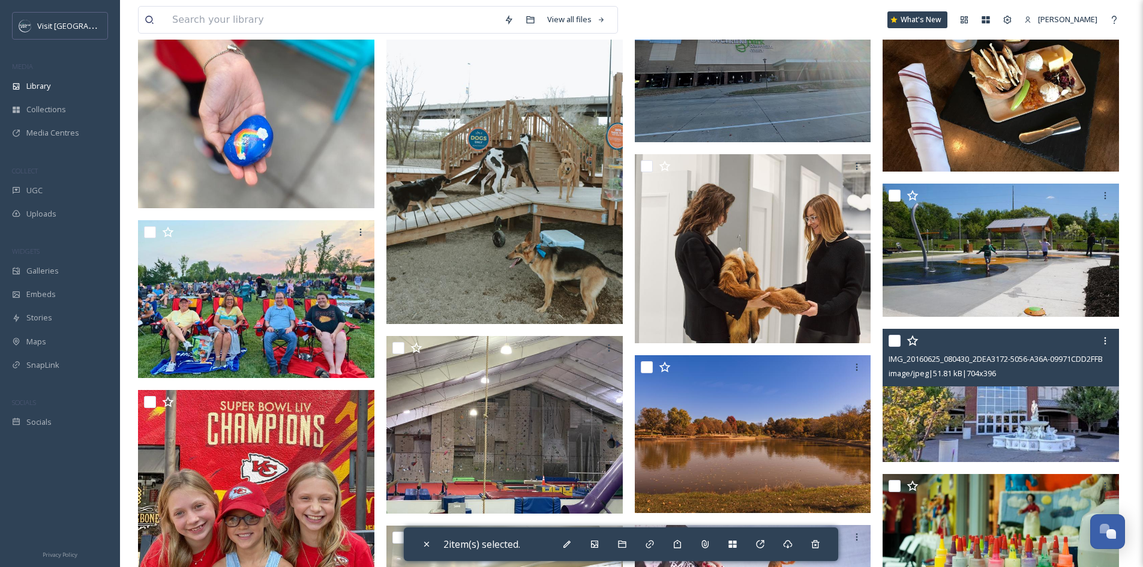
click at [890, 346] on input "checkbox" at bounding box center [894, 341] width 12 height 12
checkbox input "true"
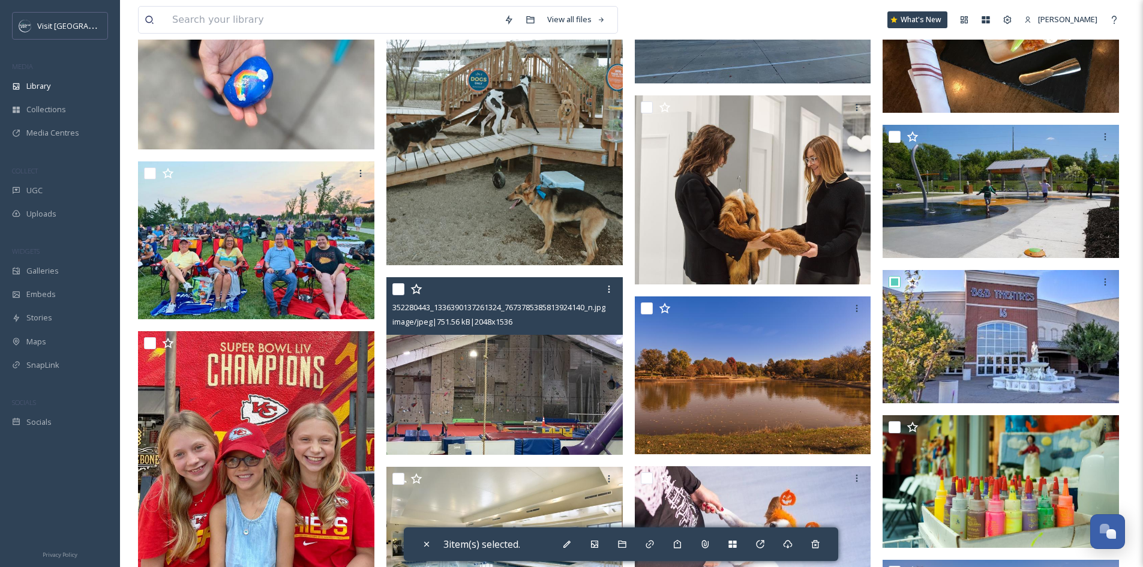
scroll to position [4199, 0]
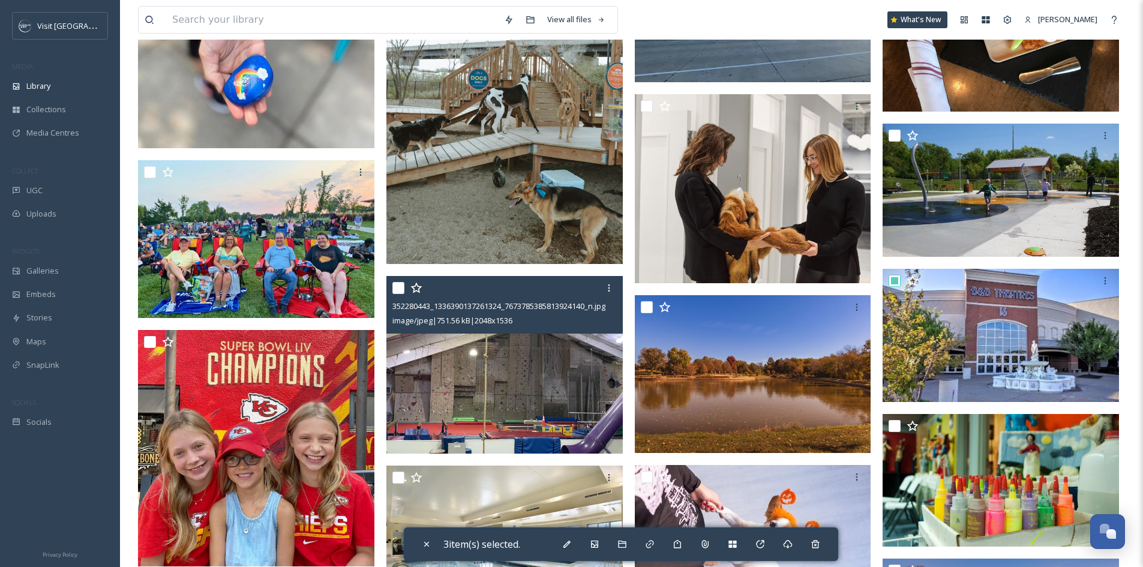
click at [399, 294] on input "checkbox" at bounding box center [398, 288] width 12 height 12
checkbox input "true"
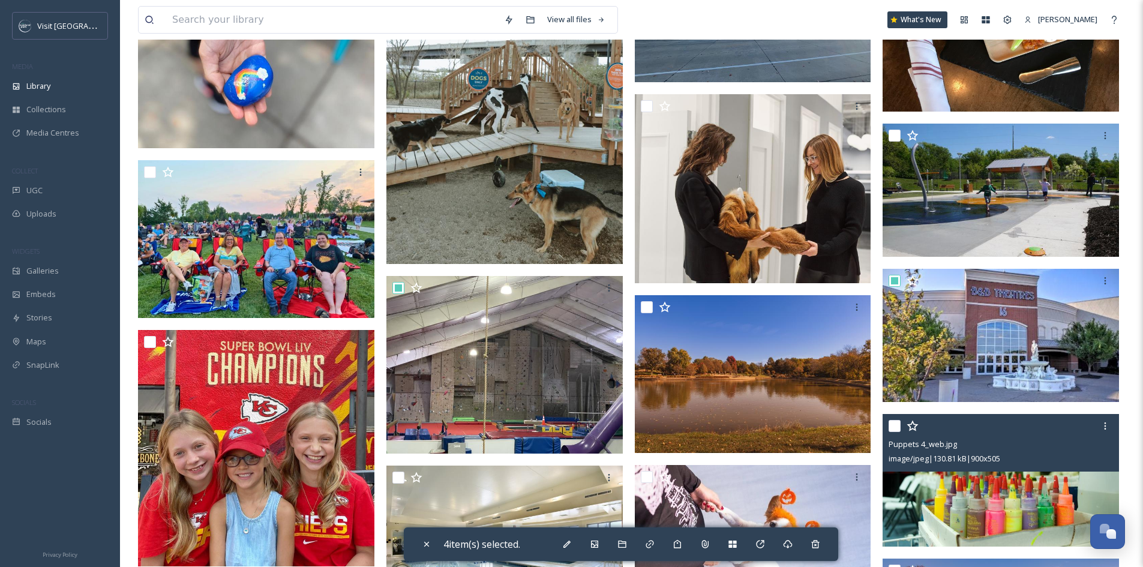
click at [896, 432] on input "checkbox" at bounding box center [894, 426] width 12 height 12
checkbox input "true"
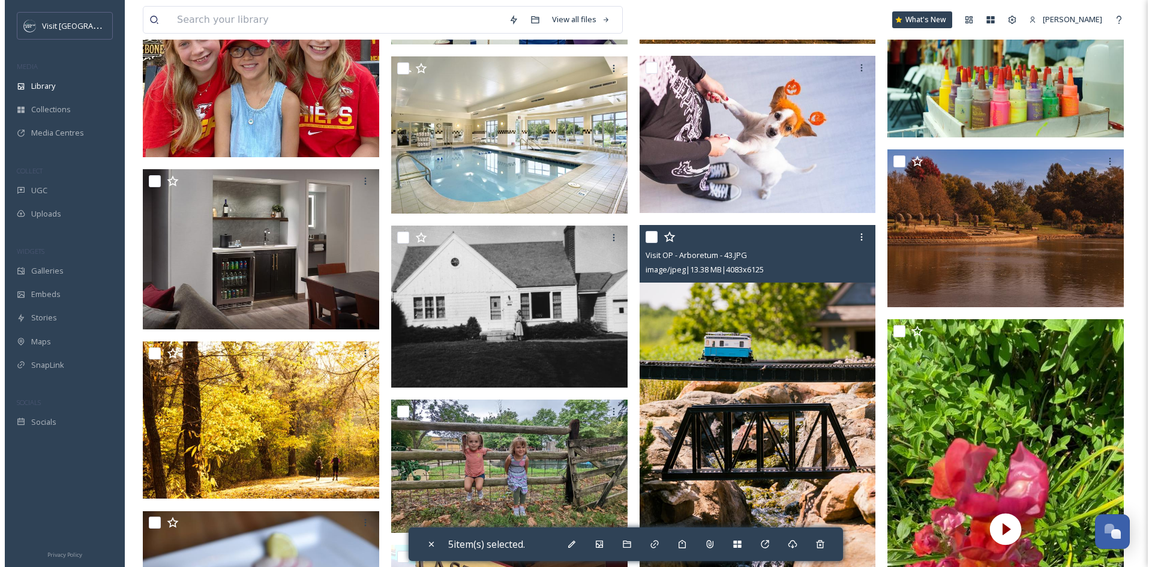
scroll to position [4738, 0]
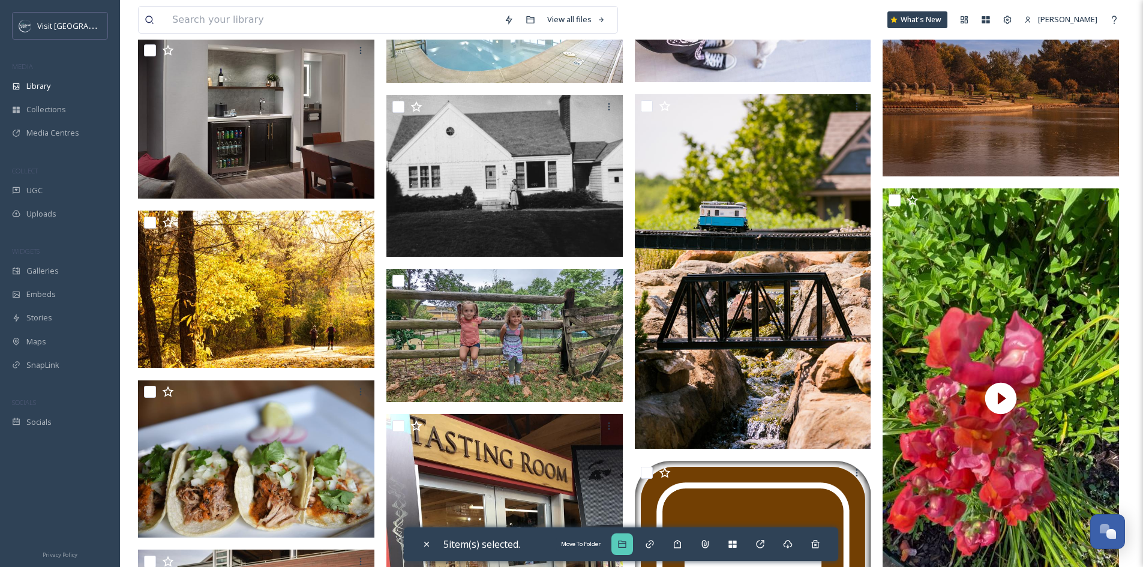
click at [626, 543] on icon at bounding box center [622, 543] width 8 height 7
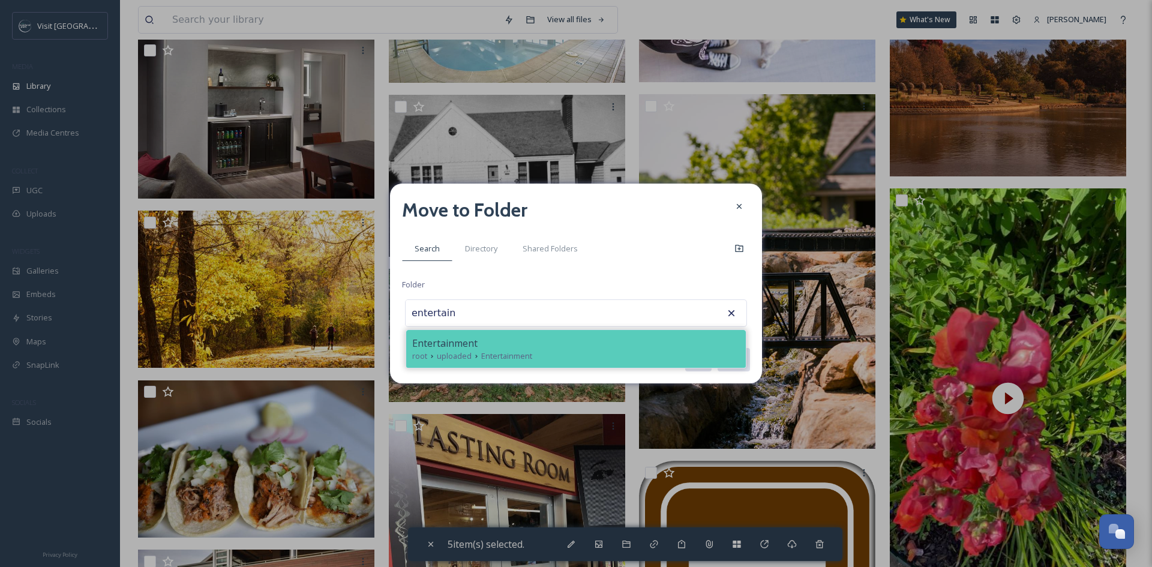
click at [604, 347] on div "Entertainment" at bounding box center [575, 343] width 327 height 14
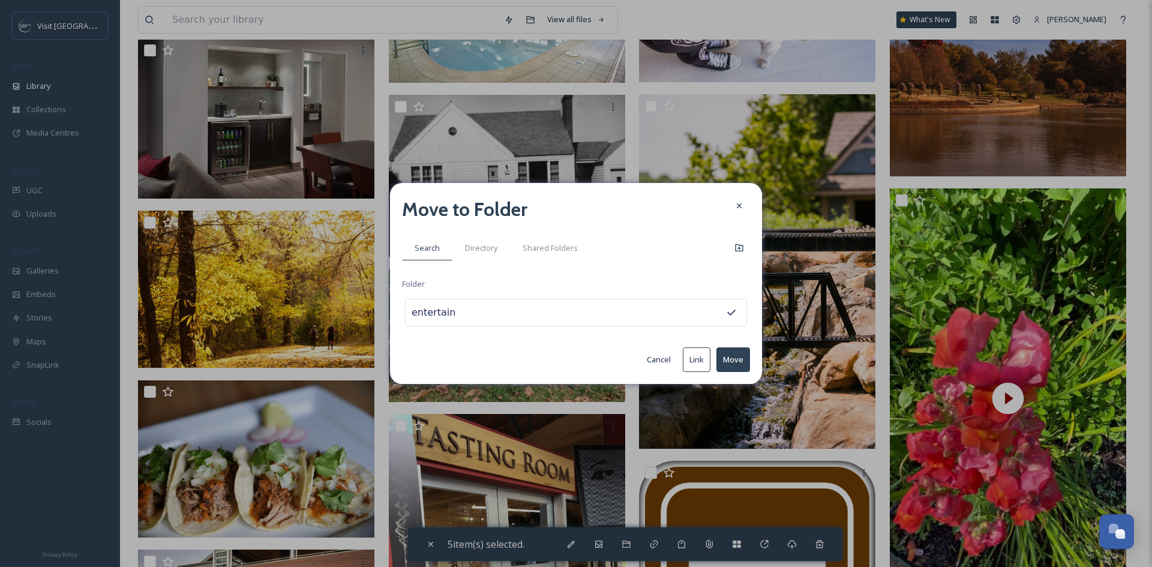
type input "Entertainment"
click at [731, 354] on button "Move" at bounding box center [733, 359] width 34 height 25
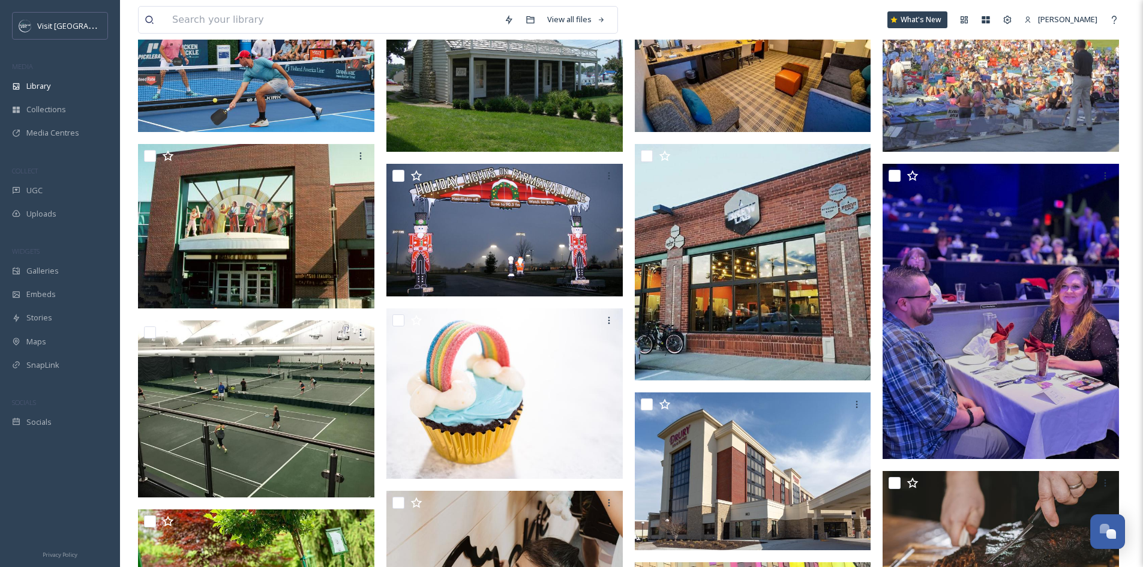
scroll to position [0, 0]
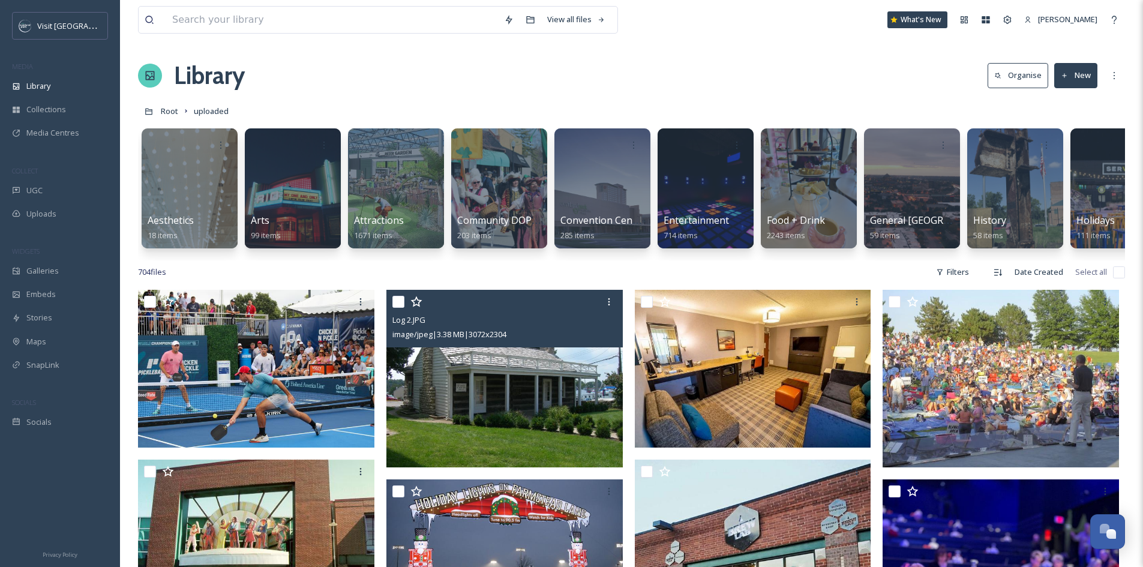
click at [397, 308] on input "checkbox" at bounding box center [398, 302] width 12 height 12
checkbox input "true"
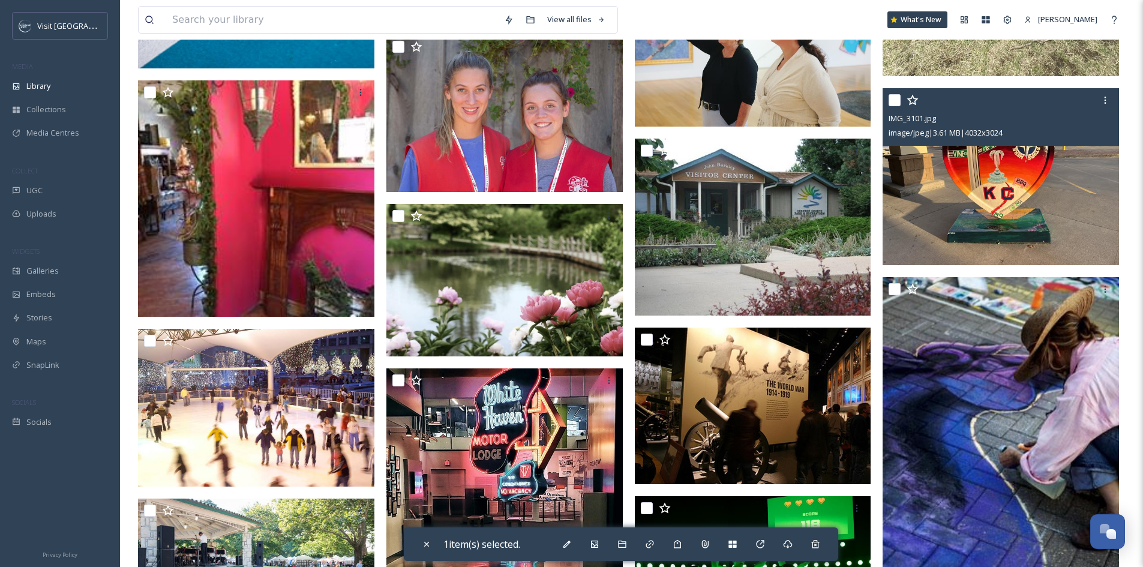
scroll to position [2639, 0]
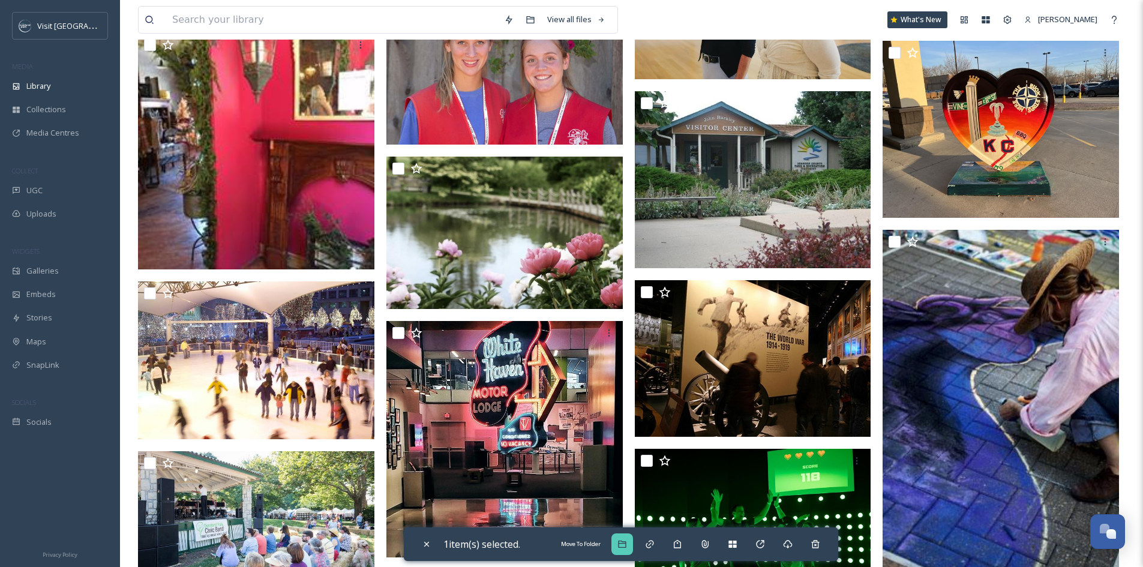
click at [622, 535] on div "Move To Folder" at bounding box center [622, 544] width 22 height 22
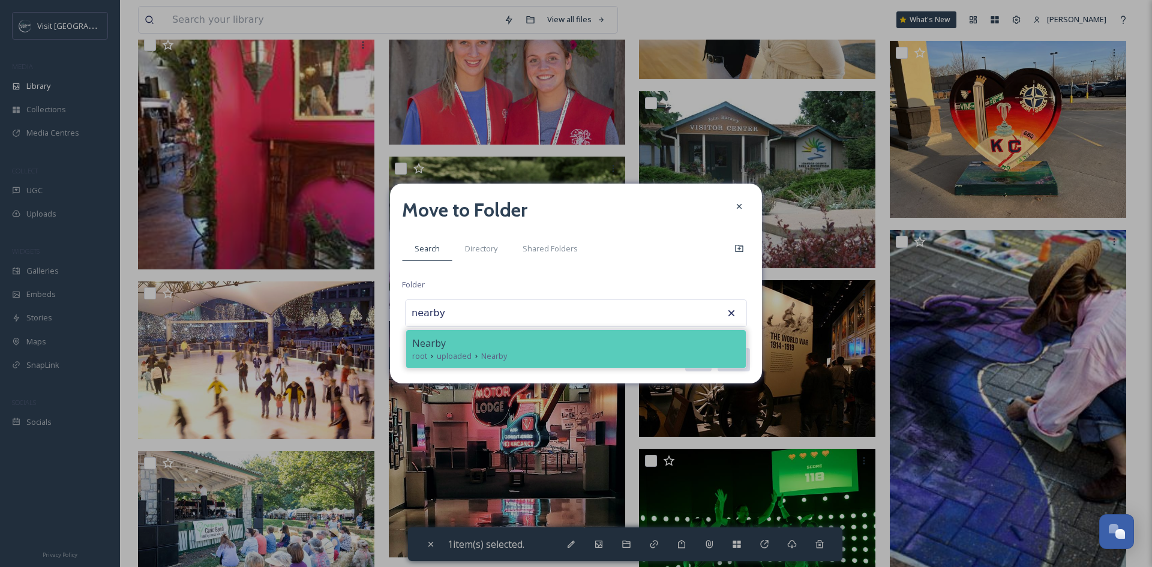
click at [597, 355] on div "root uploaded Nearby" at bounding box center [575, 355] width 327 height 11
type input "Nearby"
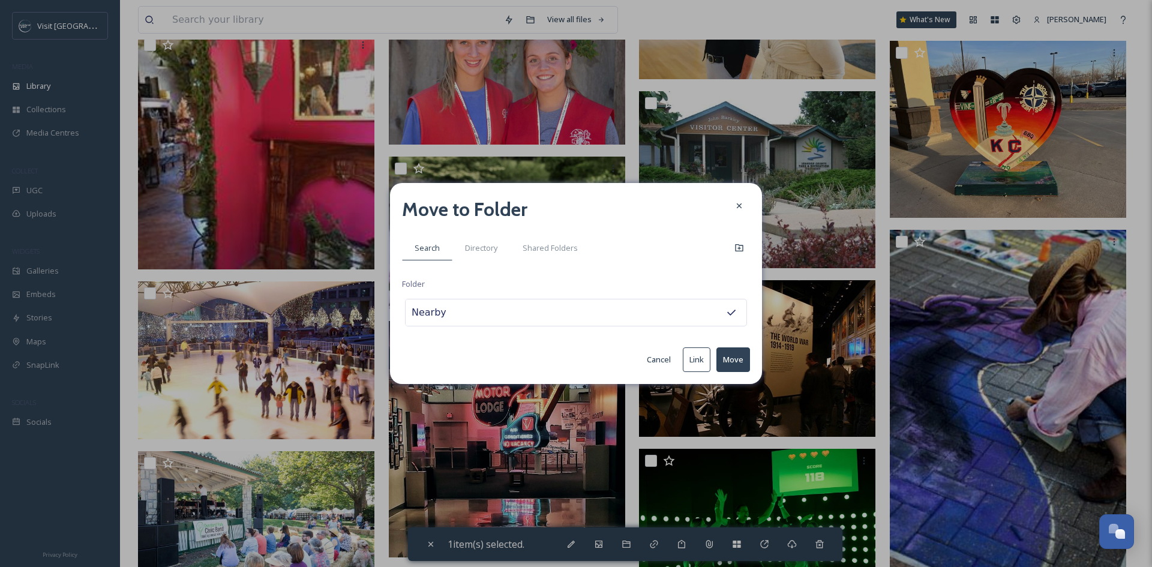
click at [734, 357] on button "Move" at bounding box center [733, 359] width 34 height 25
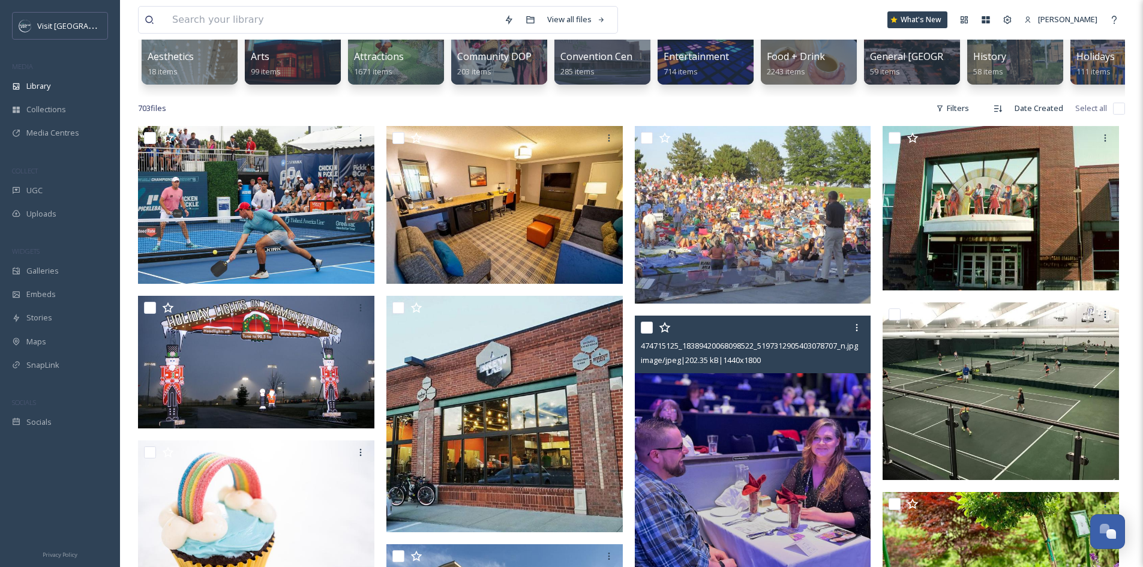
scroll to position [0, 0]
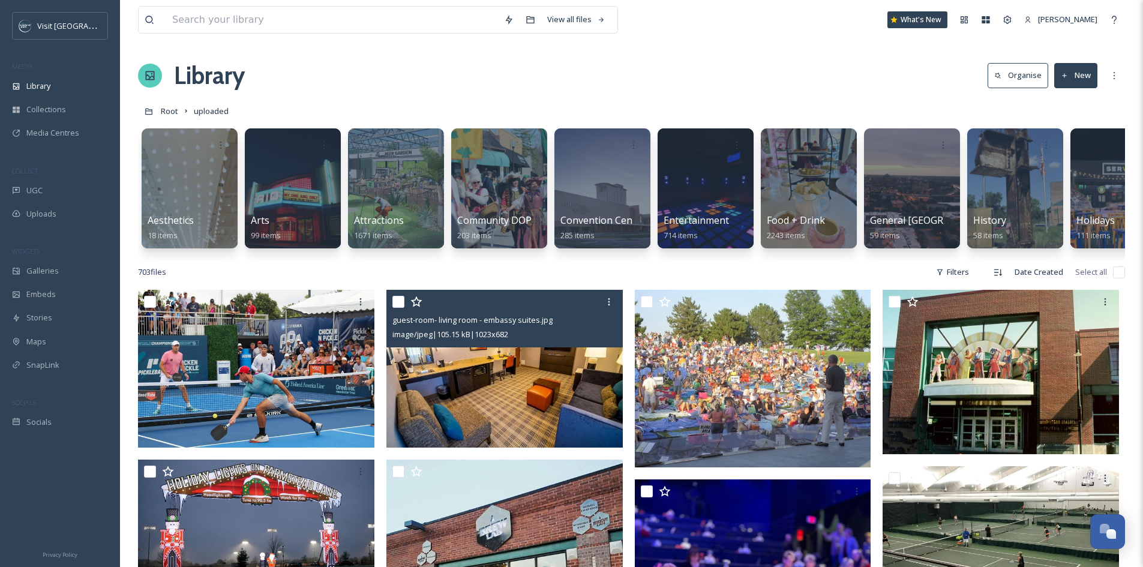
click at [399, 307] on input "checkbox" at bounding box center [398, 302] width 12 height 12
checkbox input "true"
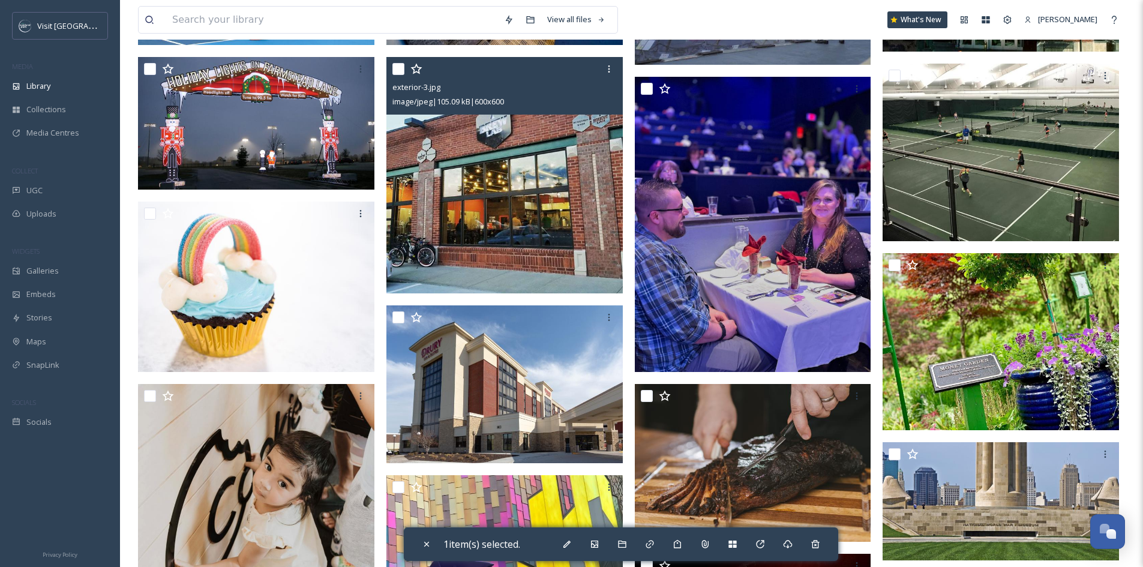
scroll to position [480, 0]
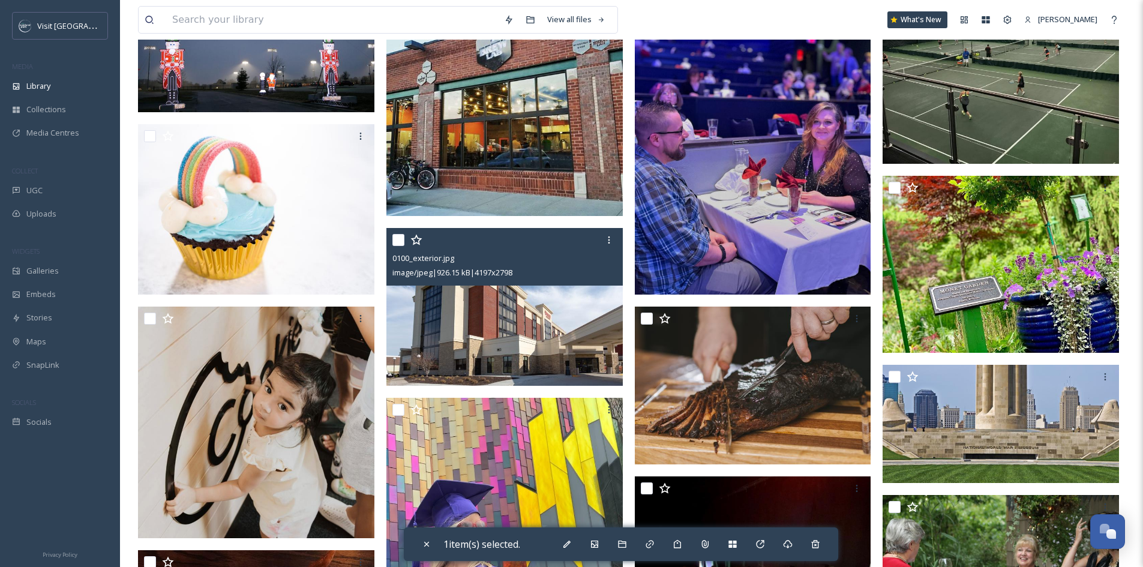
click at [398, 246] on input "checkbox" at bounding box center [398, 240] width 12 height 12
checkbox input "true"
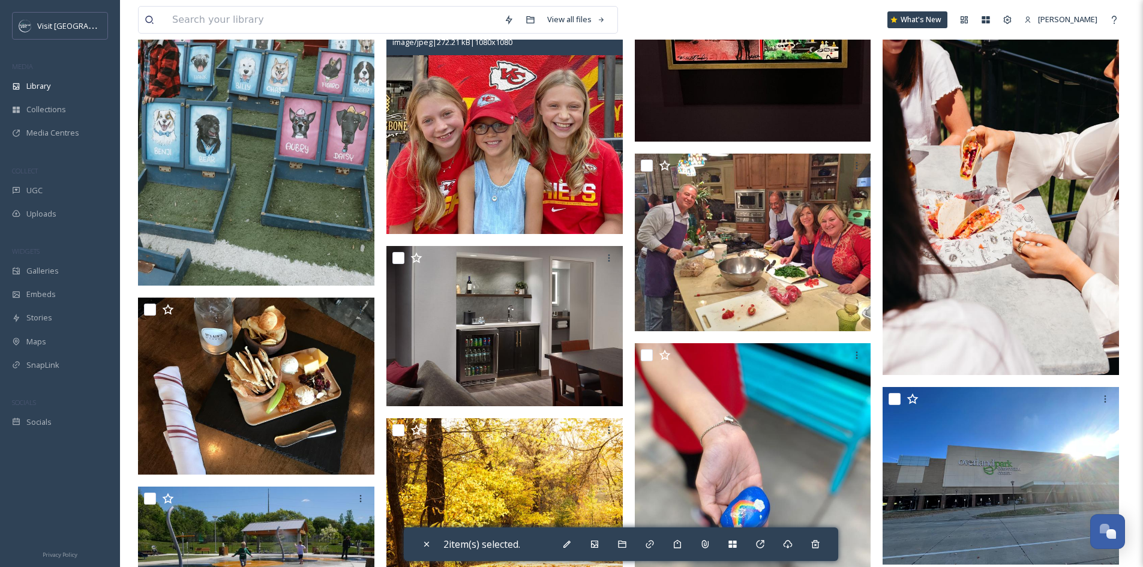
scroll to position [3599, 0]
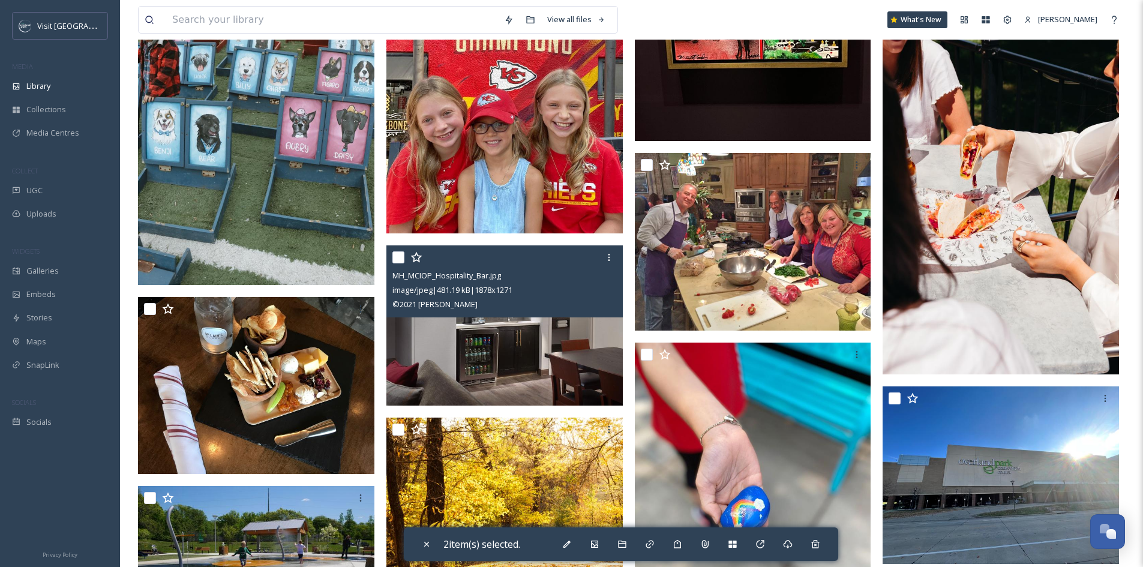
click at [392, 263] on input "checkbox" at bounding box center [398, 257] width 12 height 12
checkbox input "true"
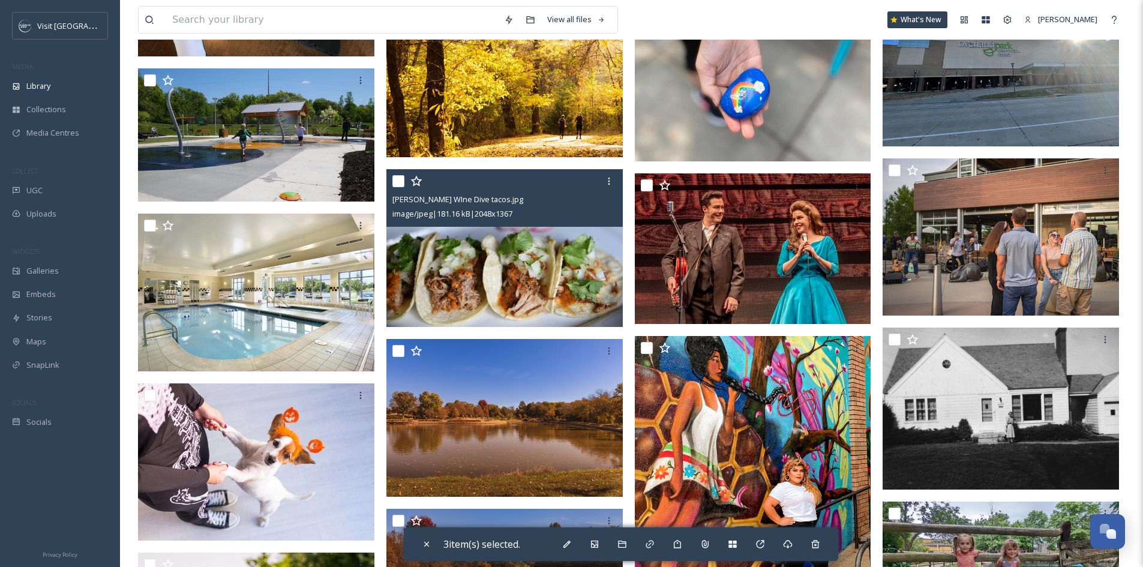
scroll to position [4019, 0]
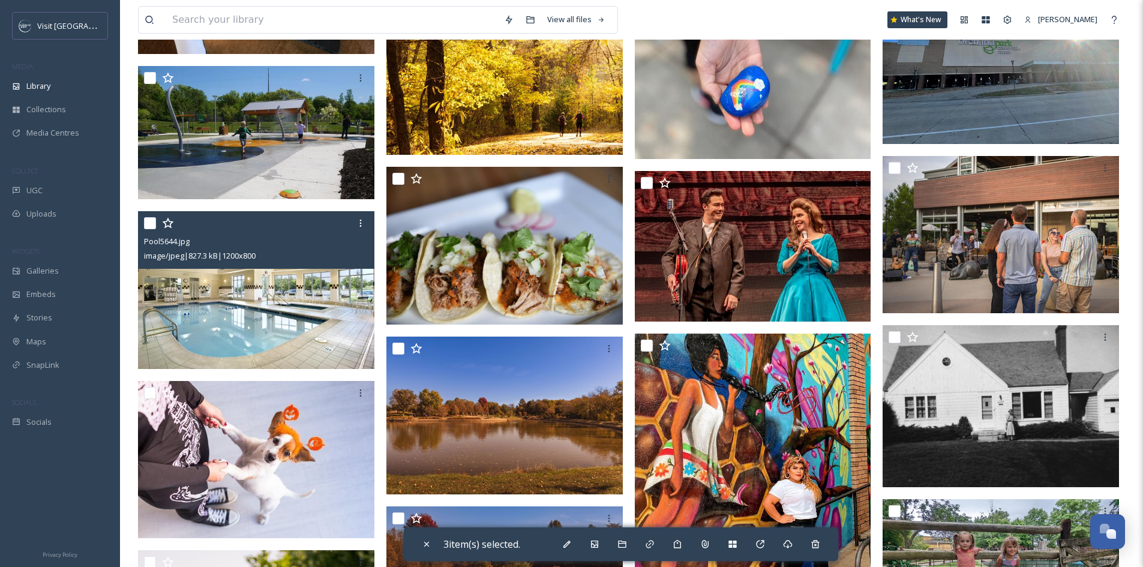
click at [149, 229] on input "checkbox" at bounding box center [150, 223] width 12 height 12
checkbox input "true"
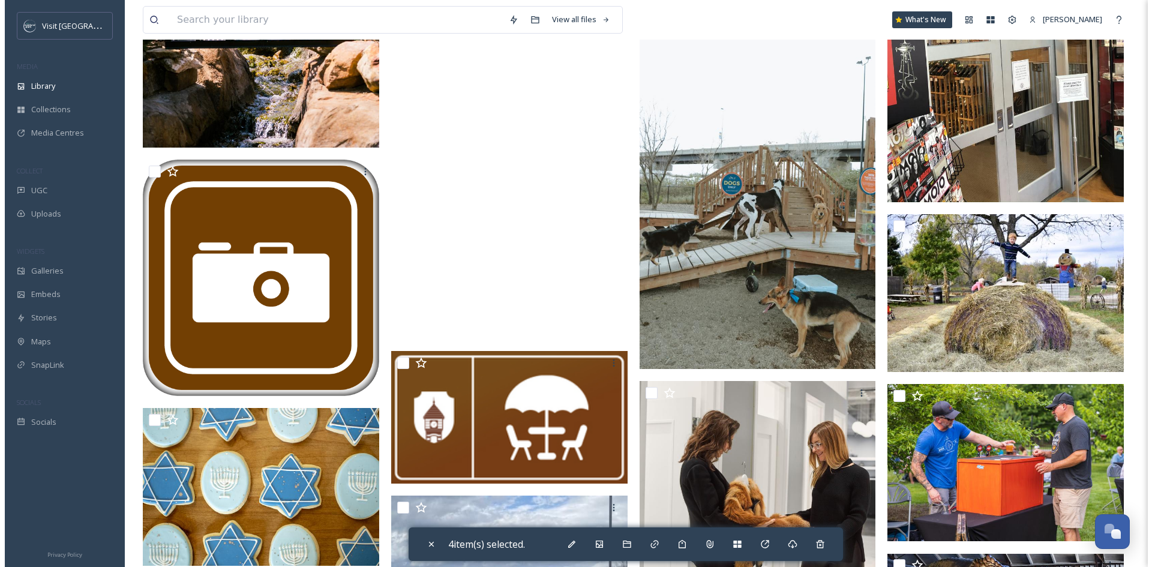
scroll to position [4798, 0]
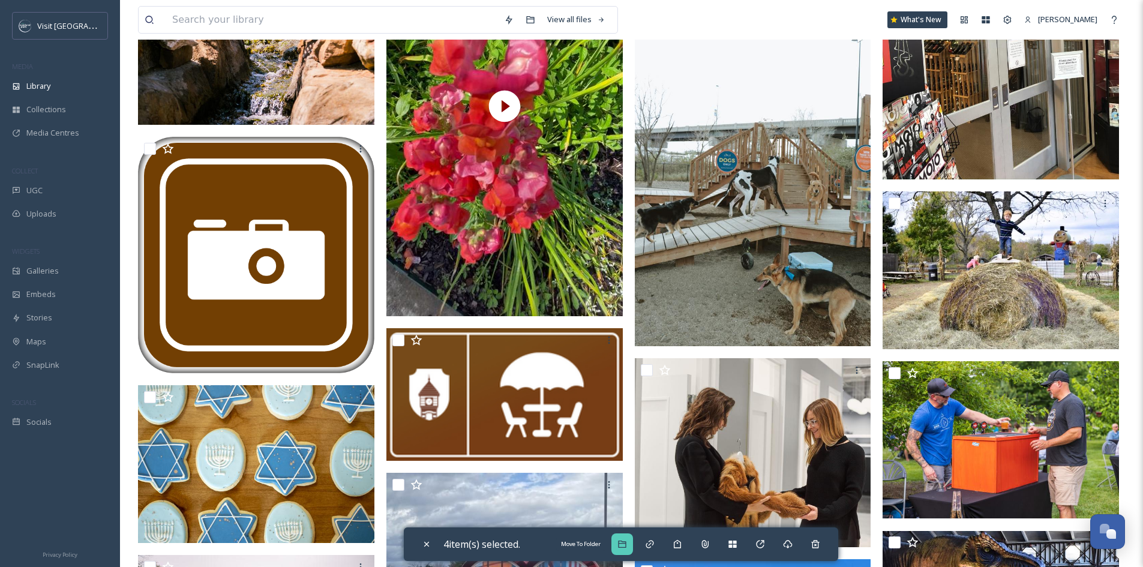
click at [623, 544] on icon at bounding box center [622, 544] width 10 height 10
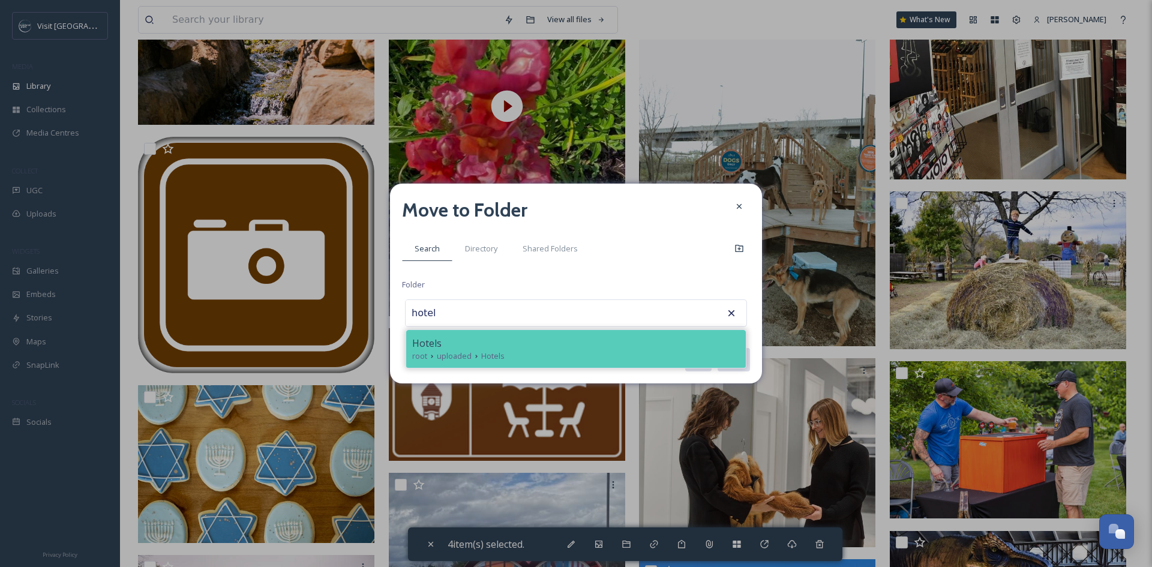
click at [523, 351] on div "root uploaded Hotels" at bounding box center [575, 355] width 327 height 11
type input "Hotels"
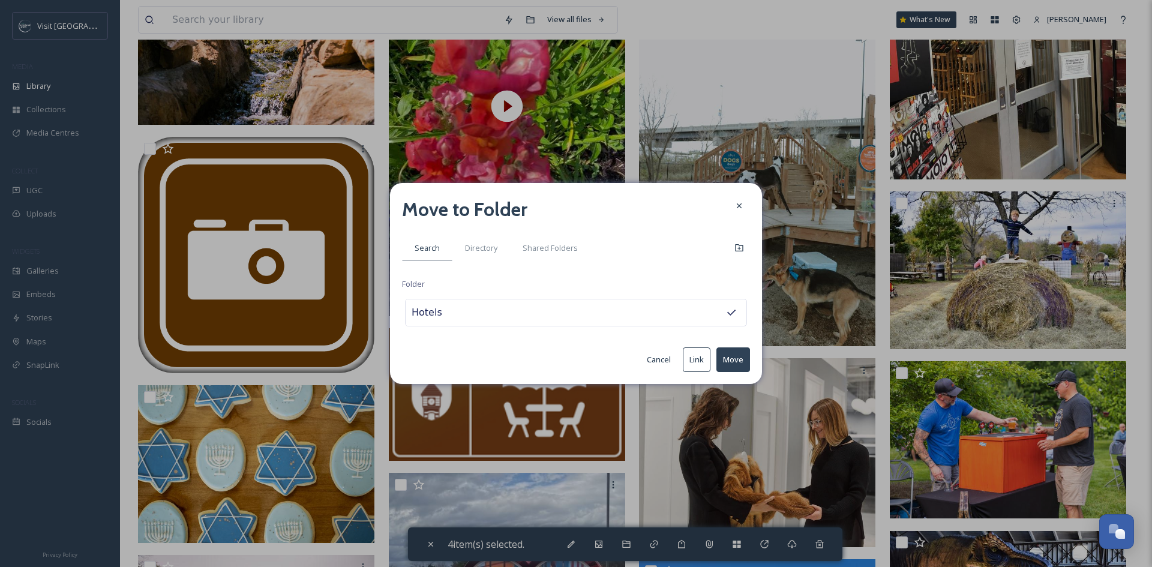
click at [741, 362] on button "Move" at bounding box center [733, 359] width 34 height 25
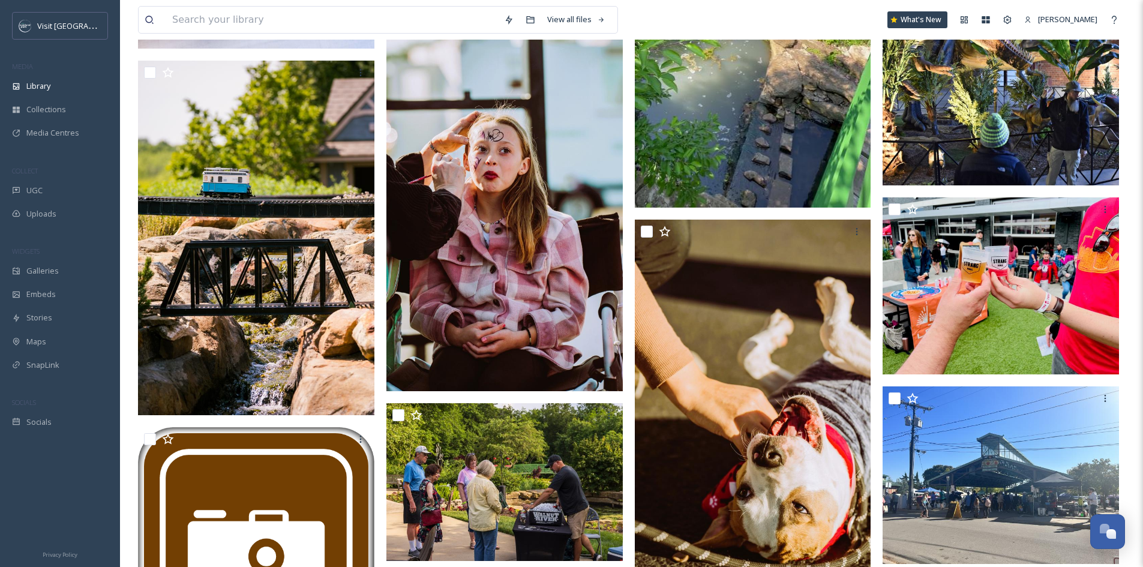
scroll to position [5346, 0]
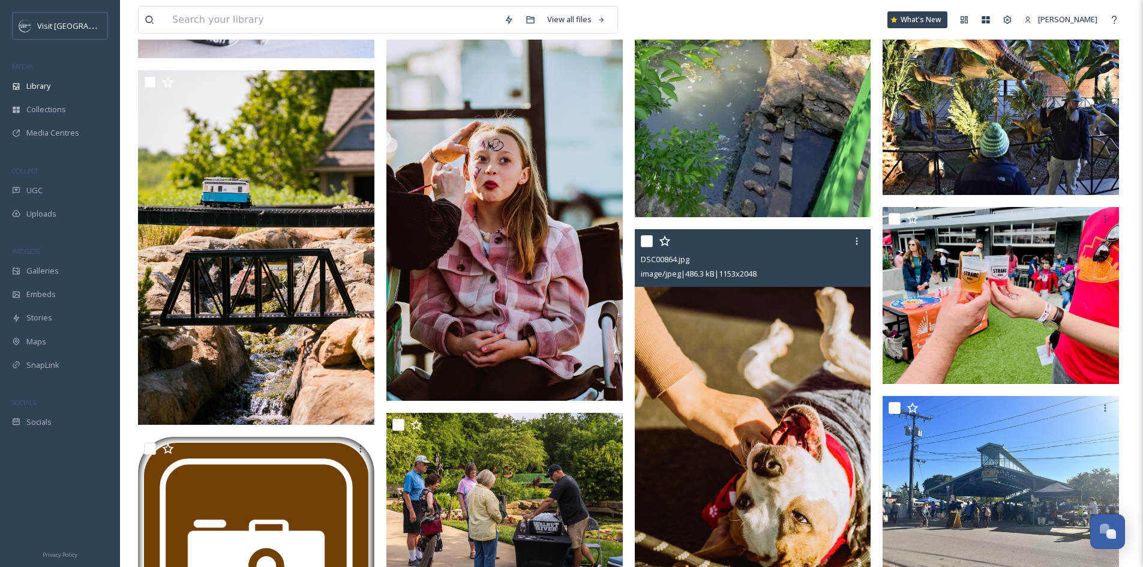
click at [649, 247] on input "checkbox" at bounding box center [647, 241] width 12 height 12
checkbox input "true"
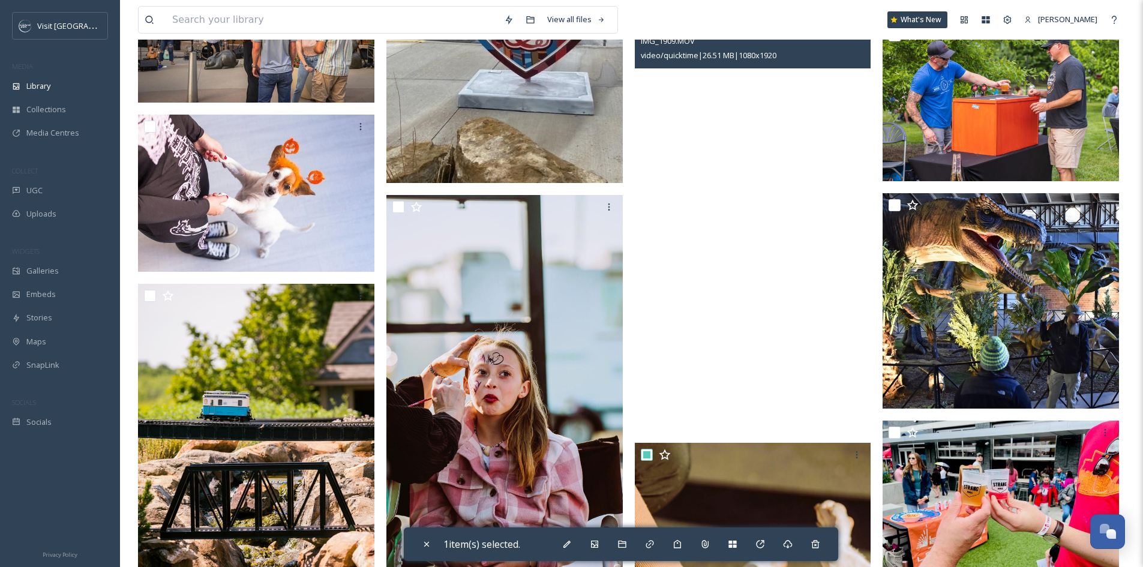
scroll to position [5046, 0]
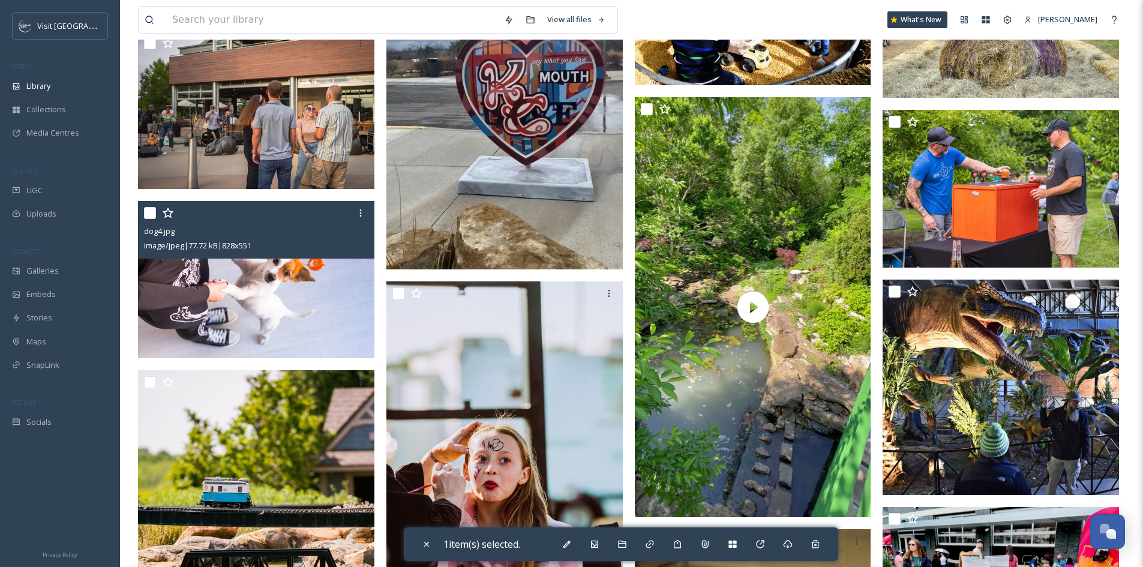
click at [149, 219] on input "checkbox" at bounding box center [150, 213] width 12 height 12
checkbox input "true"
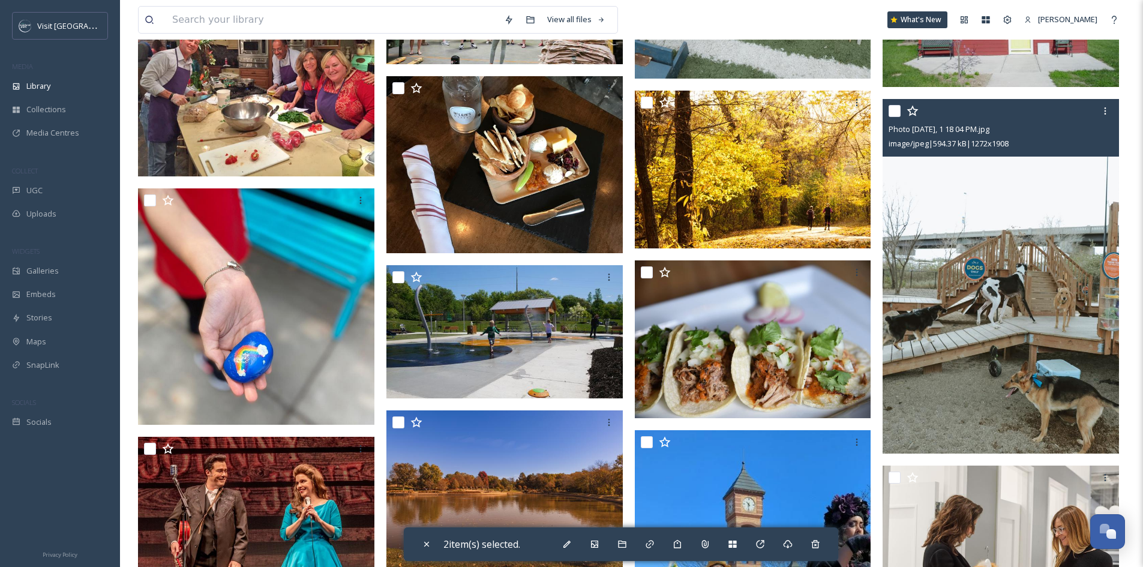
scroll to position [3607, 0]
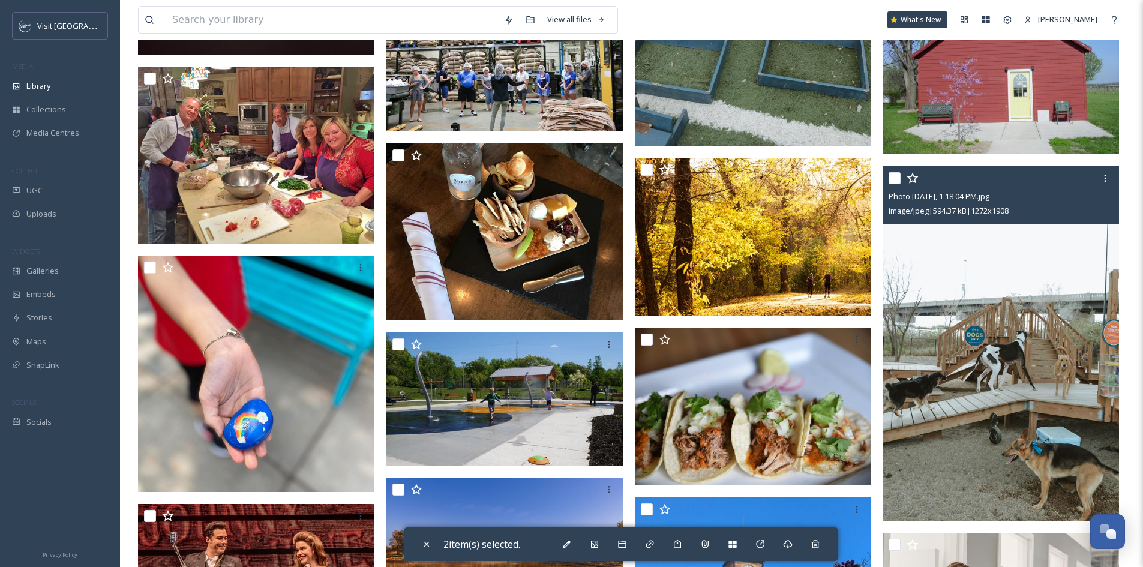
click at [896, 184] on input "checkbox" at bounding box center [894, 178] width 12 height 12
checkbox input "true"
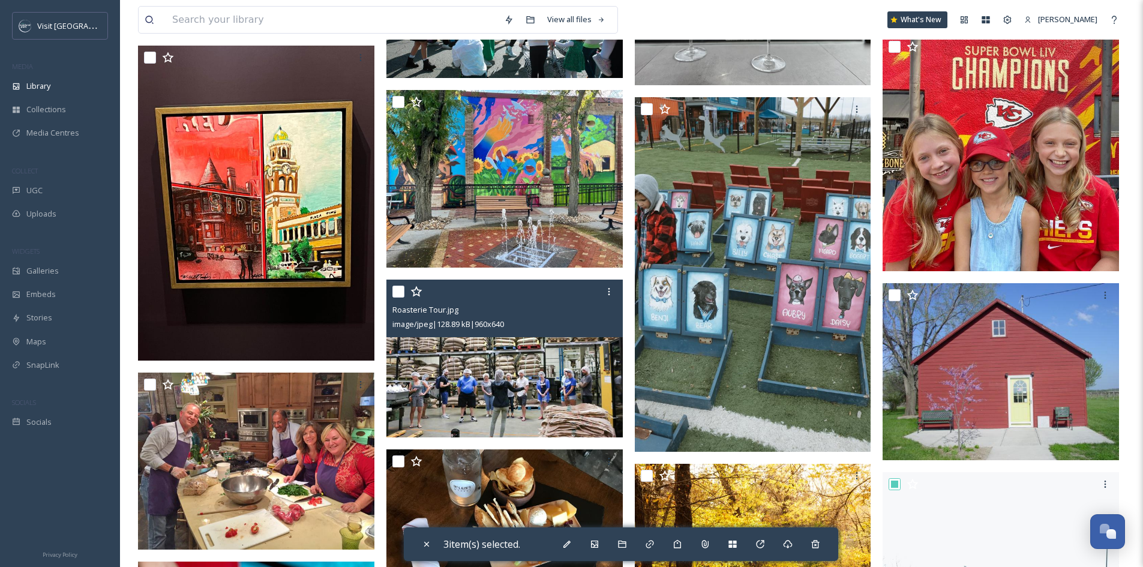
scroll to position [3187, 0]
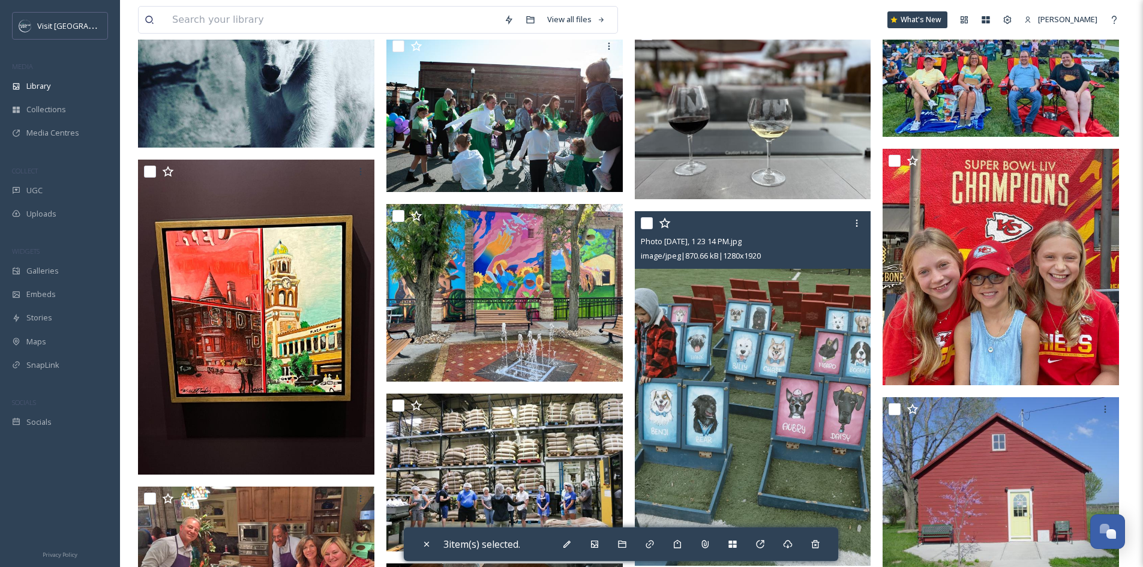
click at [648, 229] on input "checkbox" at bounding box center [647, 223] width 12 height 12
checkbox input "true"
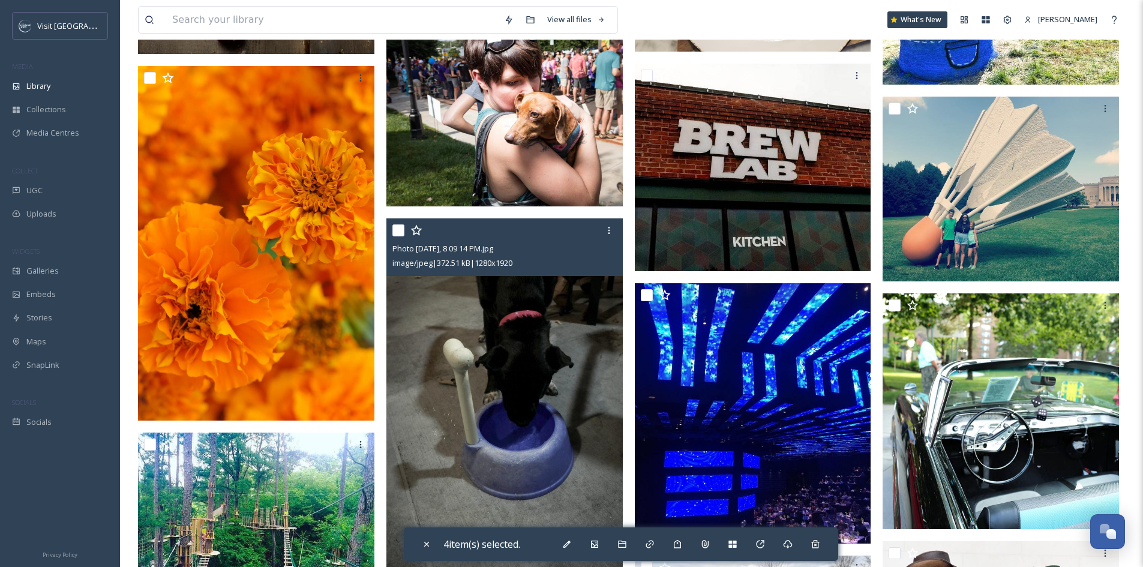
scroll to position [1387, 0]
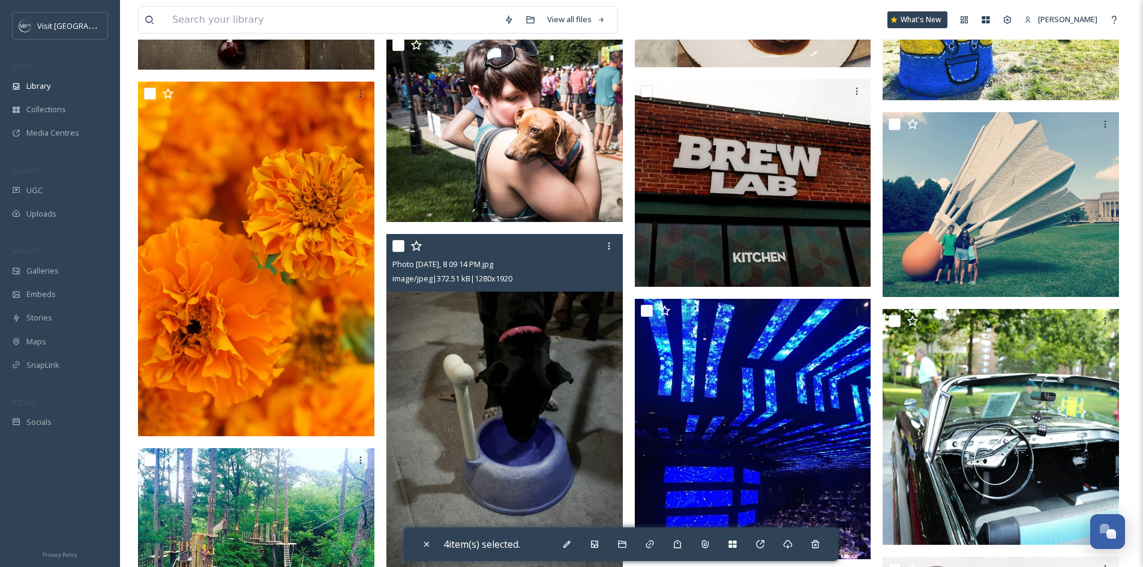
click at [396, 252] on input "checkbox" at bounding box center [398, 246] width 12 height 12
checkbox input "true"
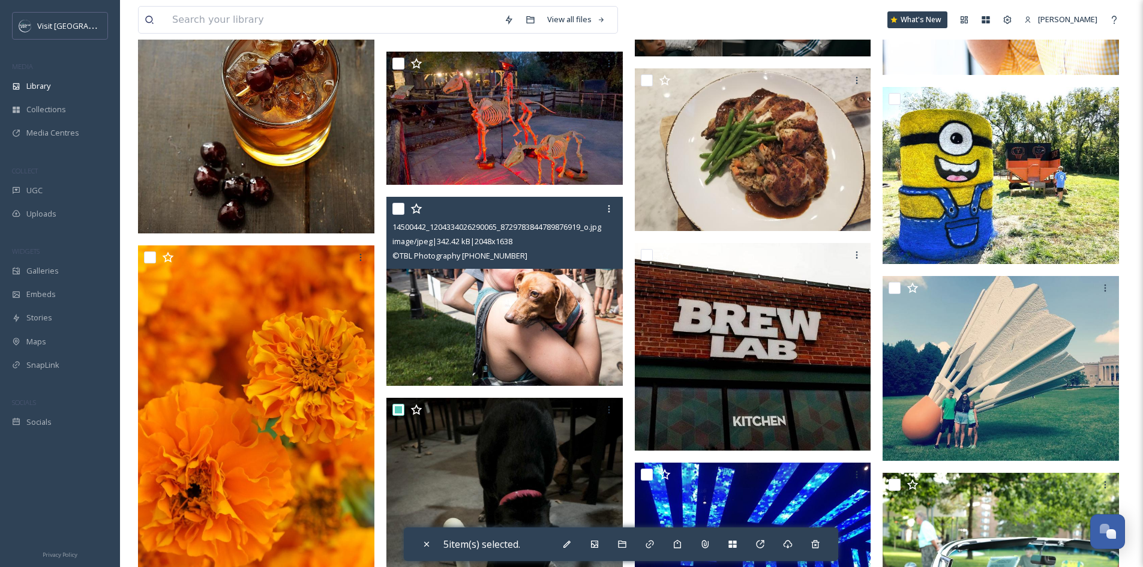
scroll to position [1207, 0]
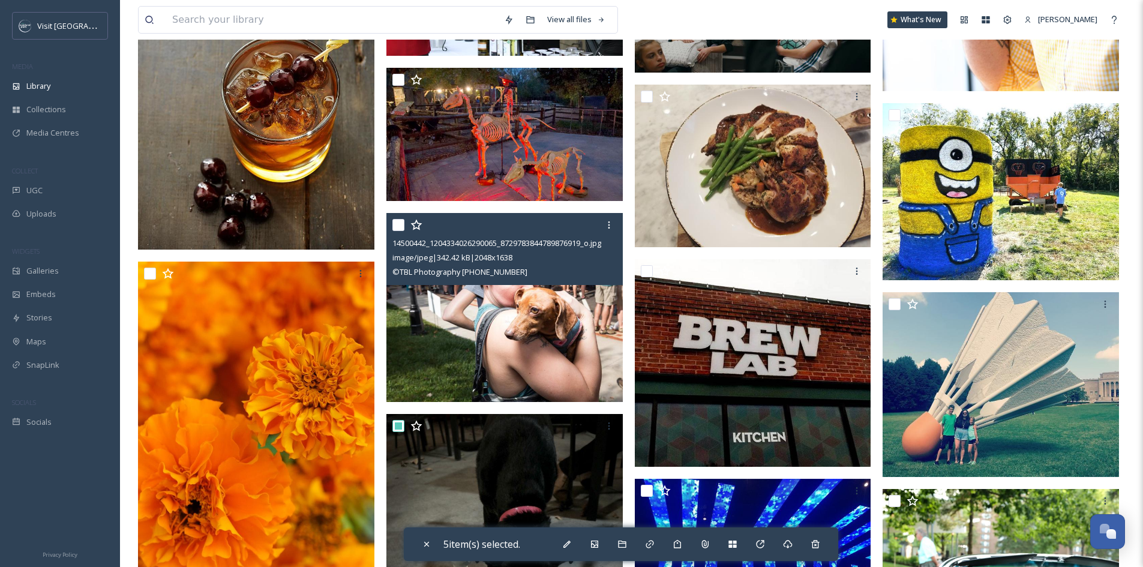
click at [399, 231] on input "checkbox" at bounding box center [398, 225] width 12 height 12
checkbox input "true"
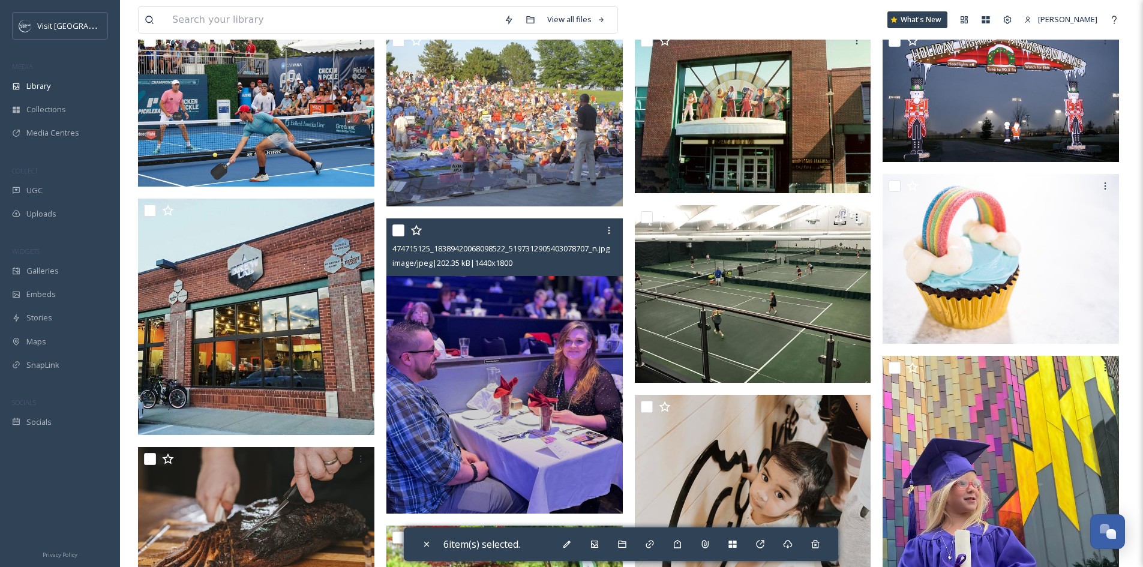
scroll to position [188, 0]
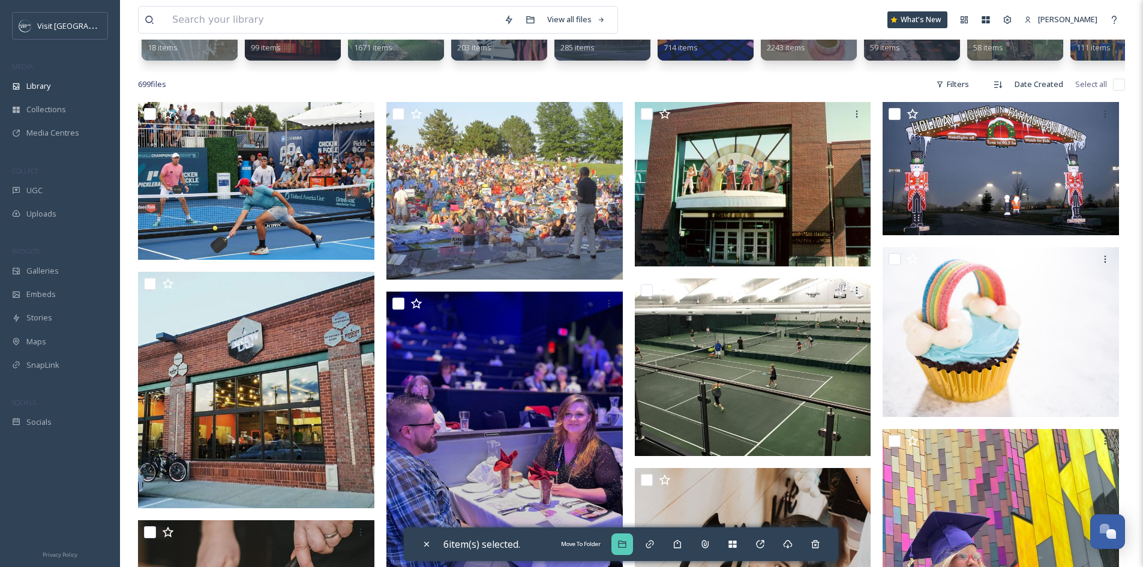
click at [631, 550] on div "Move To Folder" at bounding box center [622, 544] width 22 height 22
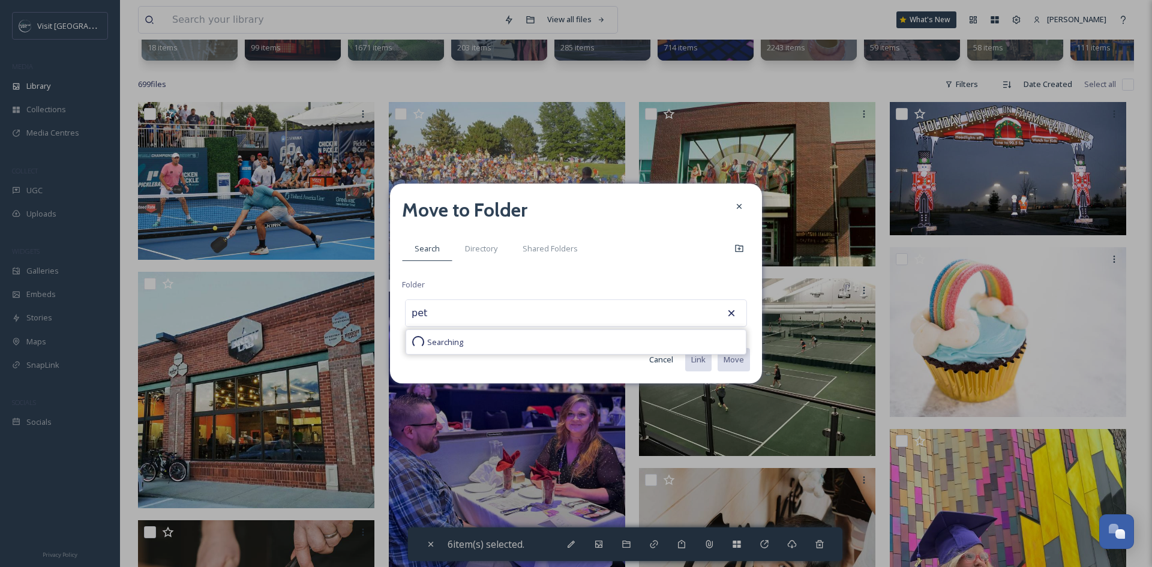
type input "pet"
click at [529, 313] on div "pet Searching" at bounding box center [576, 313] width 342 height 28
drag, startPoint x: 429, startPoint y: 310, endPoint x: 390, endPoint y: 308, distance: 38.4
click at [390, 308] on div "Move to Folder Search Directory Shared Folders Folder pet Searching Cancel Link…" at bounding box center [576, 284] width 372 height 200
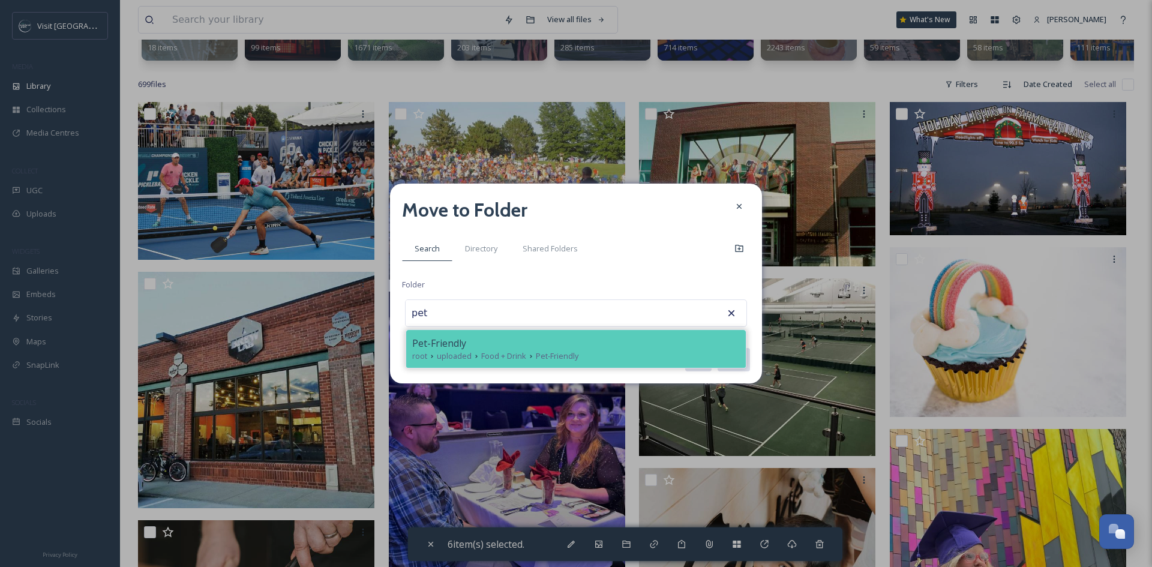
click at [450, 350] on span "uploaded" at bounding box center [454, 355] width 35 height 11
type input "Pet-Friendly"
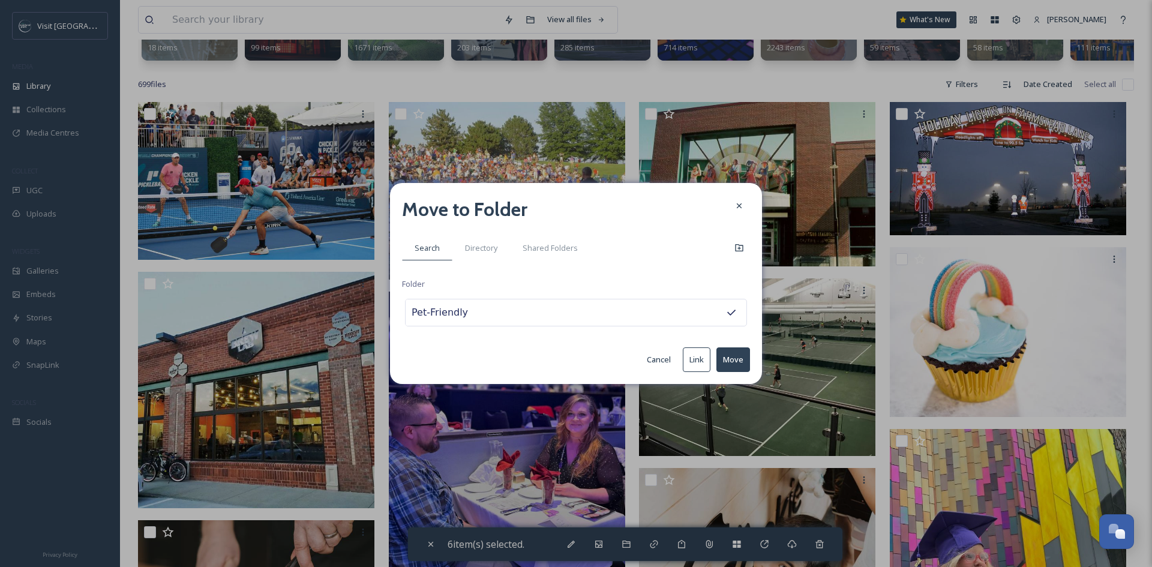
click at [734, 359] on button "Move" at bounding box center [733, 359] width 34 height 25
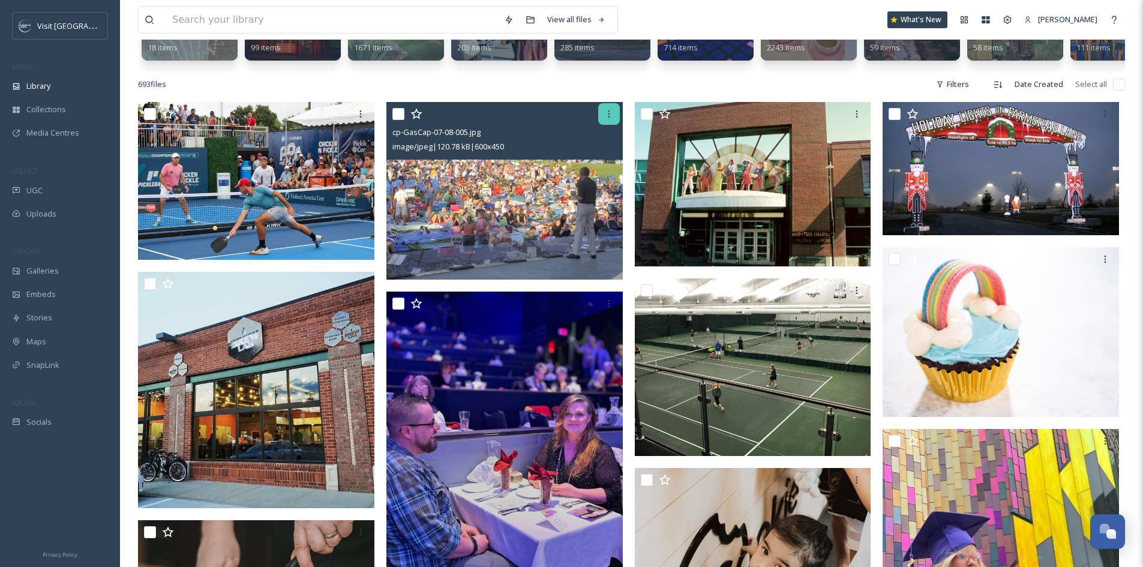
click at [608, 119] on icon at bounding box center [609, 114] width 10 height 10
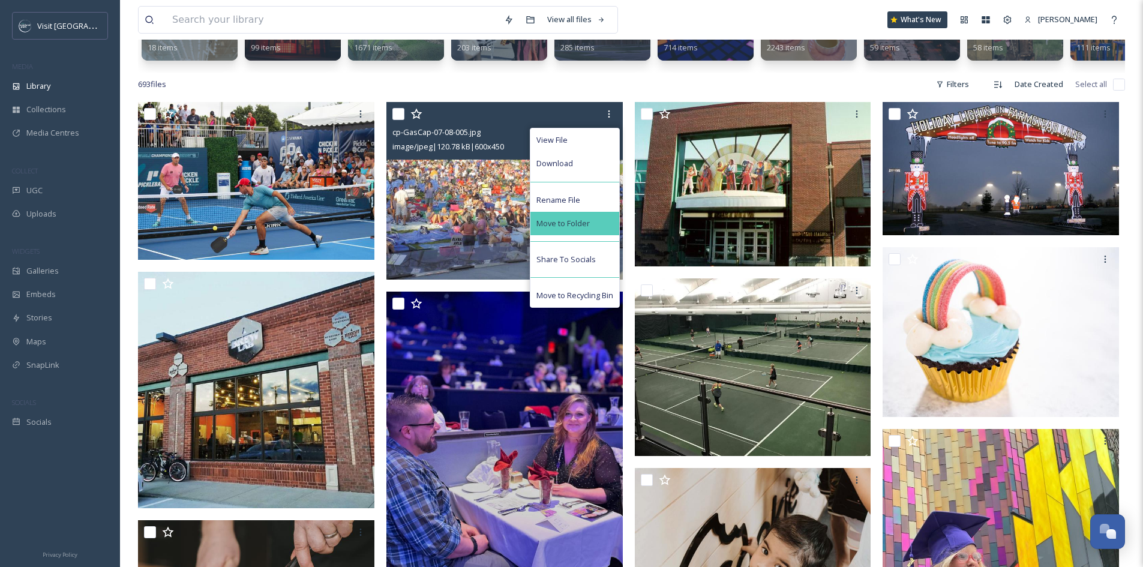
click at [558, 229] on span "Move to Folder" at bounding box center [562, 223] width 53 height 11
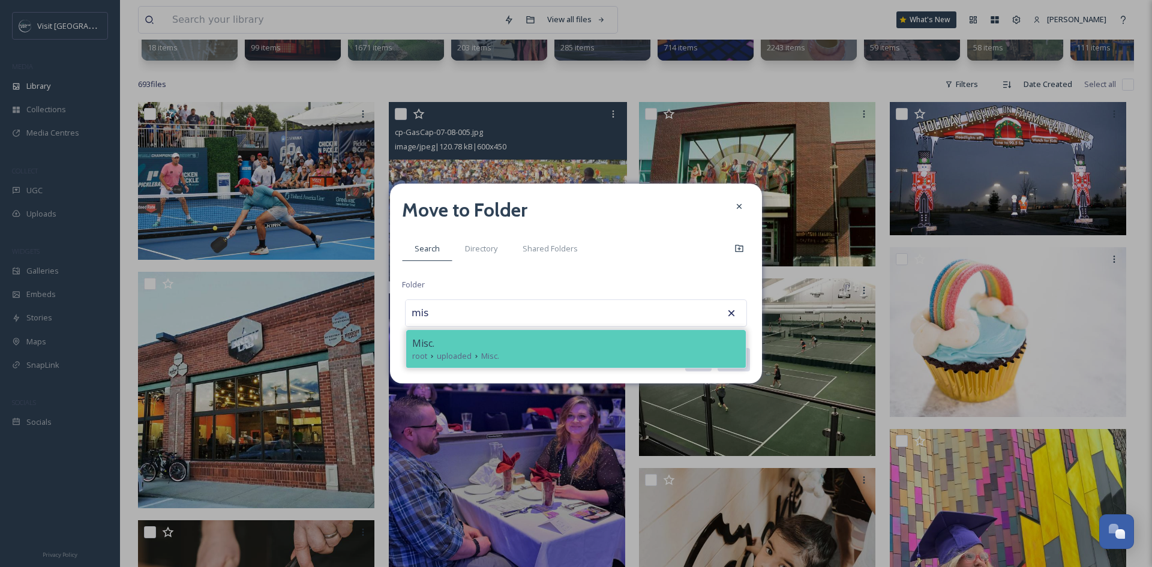
click at [506, 339] on div "Misc." at bounding box center [575, 343] width 327 height 14
type input "Misc."
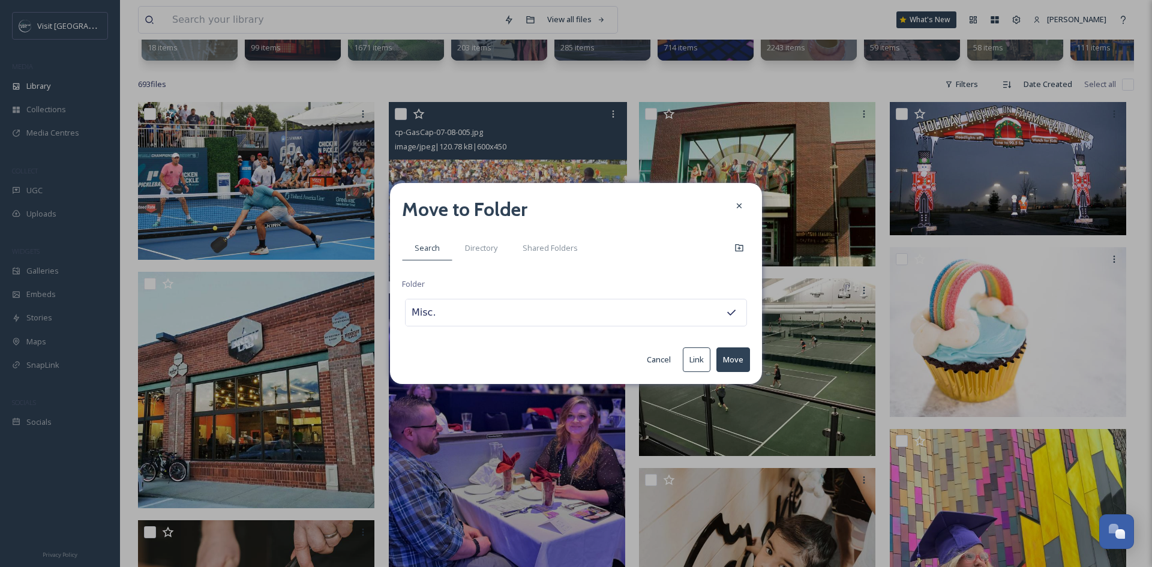
click at [729, 357] on button "Move" at bounding box center [733, 359] width 34 height 25
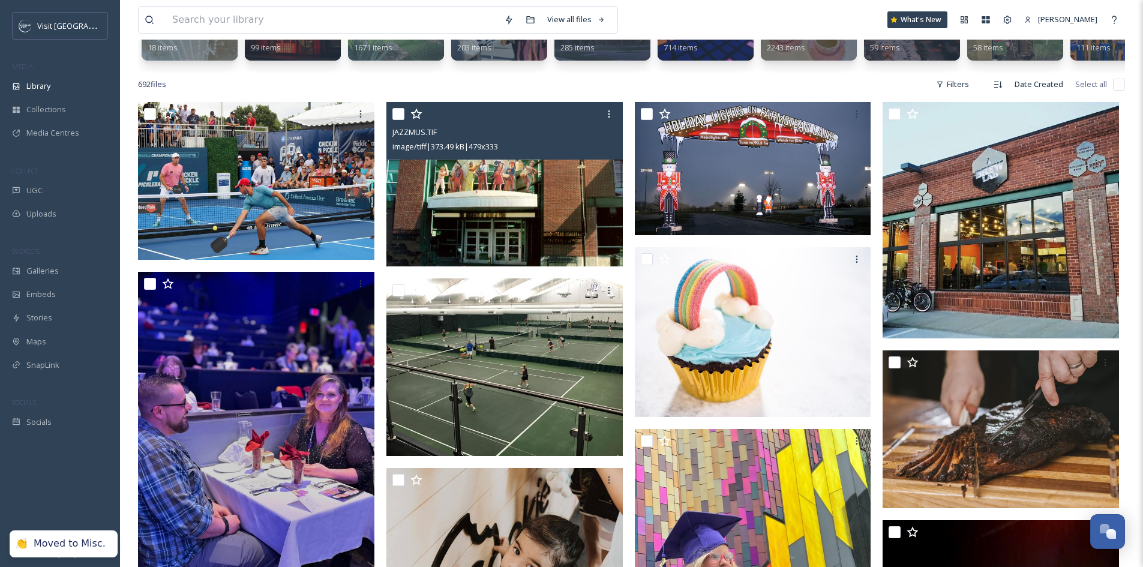
click at [395, 120] on input "checkbox" at bounding box center [398, 114] width 12 height 12
checkbox input "true"
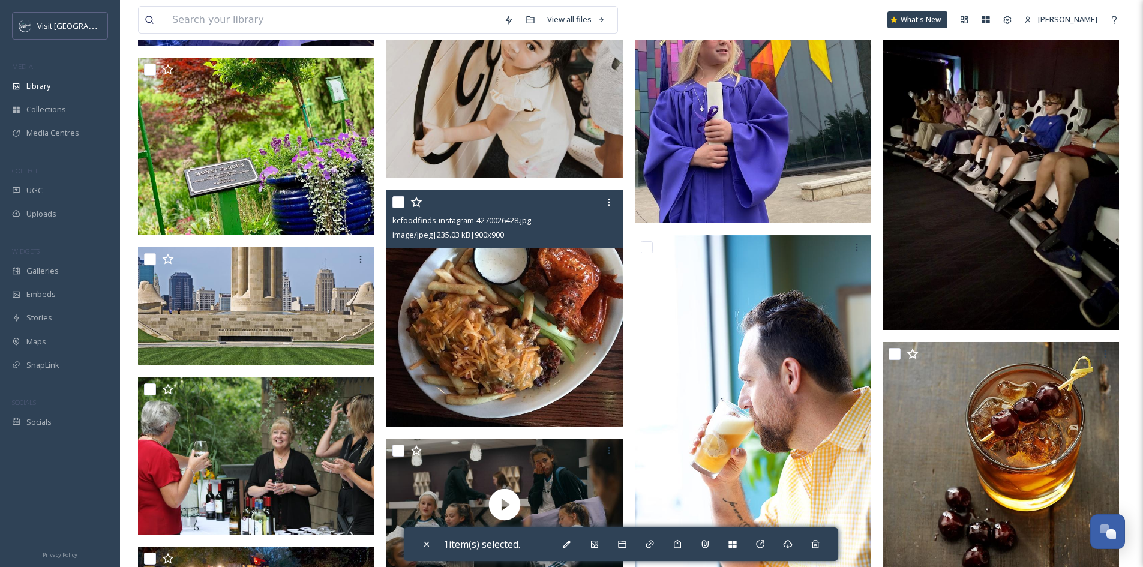
scroll to position [720, 0]
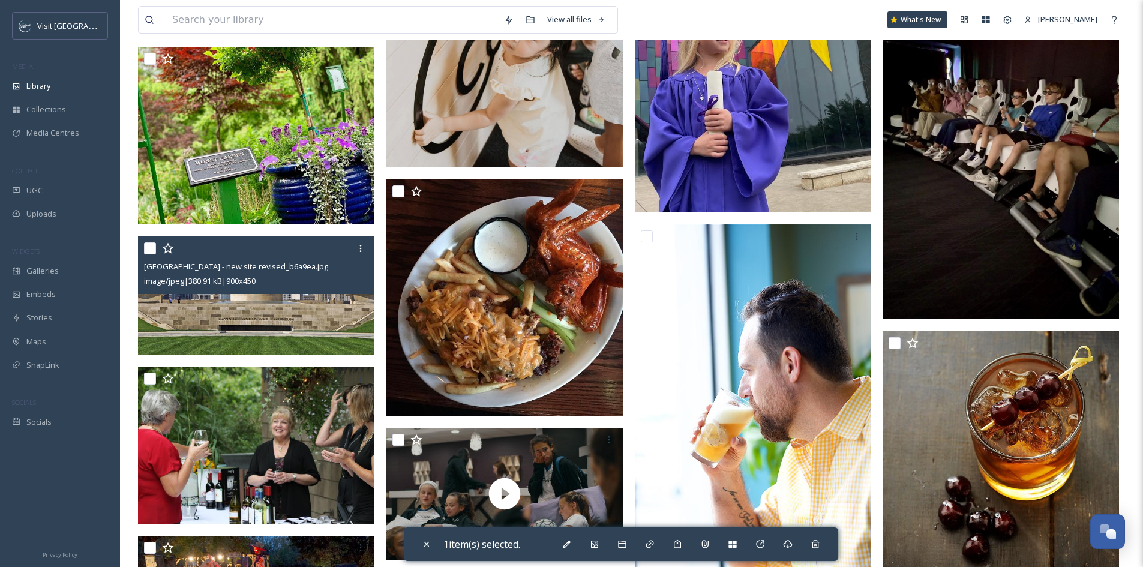
click at [146, 254] on input "checkbox" at bounding box center [150, 248] width 12 height 12
checkbox input "true"
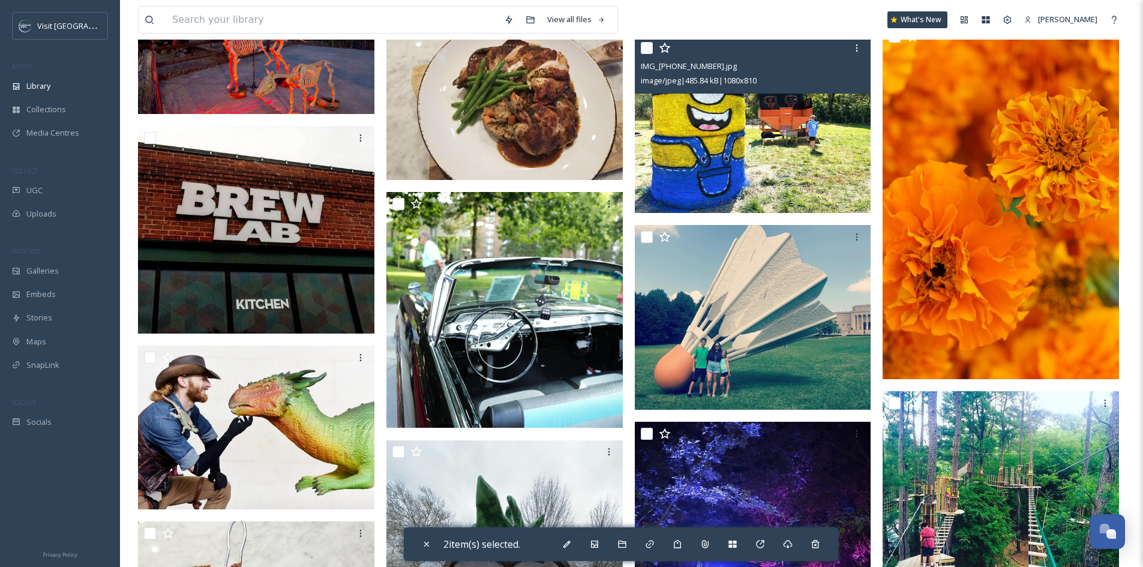
scroll to position [1380, 0]
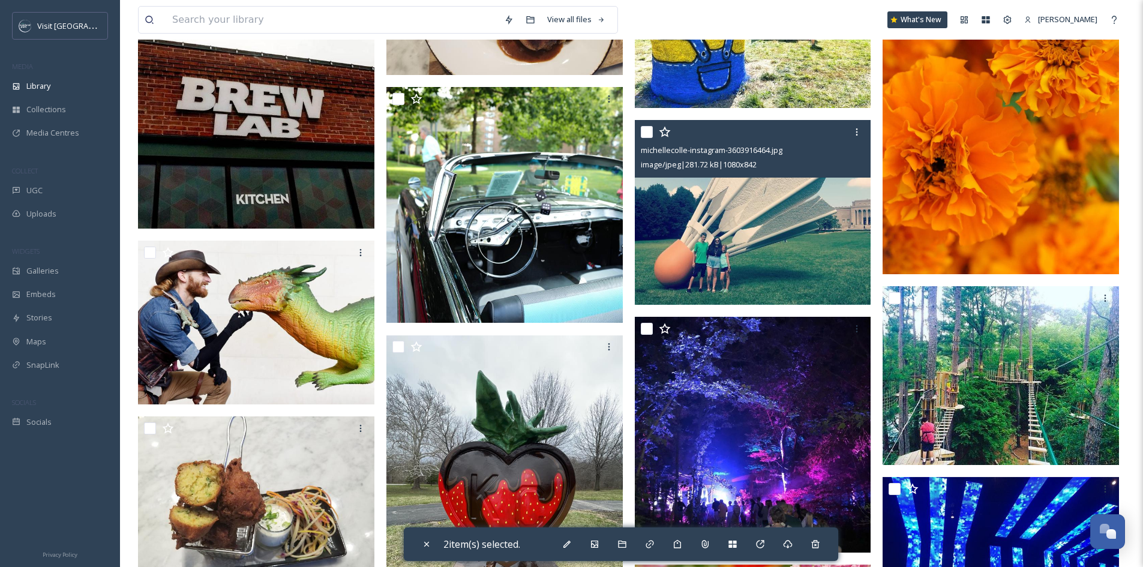
click at [645, 143] on div at bounding box center [754, 132] width 227 height 22
click at [644, 138] on input "checkbox" at bounding box center [647, 132] width 12 height 12
checkbox input "true"
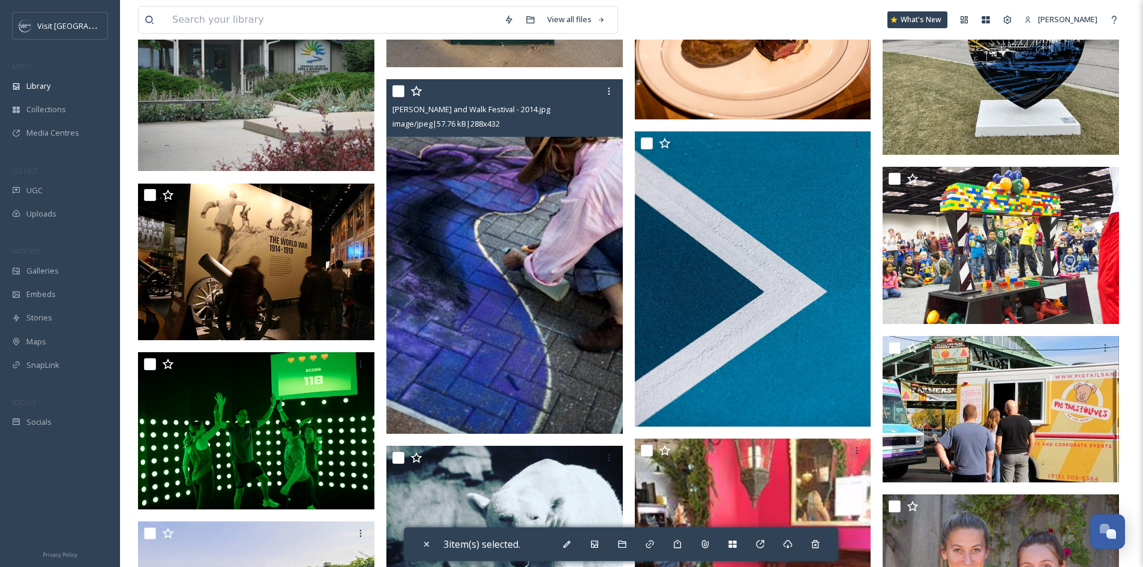
scroll to position [2159, 0]
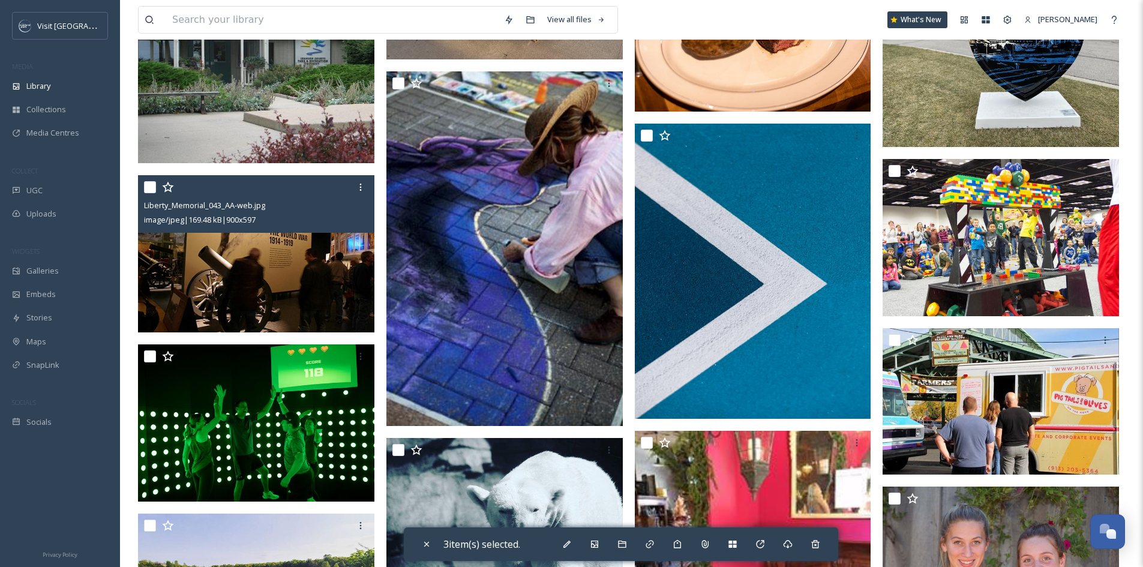
click at [149, 193] on input "checkbox" at bounding box center [150, 187] width 12 height 12
checkbox input "true"
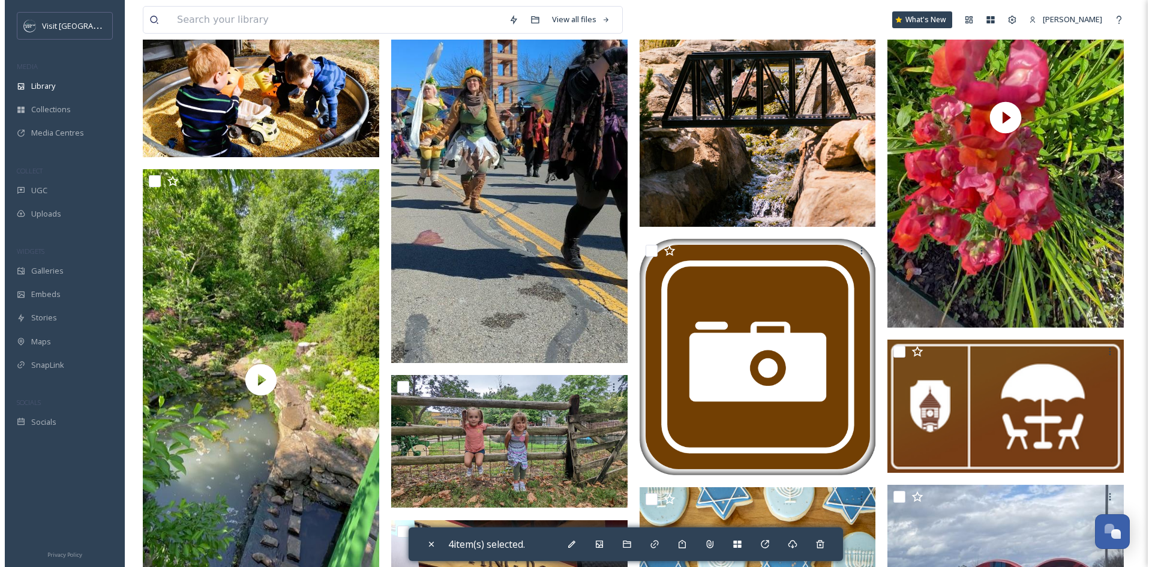
scroll to position [4619, 0]
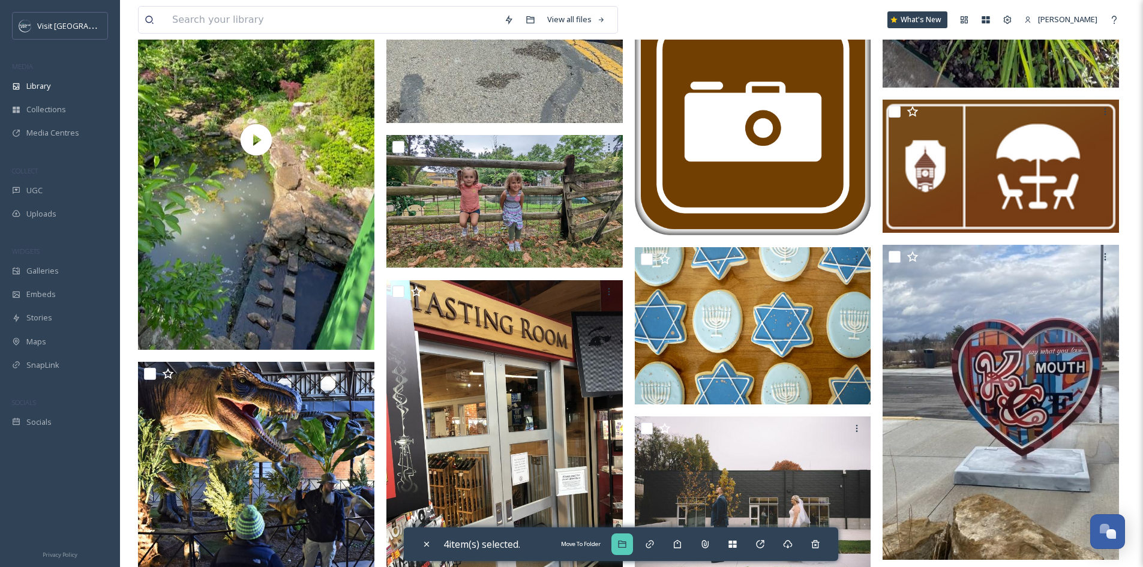
click at [626, 545] on icon at bounding box center [622, 543] width 8 height 7
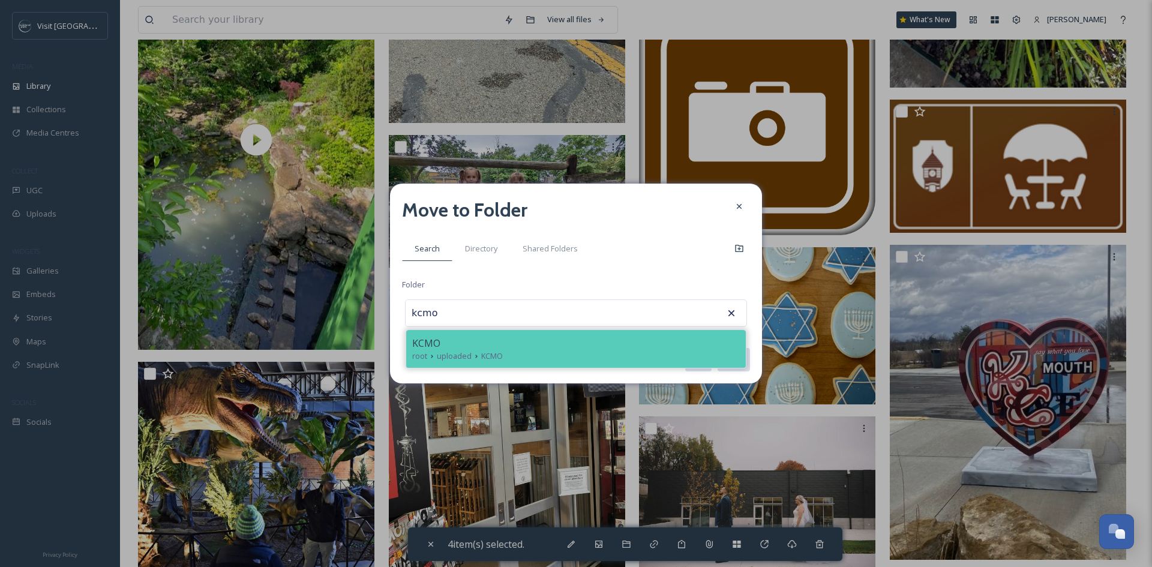
click at [599, 351] on div "root uploaded KCMO" at bounding box center [575, 355] width 327 height 11
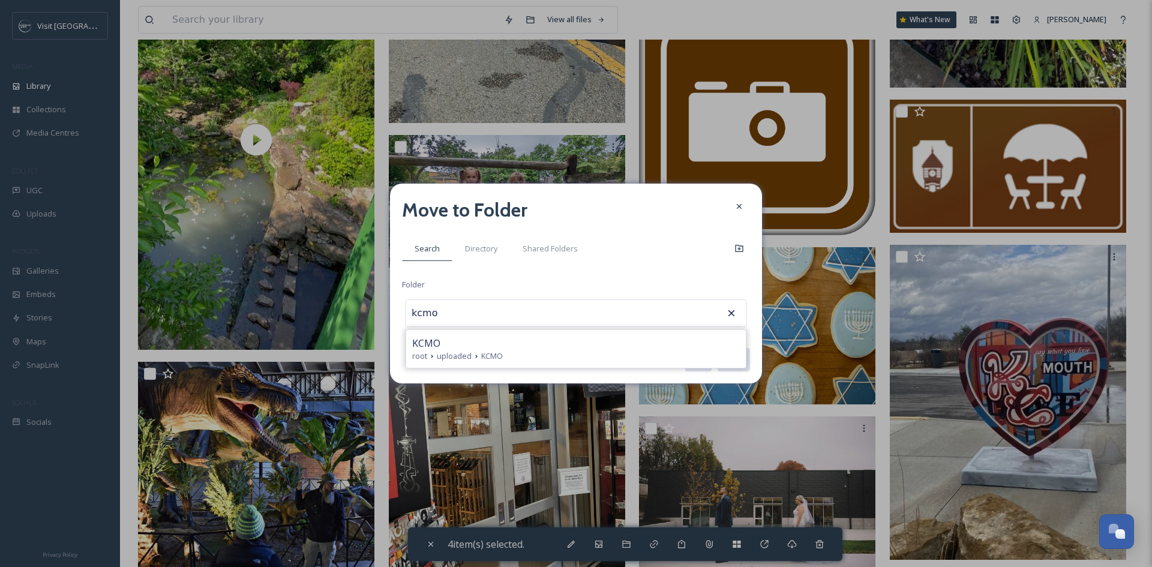
type input "KCMO"
click at [735, 356] on button "Move" at bounding box center [733, 359] width 34 height 25
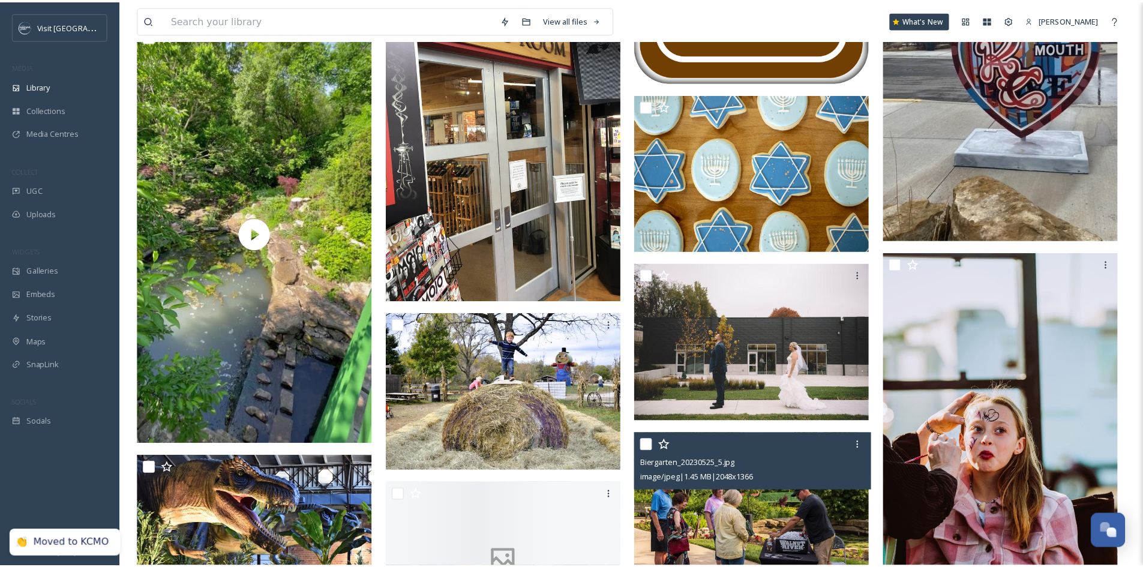
scroll to position [4713, 0]
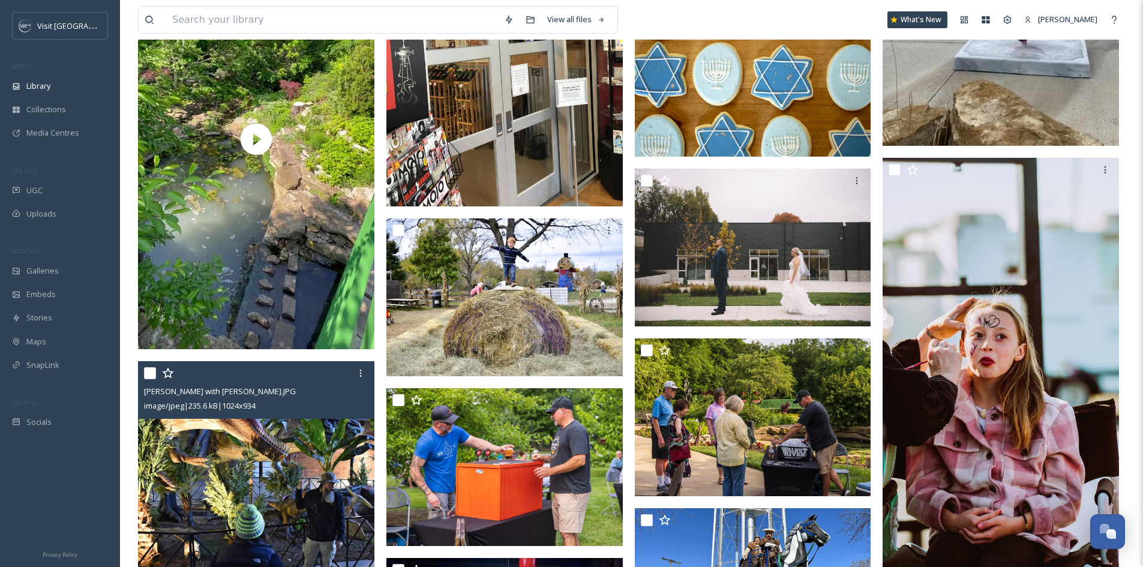
click at [151, 378] on input "checkbox" at bounding box center [150, 373] width 12 height 12
checkbox input "true"
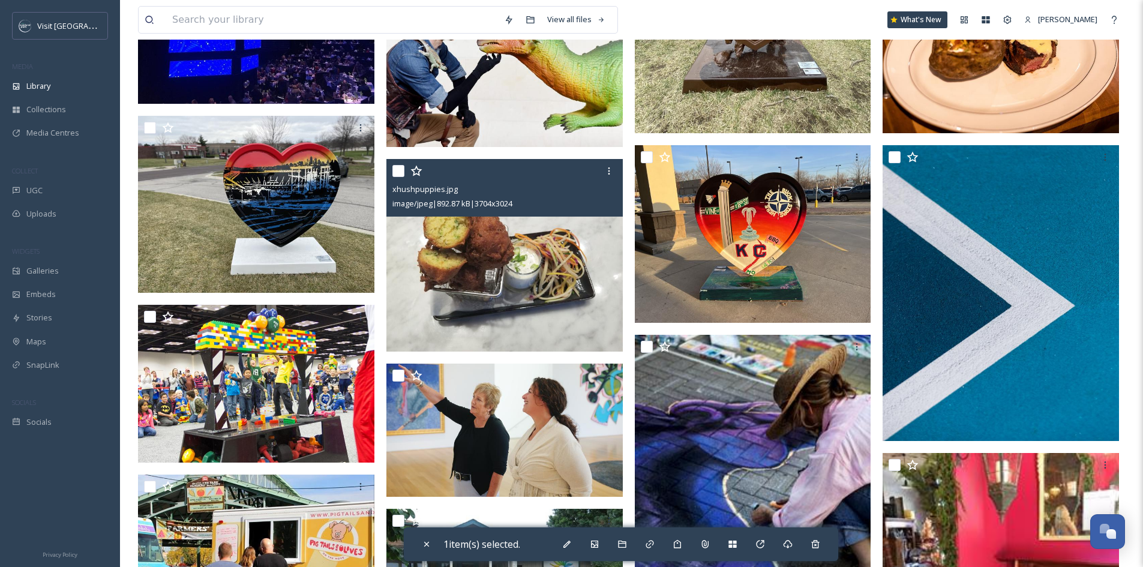
scroll to position [1714, 0]
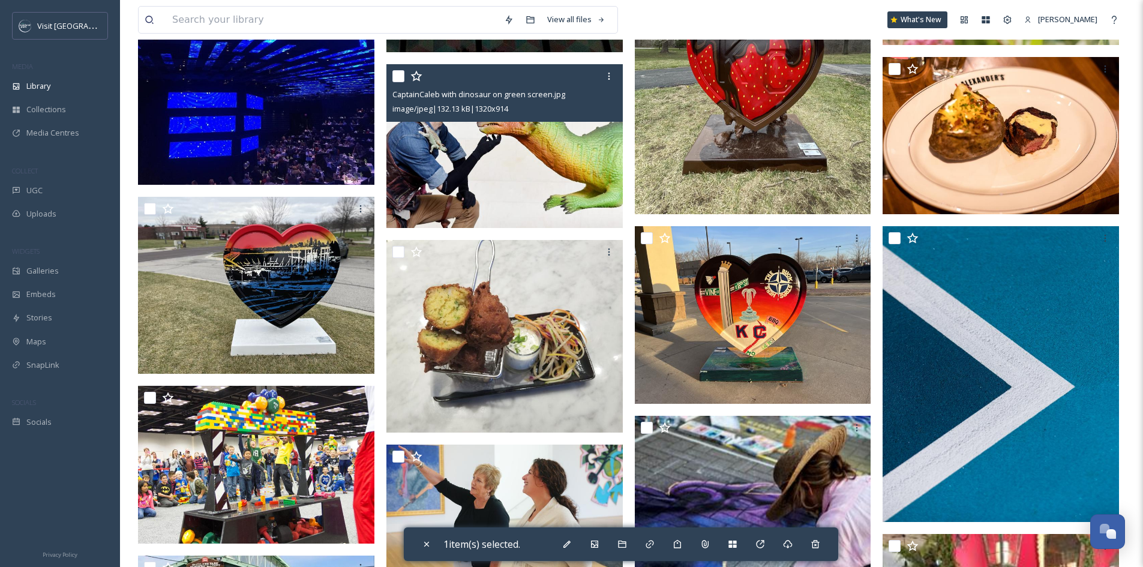
click at [395, 82] on input "checkbox" at bounding box center [398, 76] width 12 height 12
checkbox input "true"
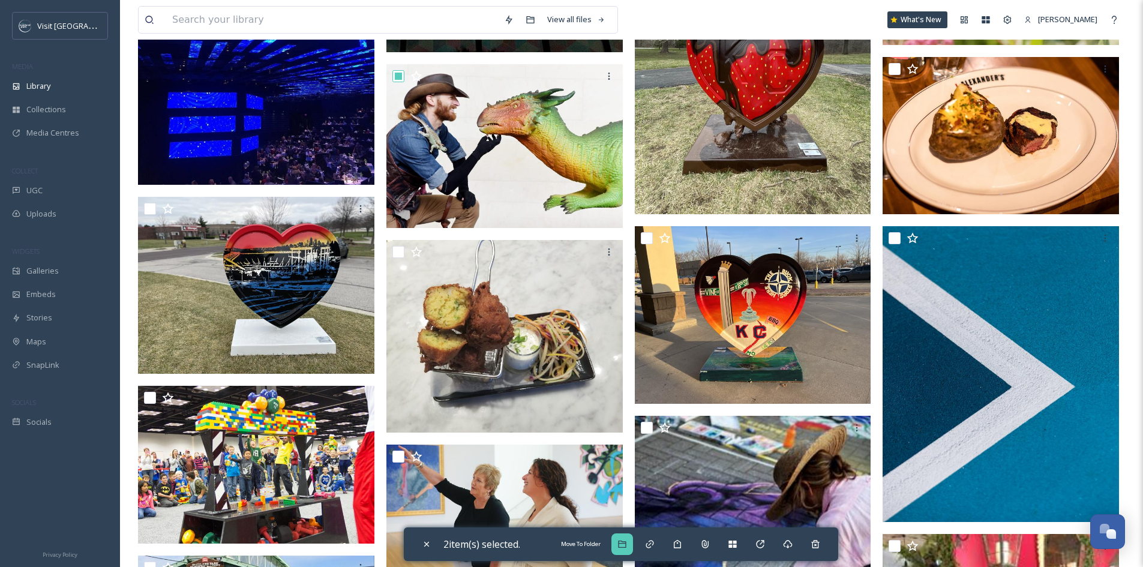
click at [627, 537] on div "Move To Folder" at bounding box center [622, 544] width 22 height 22
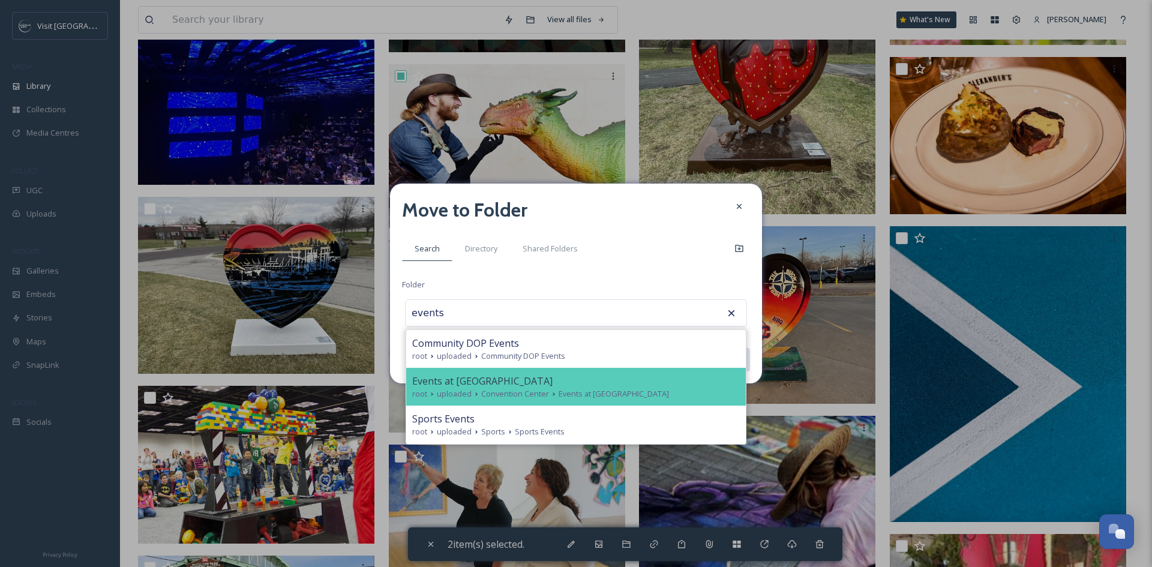
click at [599, 387] on div "Events at [GEOGRAPHIC_DATA]" at bounding box center [575, 381] width 327 height 14
type input "Events at [GEOGRAPHIC_DATA]"
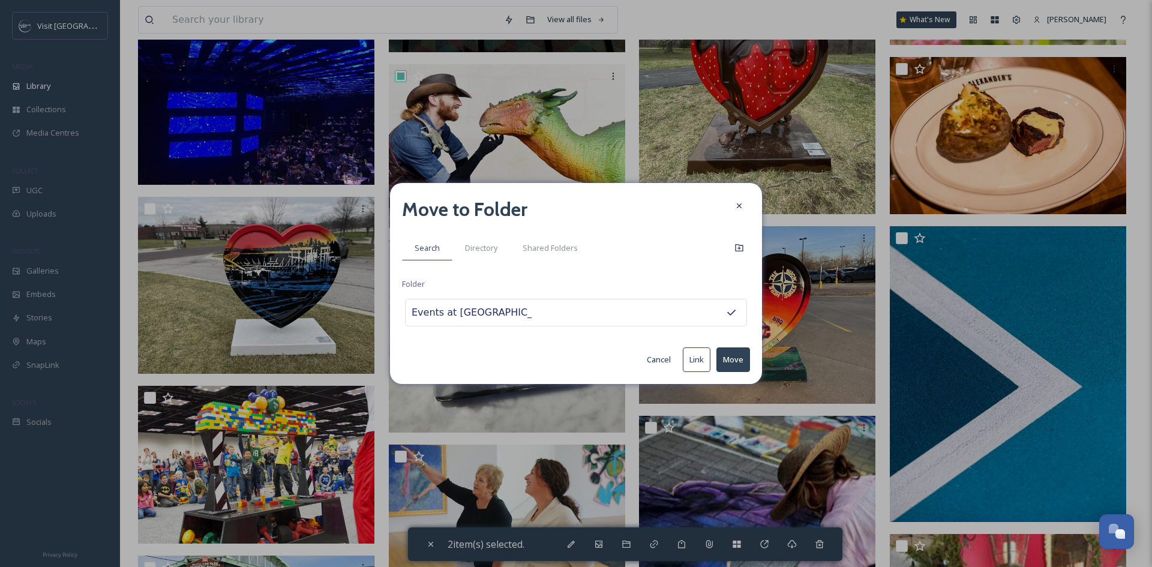
click at [742, 359] on button "Move" at bounding box center [733, 359] width 34 height 25
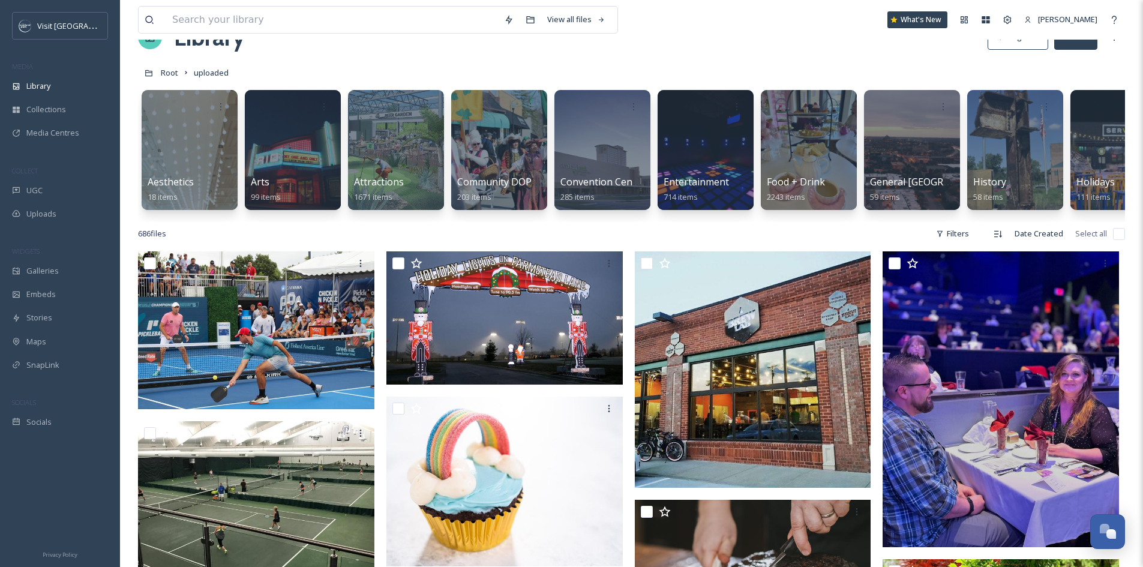
scroll to position [0, 0]
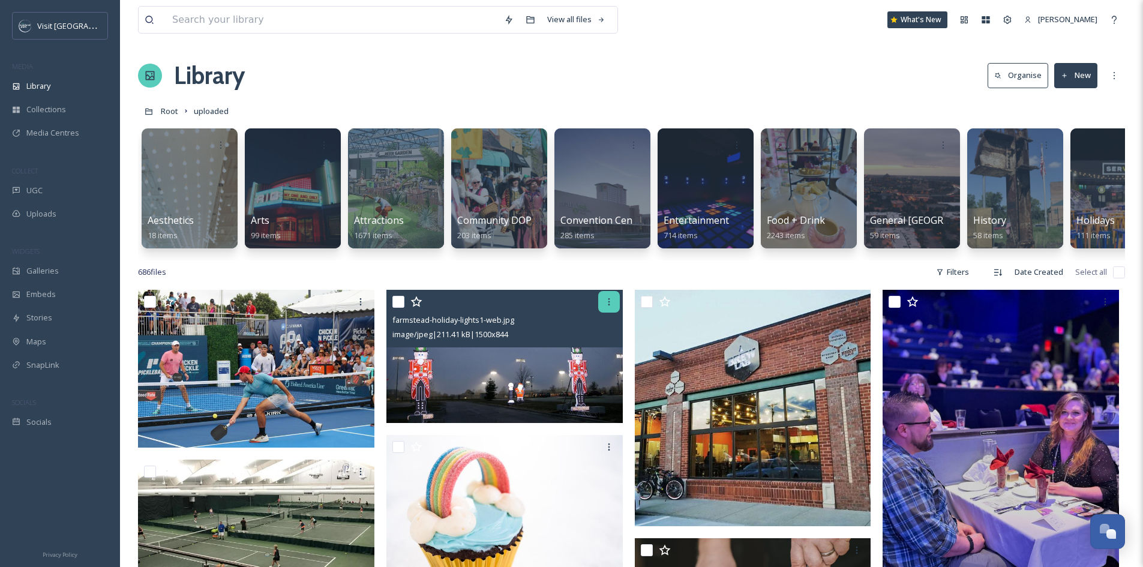
click at [604, 307] on icon at bounding box center [609, 302] width 10 height 10
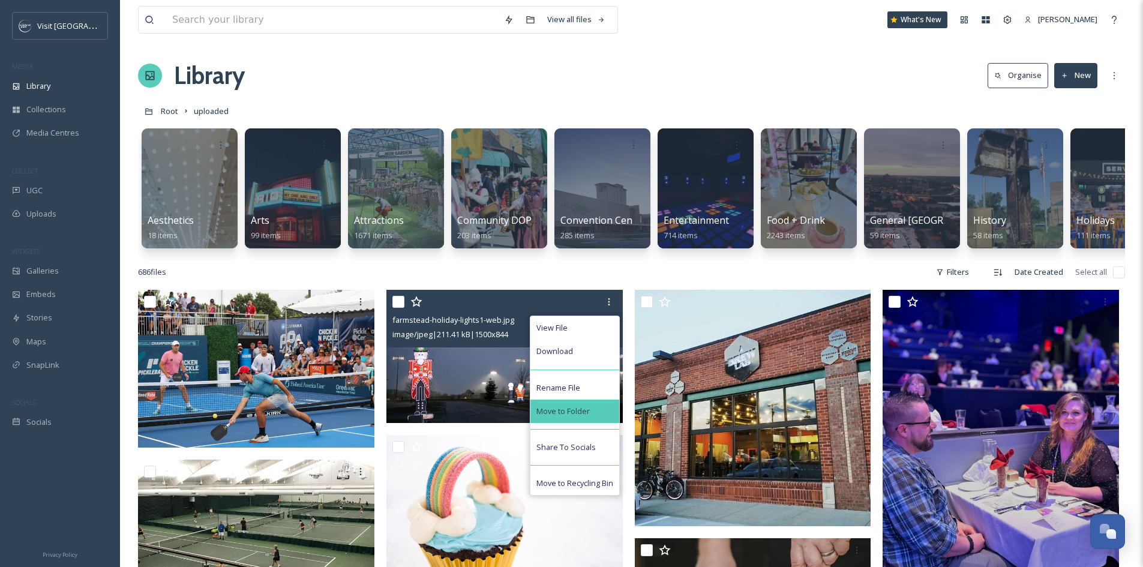
click at [587, 417] on span "Move to Folder" at bounding box center [562, 410] width 53 height 11
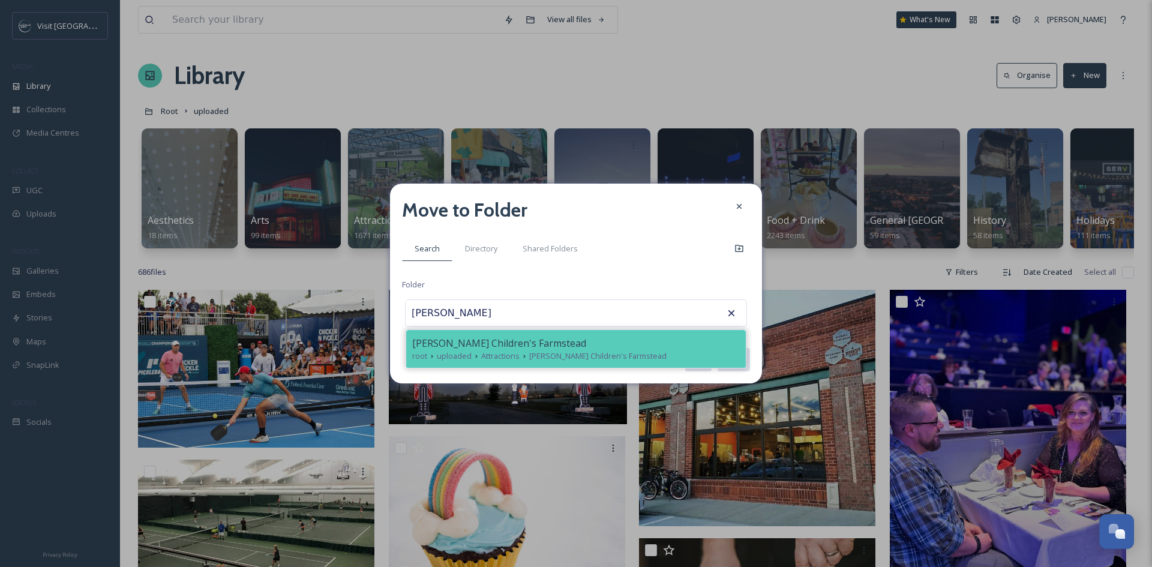
click at [601, 340] on div "[PERSON_NAME] Children's Farmstead" at bounding box center [575, 343] width 327 height 14
type input "[PERSON_NAME] Children's Farmstead"
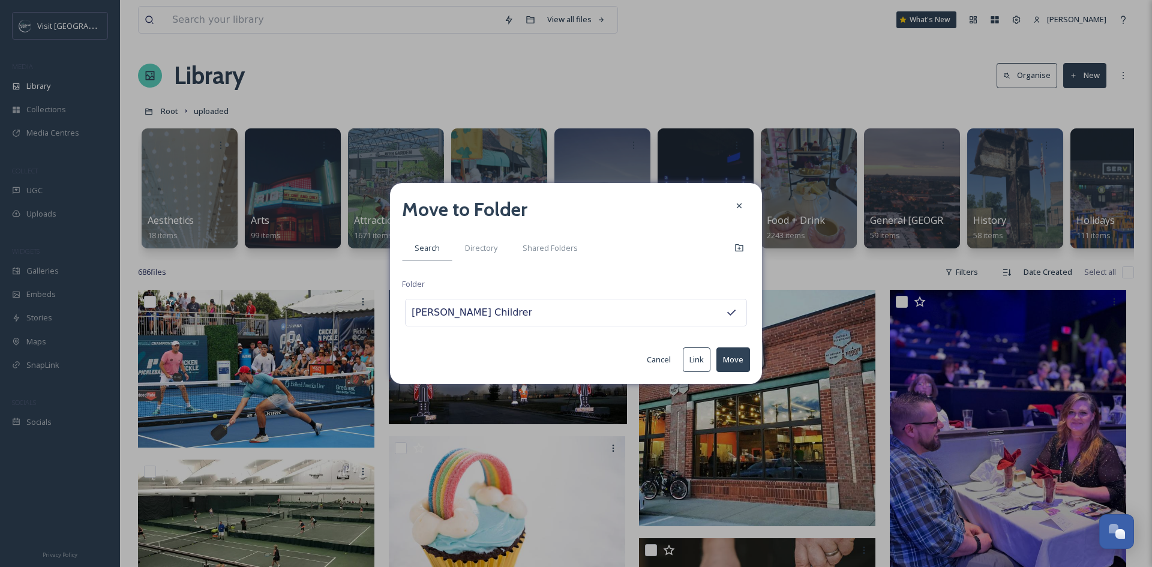
click at [737, 351] on button "Move" at bounding box center [733, 359] width 34 height 25
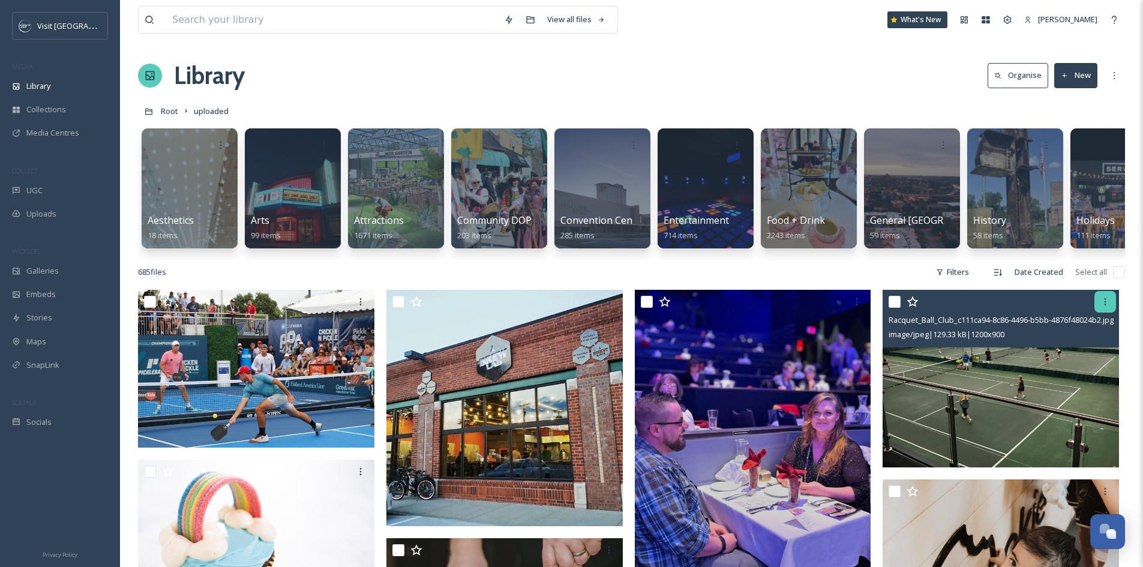
click at [1101, 303] on div at bounding box center [1105, 302] width 22 height 22
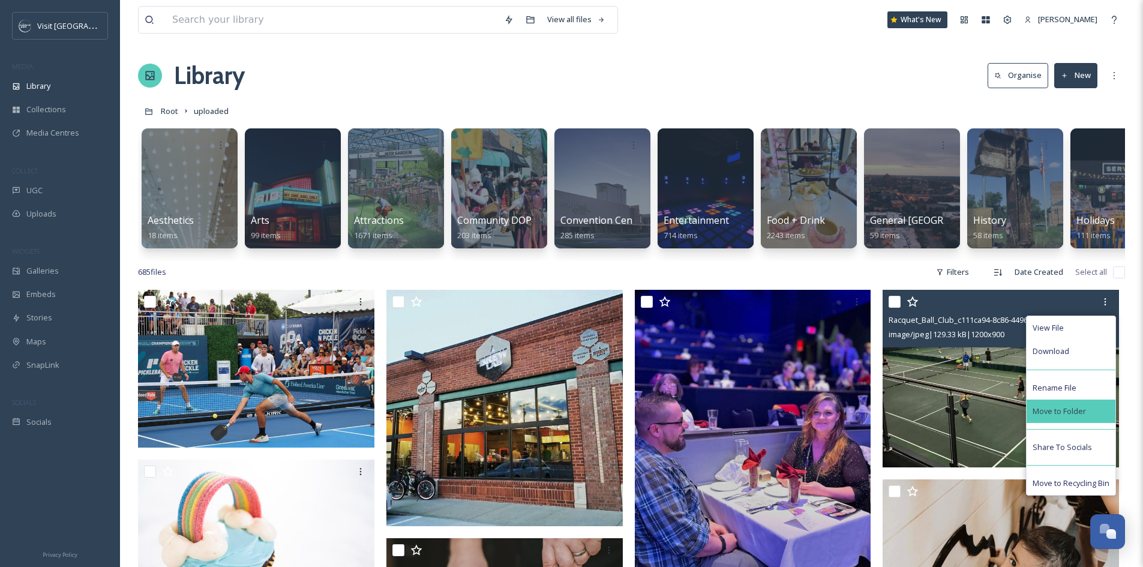
click at [1039, 414] on span "Move to Folder" at bounding box center [1058, 410] width 53 height 11
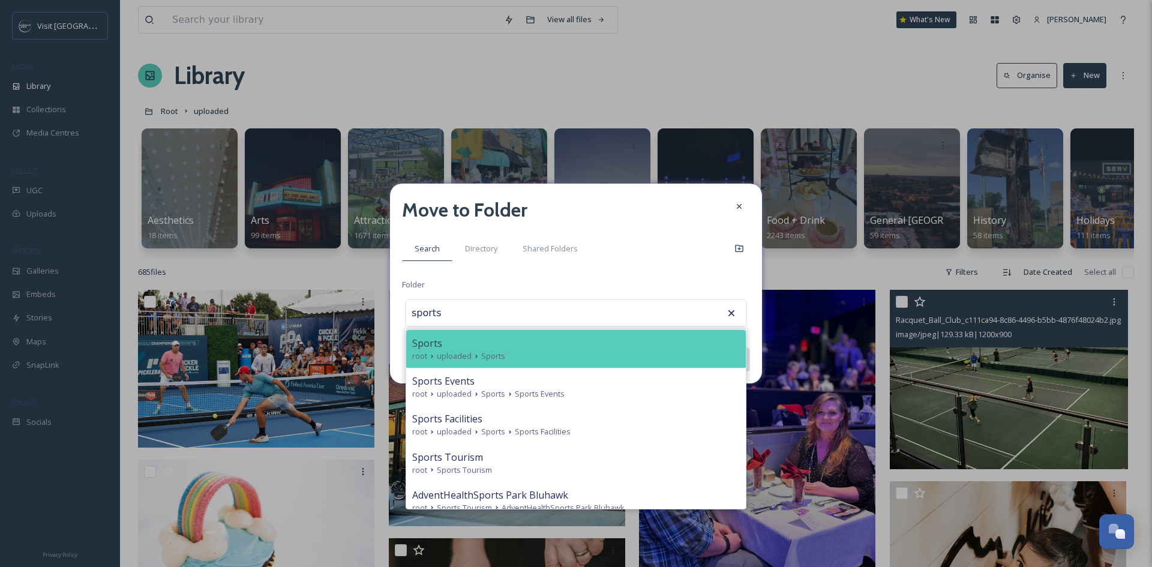
click at [498, 345] on div "Sports" at bounding box center [575, 343] width 327 height 14
type input "Sports"
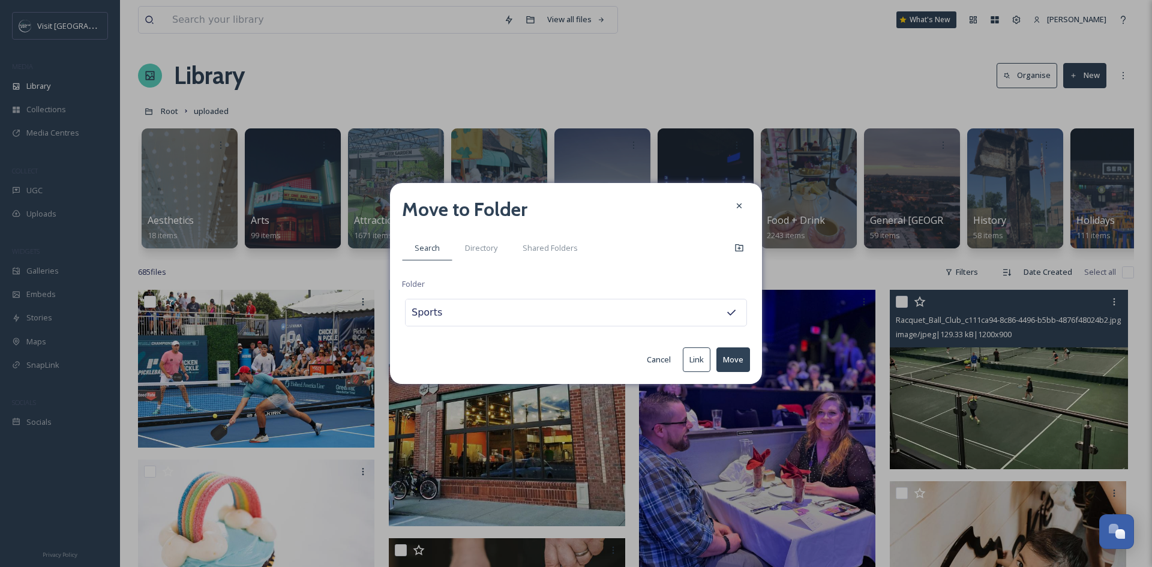
click at [728, 359] on button "Move" at bounding box center [733, 359] width 34 height 25
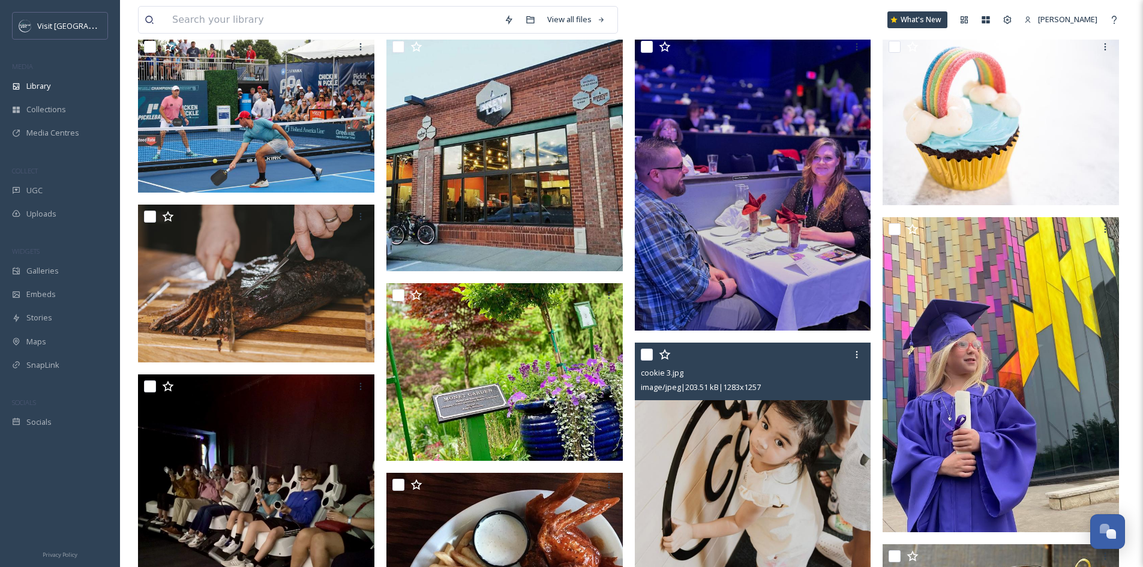
scroll to position [360, 0]
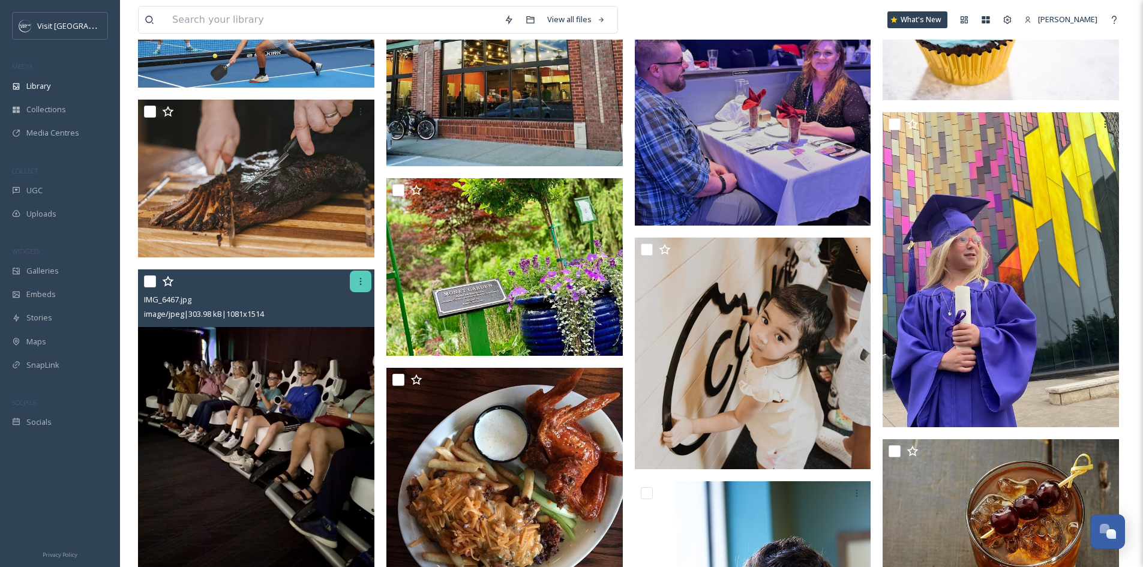
click at [357, 286] on icon at bounding box center [361, 282] width 10 height 10
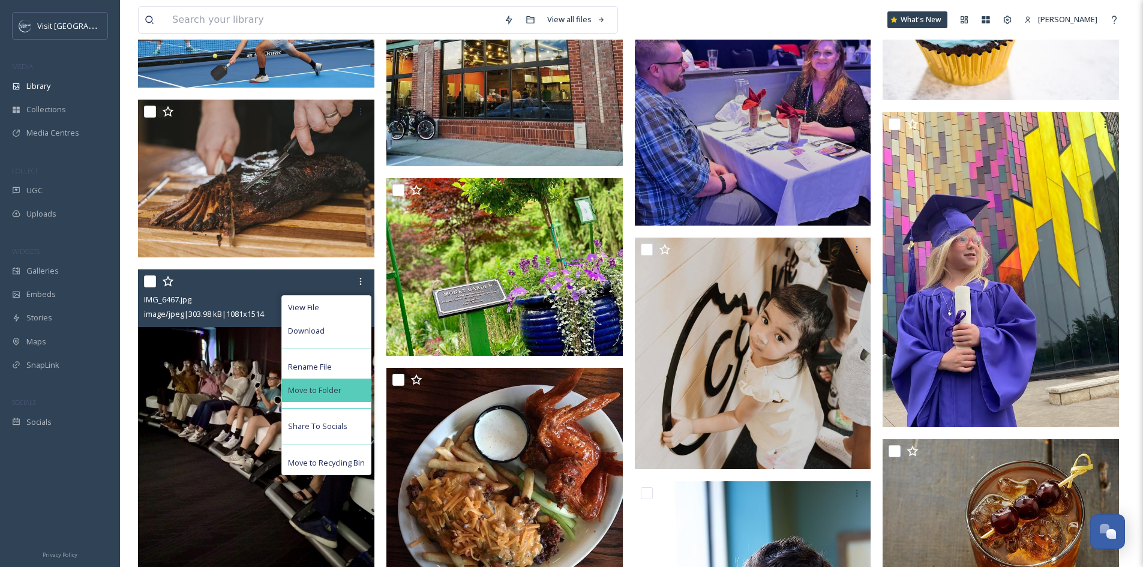
click at [353, 390] on div "Move to Folder" at bounding box center [326, 389] width 89 height 23
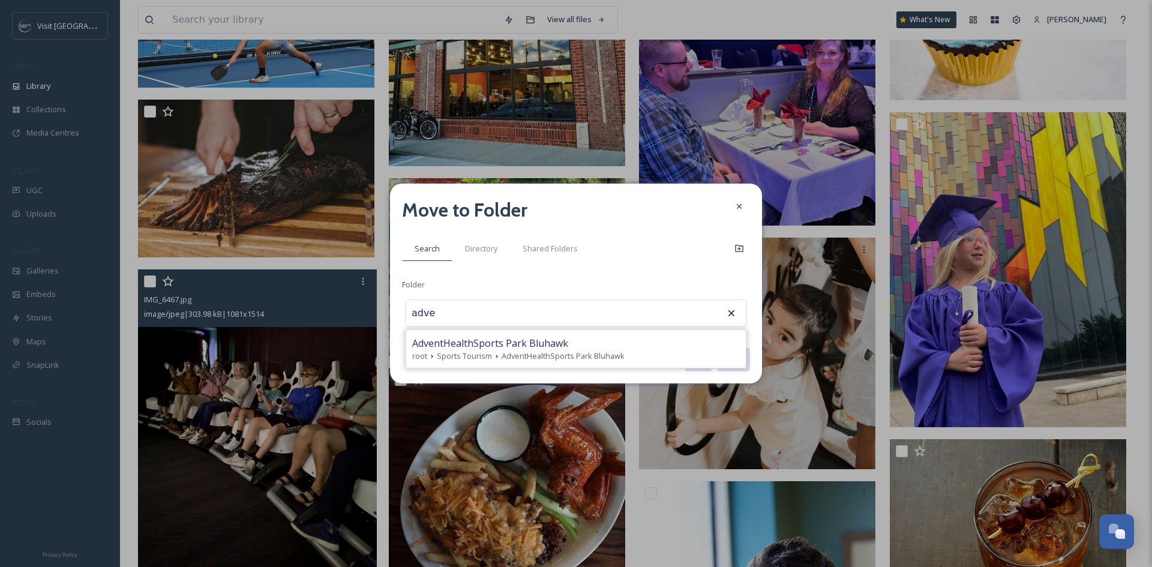
click at [432, 346] on span "AdventHealthSports Park Bluhawk" at bounding box center [490, 343] width 156 height 14
type input "AdventHealthSports Park Bluhawk"
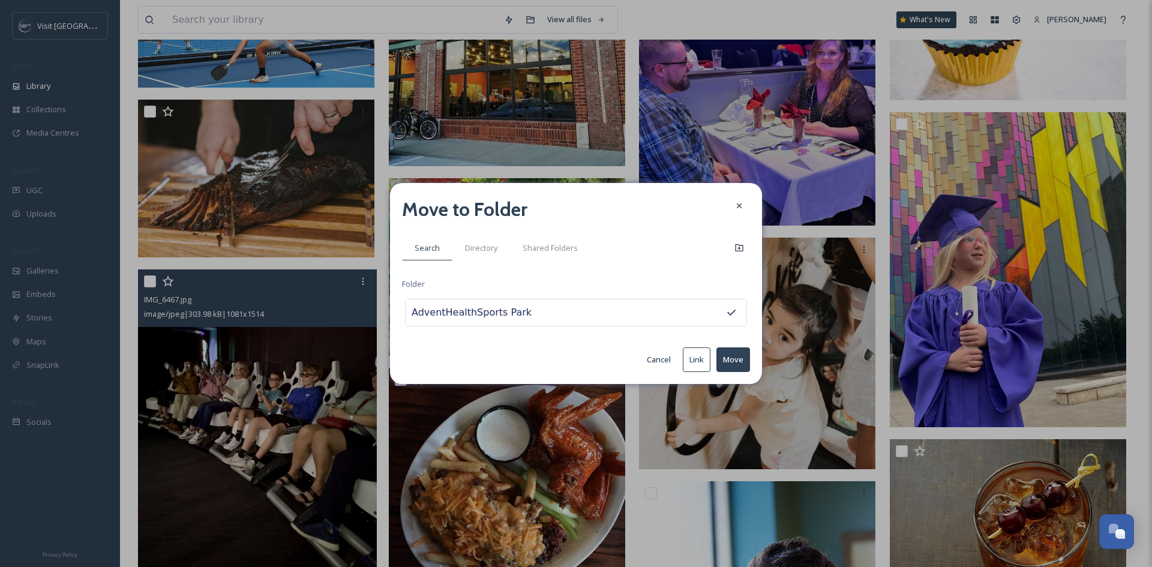
click at [734, 357] on button "Move" at bounding box center [733, 359] width 34 height 25
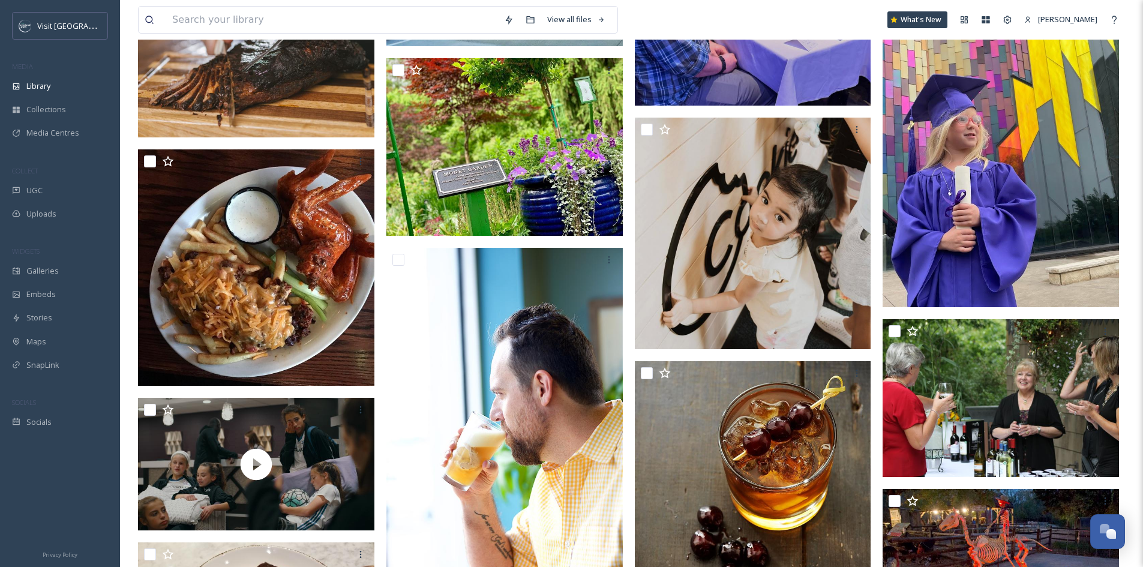
scroll to position [300, 0]
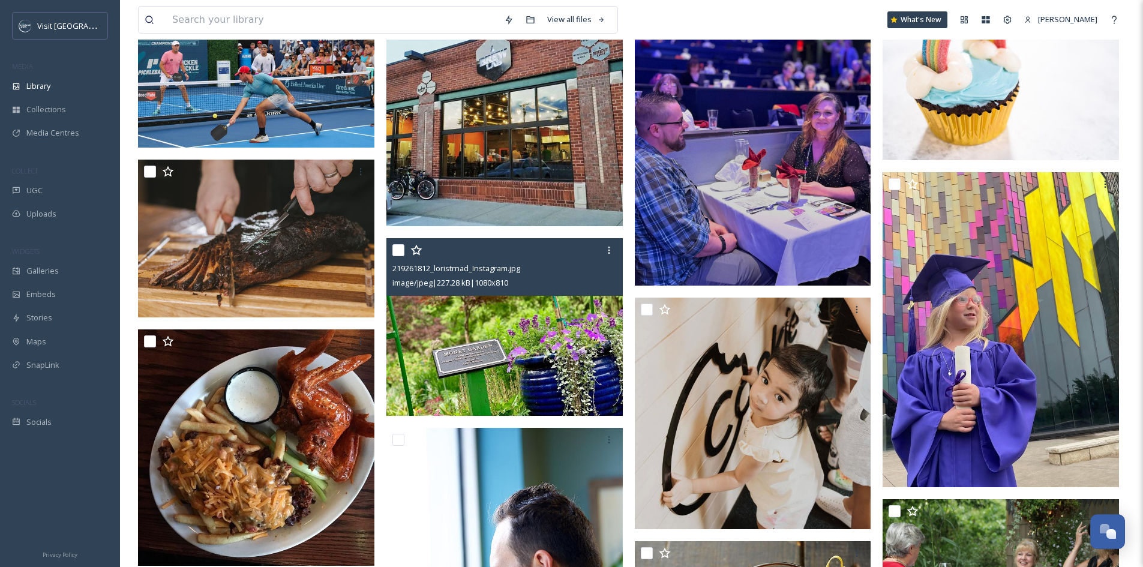
click at [394, 256] on input "checkbox" at bounding box center [398, 250] width 12 height 12
checkbox input "true"
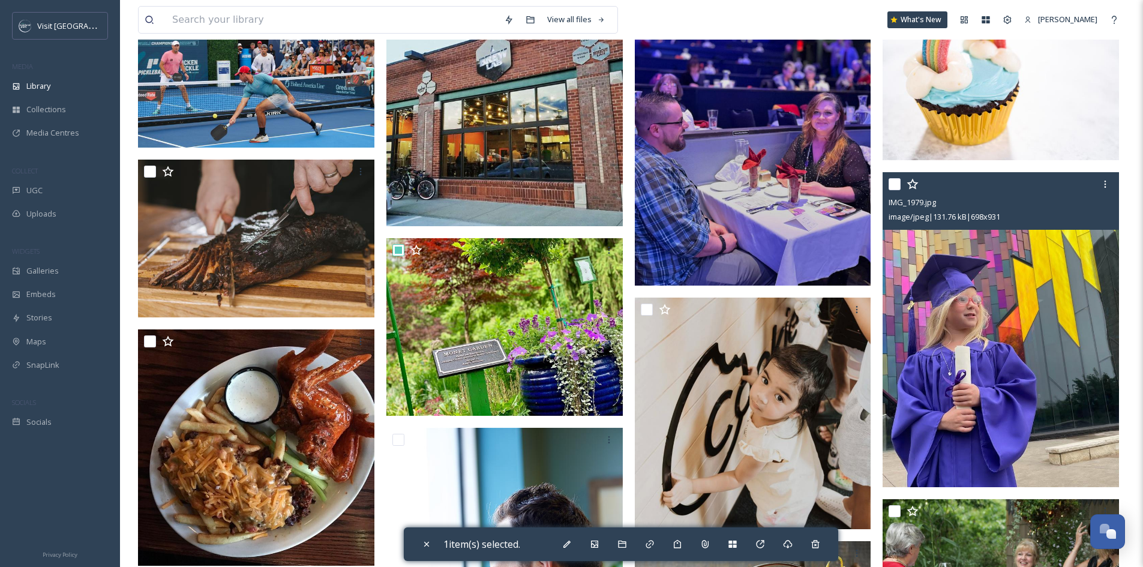
scroll to position [480, 0]
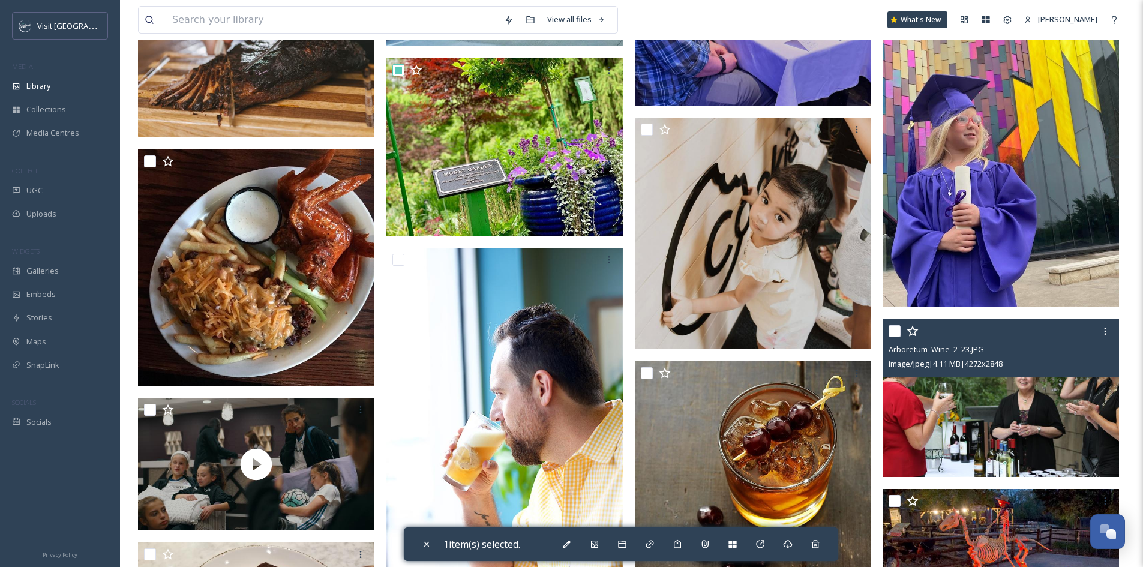
click at [894, 337] on input "checkbox" at bounding box center [894, 331] width 12 height 12
checkbox input "true"
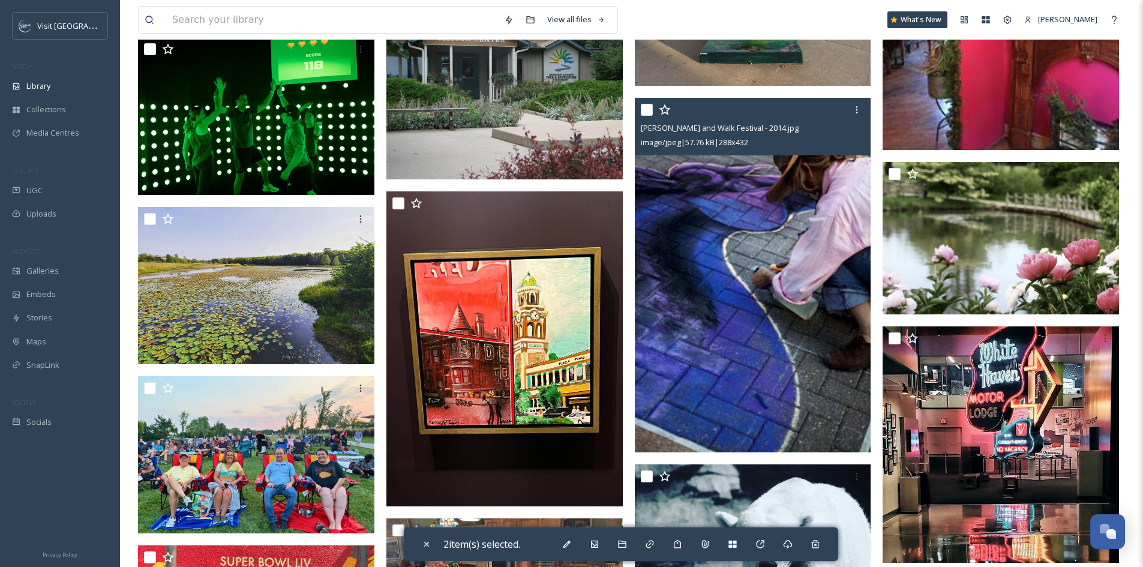
scroll to position [2099, 0]
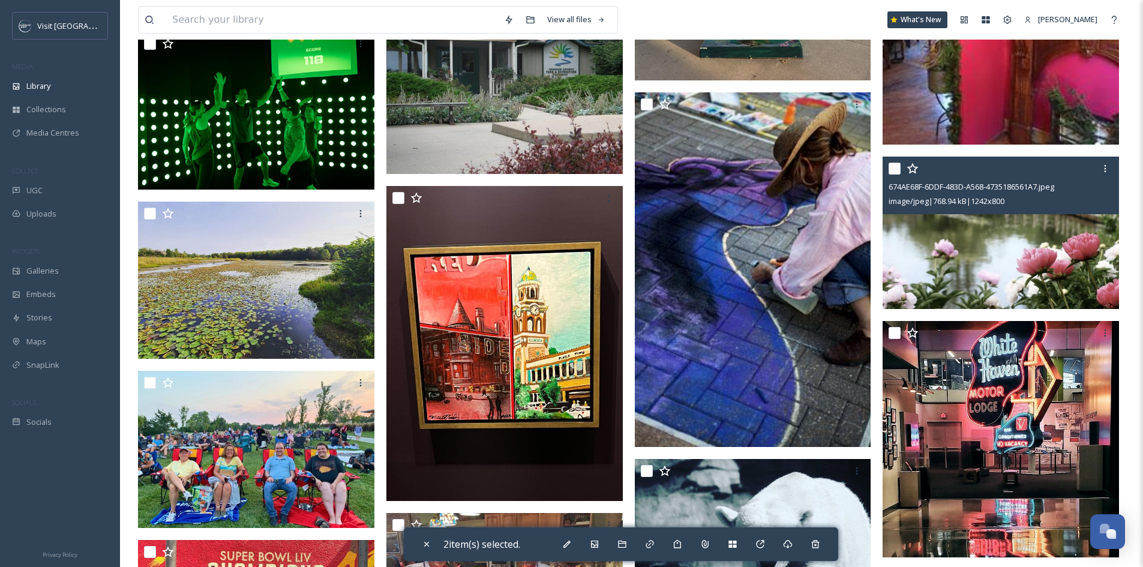
click at [888, 180] on div "674AE68F-6DDF-483D-A568-4735186561A7.jpeg image/jpeg | 768.94 kB | 1242 x 800" at bounding box center [1000, 186] width 236 height 58
click at [896, 175] on input "checkbox" at bounding box center [894, 169] width 12 height 12
checkbox input "true"
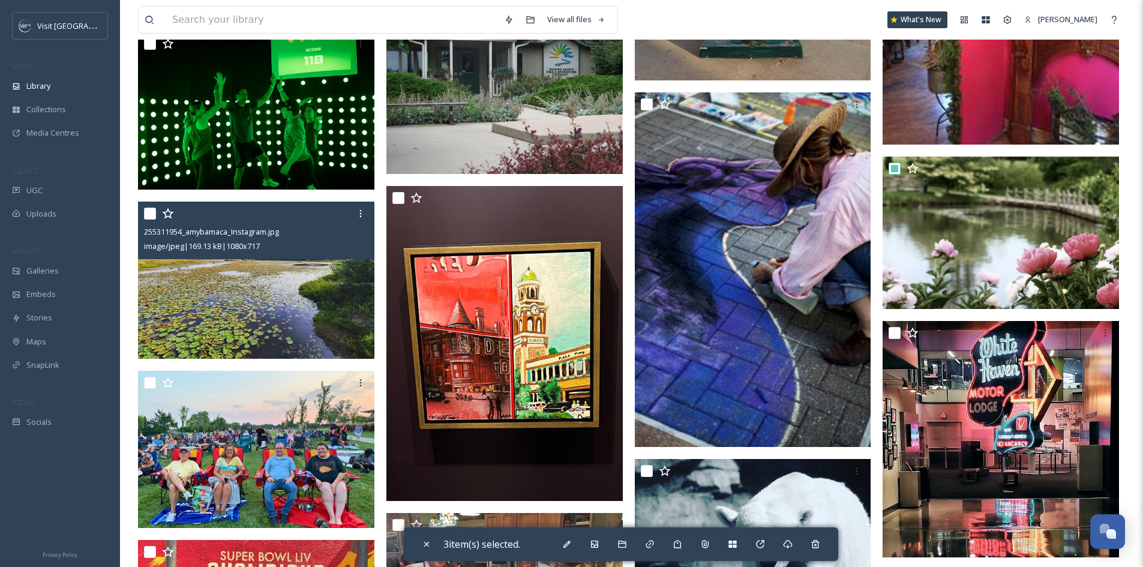
click at [149, 220] on input "checkbox" at bounding box center [150, 214] width 12 height 12
checkbox input "true"
